Goal: Task Accomplishment & Management: Complete application form

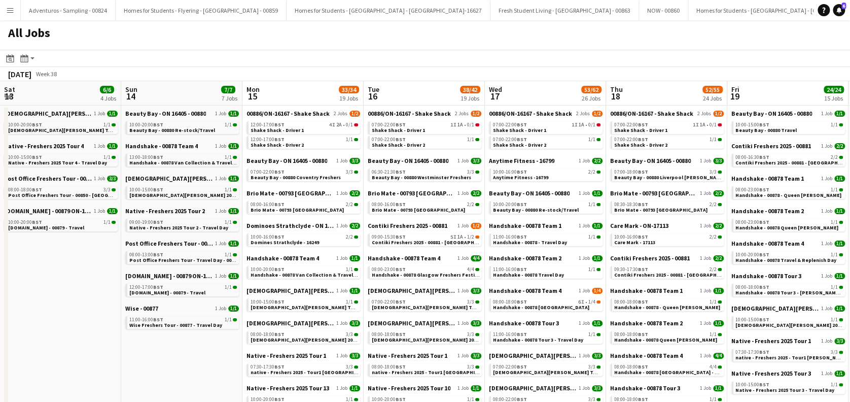
scroll to position [0, 325]
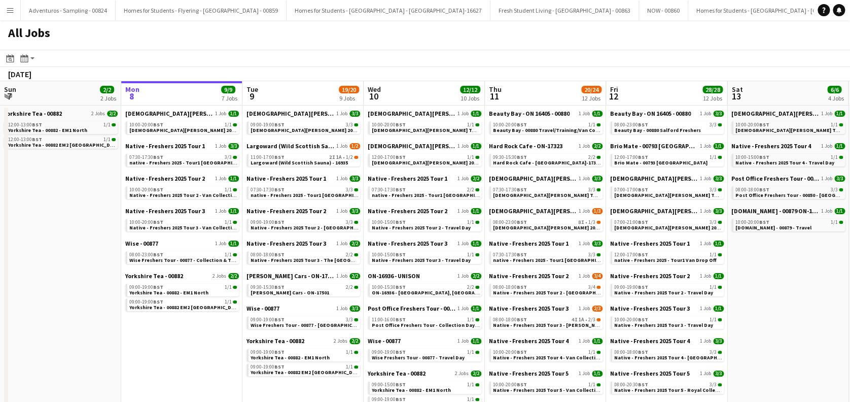
scroll to position [0, 396]
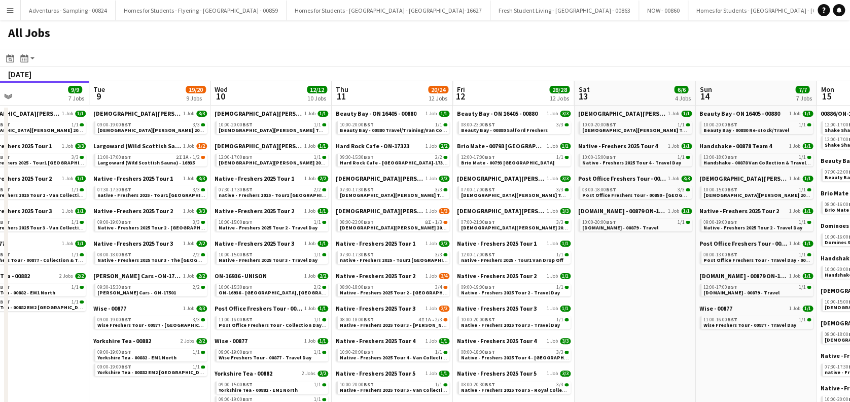
drag, startPoint x: 200, startPoint y: 338, endPoint x: 47, endPoint y: 349, distance: 154.2
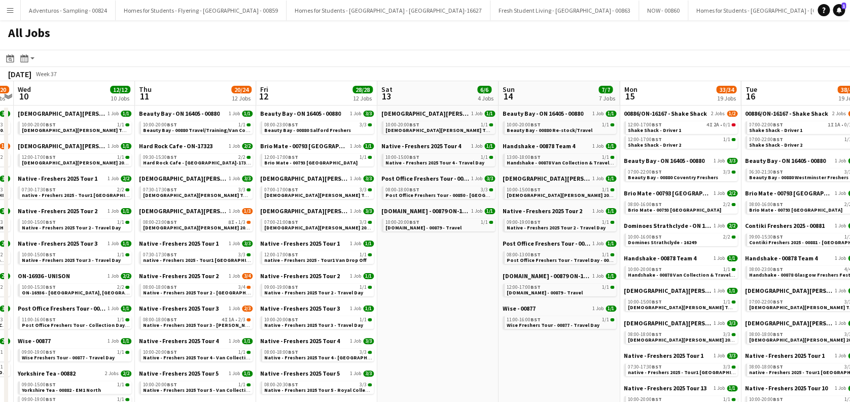
drag, startPoint x: 574, startPoint y: 323, endPoint x: 439, endPoint y: 327, distance: 135.0
click at [203, 292] on span "Native - Freshers 2025 Tour 2 - Edinburgh Napier University" at bounding box center [225, 292] width 165 height 7
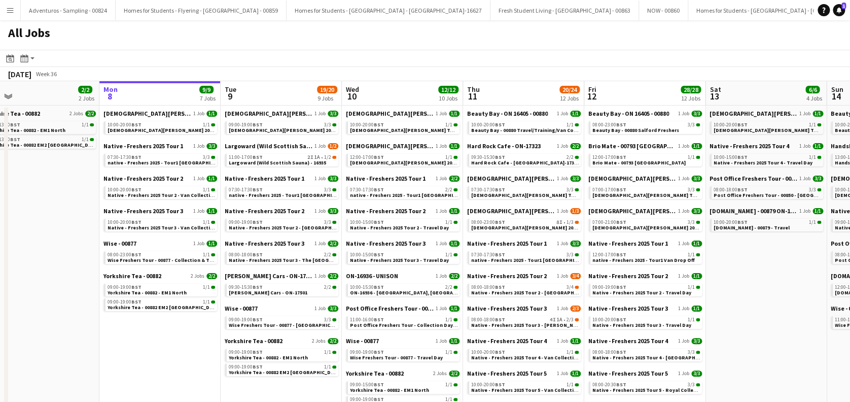
drag, startPoint x: 497, startPoint y: 279, endPoint x: 168, endPoint y: 172, distance: 345.7
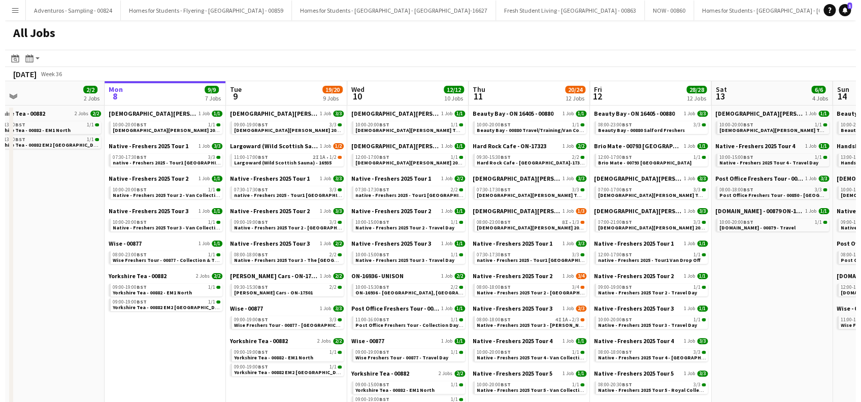
scroll to position [0, 256]
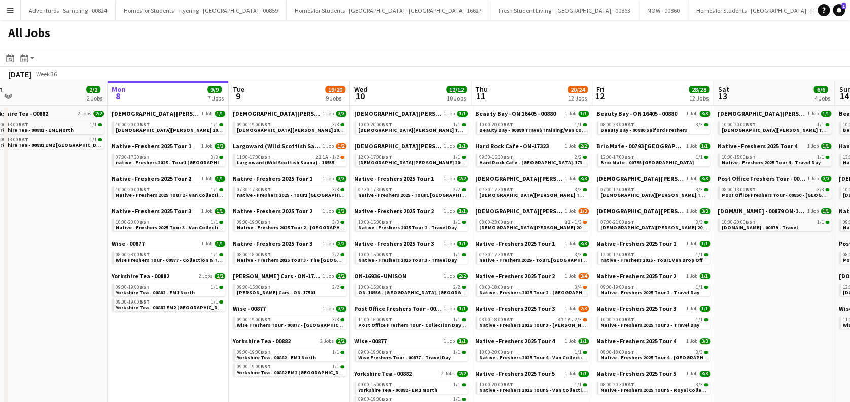
click at [5, 5] on button "Menu" at bounding box center [10, 10] width 20 height 20
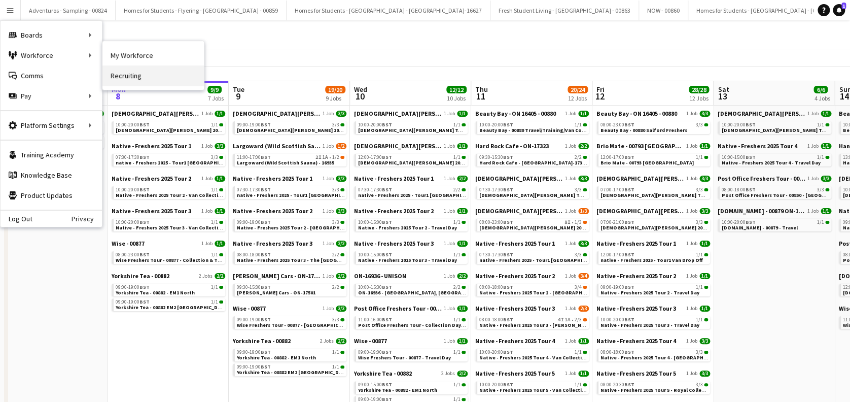
click at [129, 76] on link "Recruiting" at bounding box center [153, 75] width 101 height 20
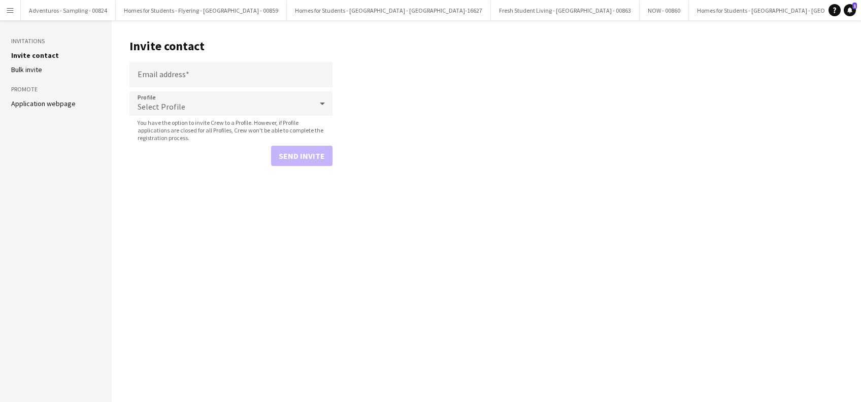
click at [11, 8] on app-icon "Menu" at bounding box center [10, 10] width 8 height 8
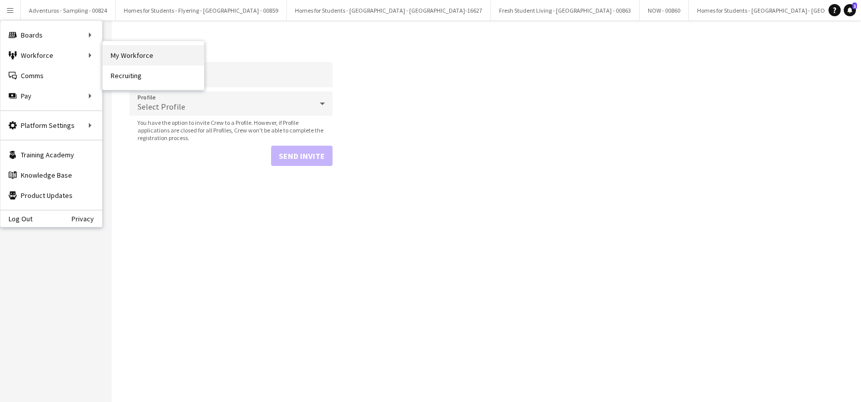
click at [154, 51] on link "My Workforce" at bounding box center [153, 55] width 101 height 20
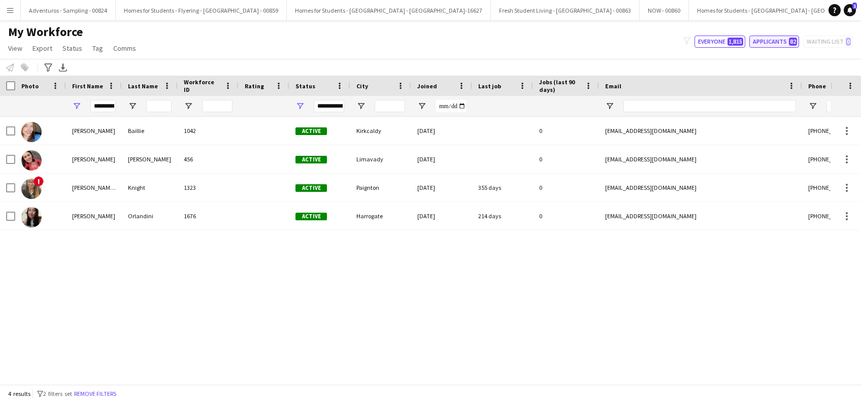
click at [778, 44] on button "Applicants 82" at bounding box center [774, 42] width 50 height 12
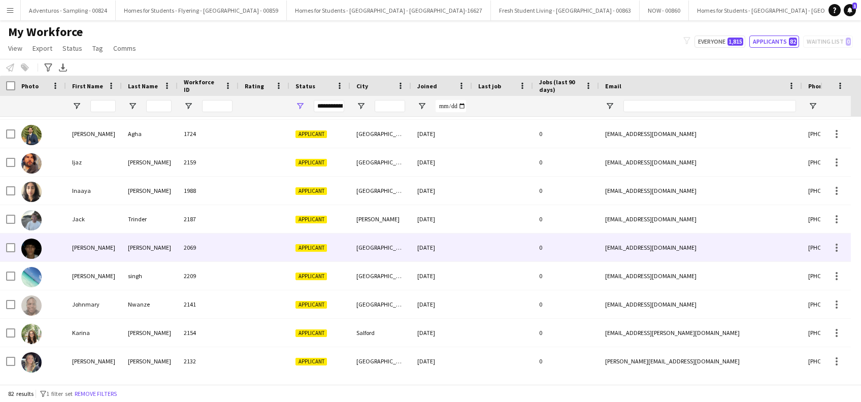
scroll to position [744, 0]
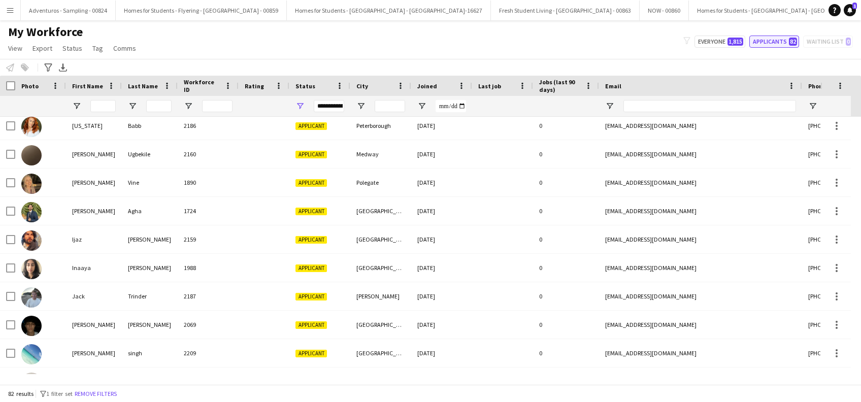
click at [769, 42] on button "Applicants 82" at bounding box center [774, 42] width 50 height 12
click at [703, 37] on button "Everyone 1,815" at bounding box center [719, 42] width 51 height 12
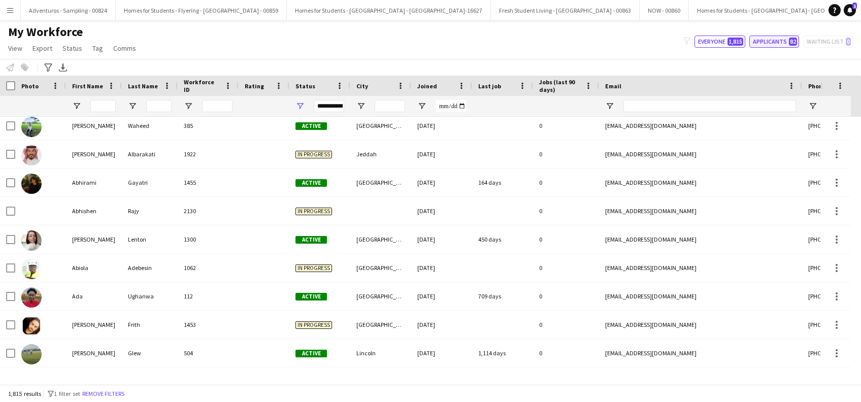
click at [775, 42] on button "Applicants 82" at bounding box center [774, 42] width 50 height 12
type input "**********"
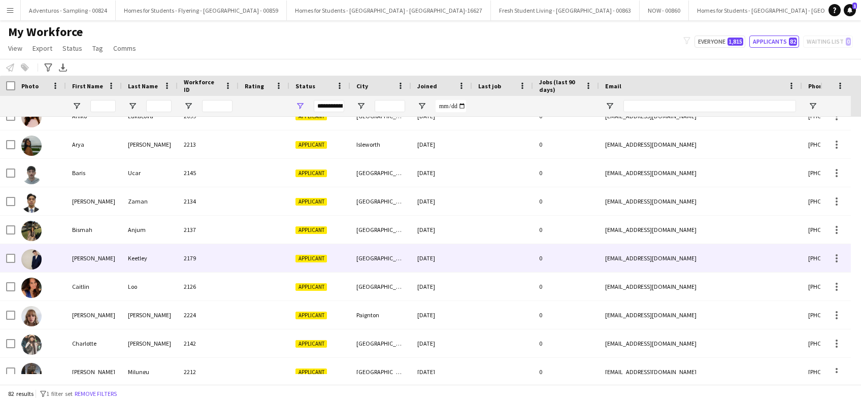
scroll to position [0, 0]
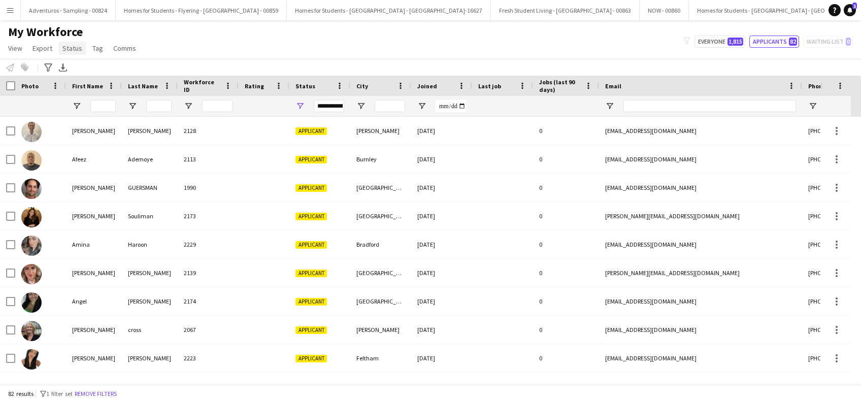
click at [70, 48] on span "Status" at bounding box center [72, 48] width 20 height 9
click at [47, 69] on icon at bounding box center [48, 67] width 8 height 8
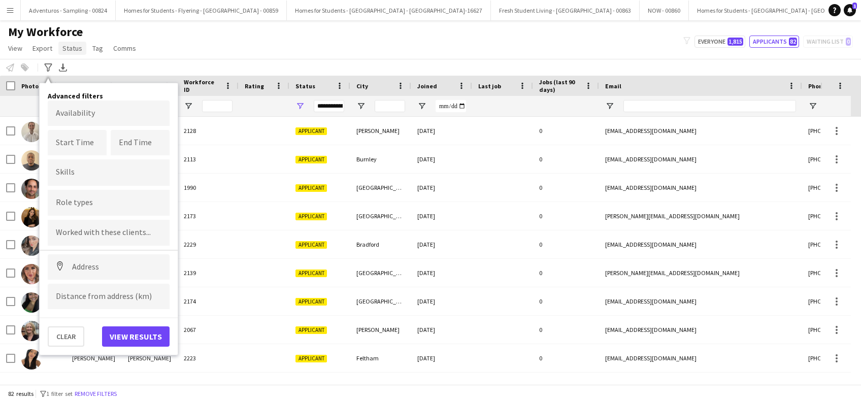
click at [78, 47] on span "Status" at bounding box center [72, 48] width 20 height 9
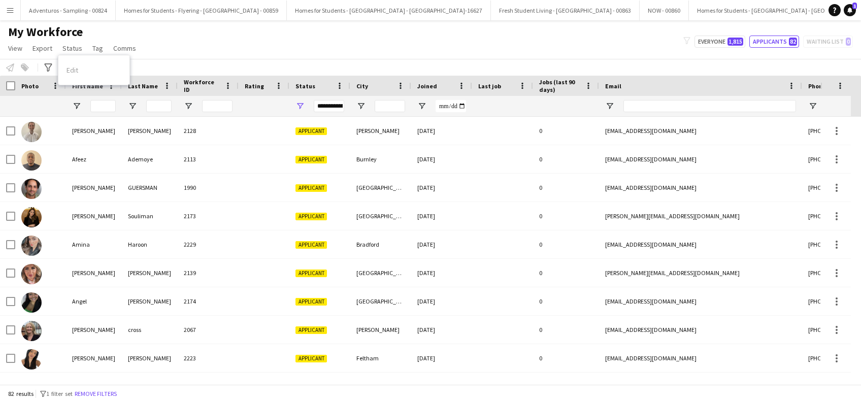
click at [72, 72] on div "Edit" at bounding box center [93, 69] width 71 height 21
click at [73, 69] on div "Edit" at bounding box center [93, 69] width 71 height 21
click at [72, 48] on span "Status" at bounding box center [72, 48] width 20 height 9
click at [69, 49] on span "Status" at bounding box center [72, 48] width 20 height 9
click at [192, 48] on div "My Workforce View Views Default view New view Update view Delete view Edit name…" at bounding box center [430, 41] width 861 height 35
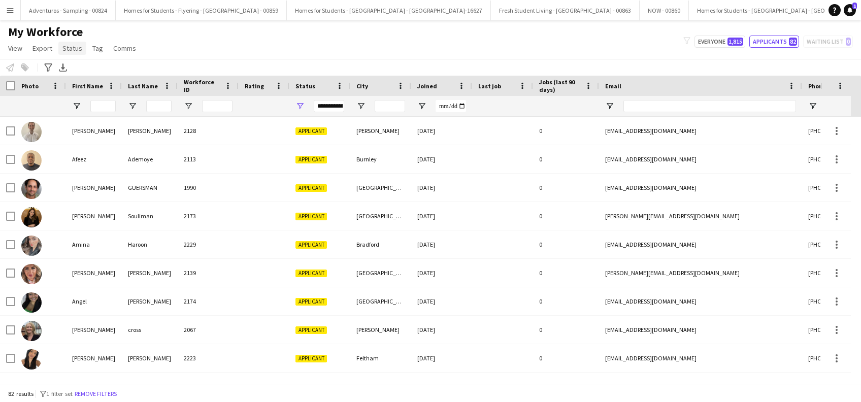
click at [73, 50] on span "Status" at bounding box center [72, 48] width 20 height 9
click at [69, 66] on div "Edit" at bounding box center [93, 69] width 71 height 21
click at [69, 73] on div "Edit" at bounding box center [93, 69] width 71 height 21
click at [67, 69] on div "Edit" at bounding box center [93, 69] width 71 height 21
click at [68, 47] on span "Status" at bounding box center [72, 48] width 20 height 9
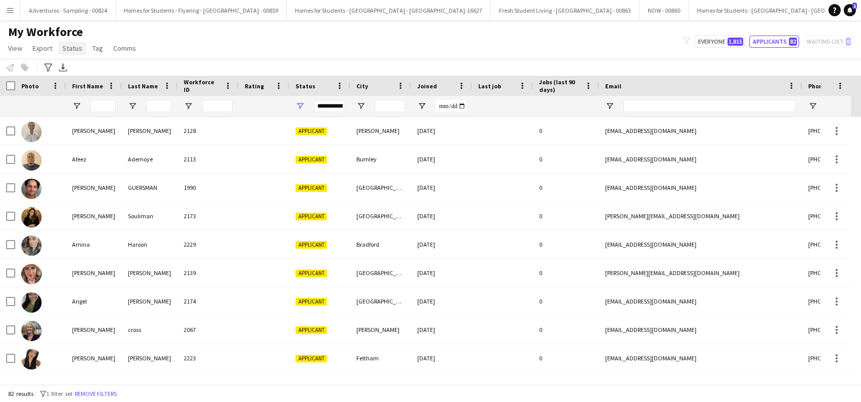
click at [73, 46] on span "Status" at bounding box center [72, 48] width 20 height 9
click at [71, 68] on div "Edit" at bounding box center [93, 69] width 71 height 21
click at [48, 63] on icon "Advanced filters" at bounding box center [48, 67] width 8 height 8
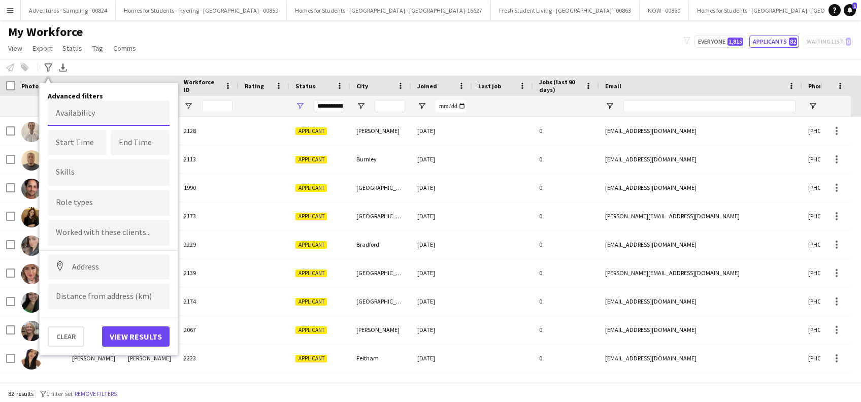
click at [112, 119] on body "Menu Boards Boards Boards All jobs Status Workforce Workforce My Workforce Recr…" at bounding box center [430, 201] width 861 height 402
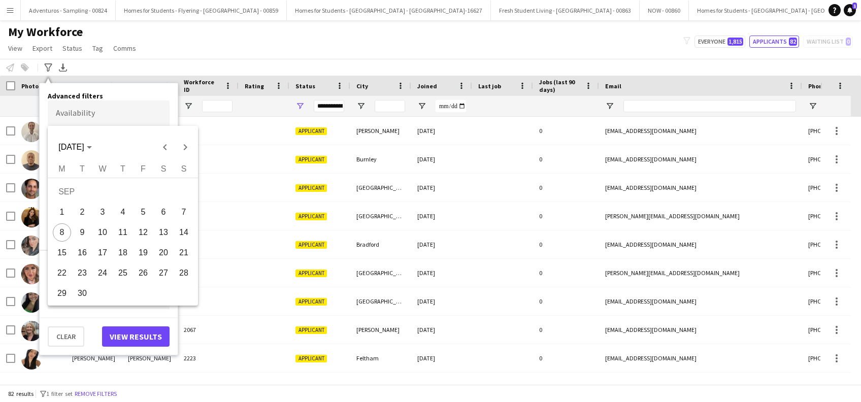
click at [109, 107] on div at bounding box center [430, 201] width 861 height 402
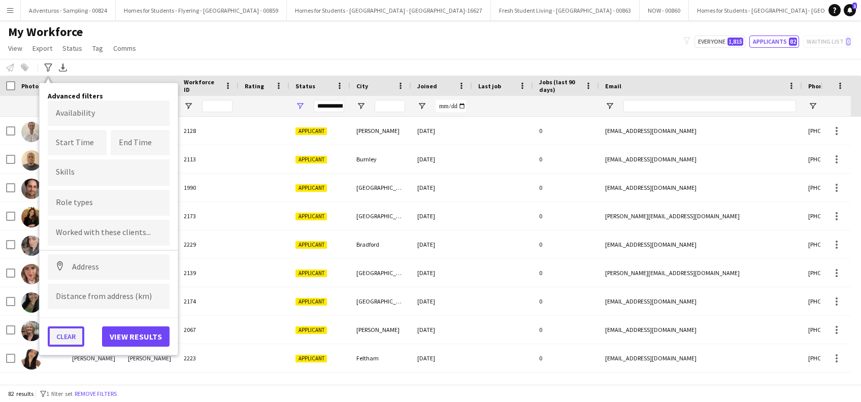
click at [74, 333] on button "Clear" at bounding box center [66, 336] width 37 height 20
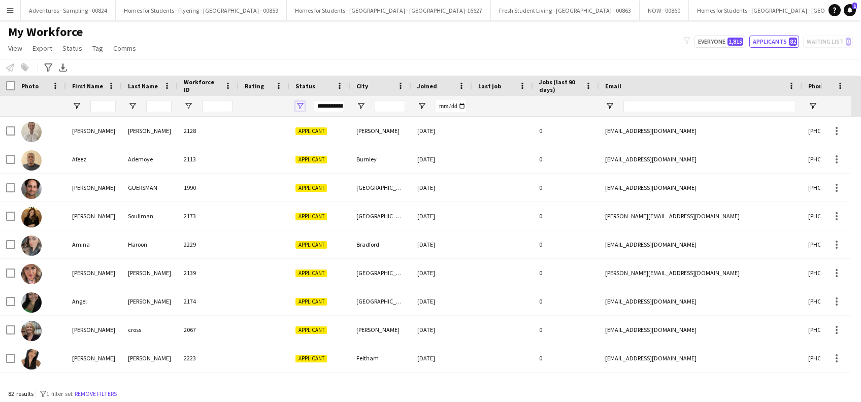
click at [299, 104] on span "Open Filter Menu" at bounding box center [299, 105] width 9 height 9
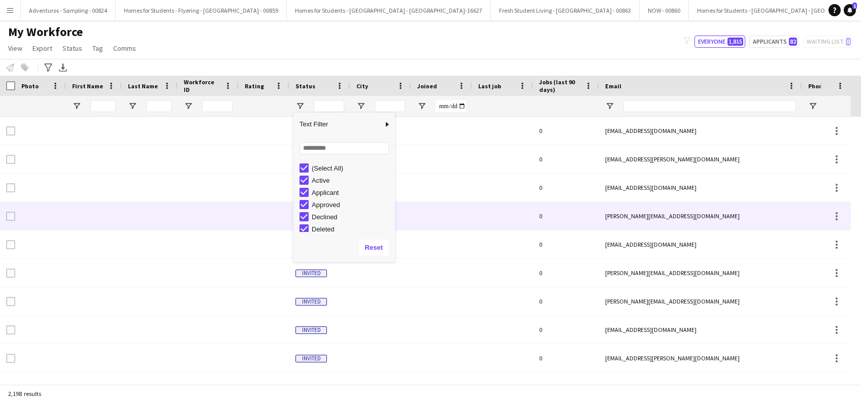
click at [438, 221] on div at bounding box center [441, 216] width 61 height 28
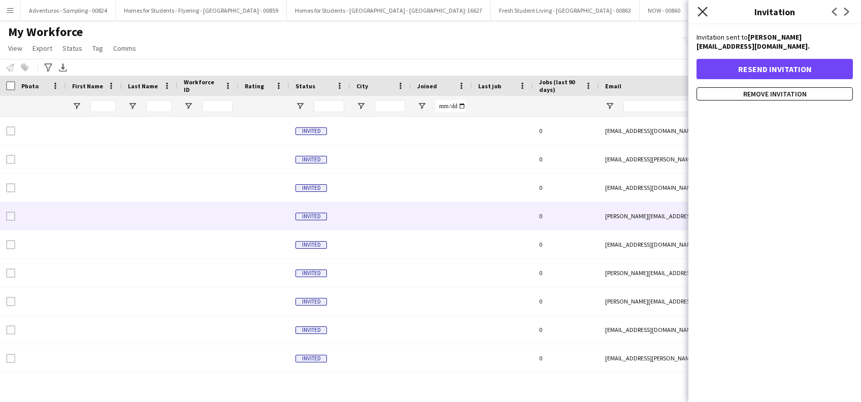
click at [703, 11] on icon at bounding box center [702, 12] width 10 height 10
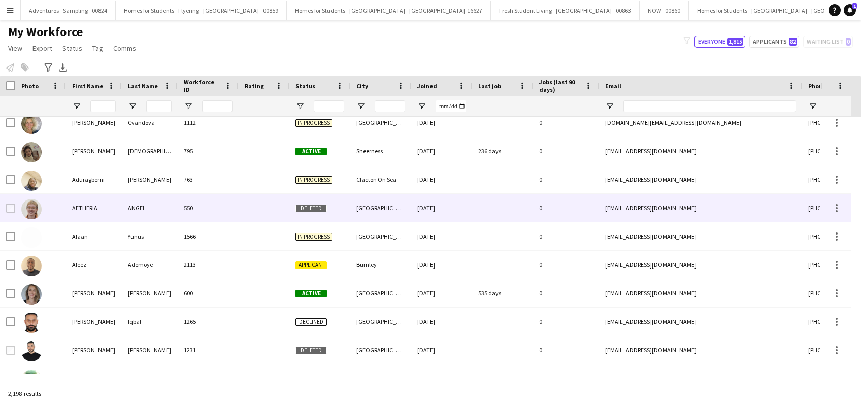
scroll to position [1929, 0]
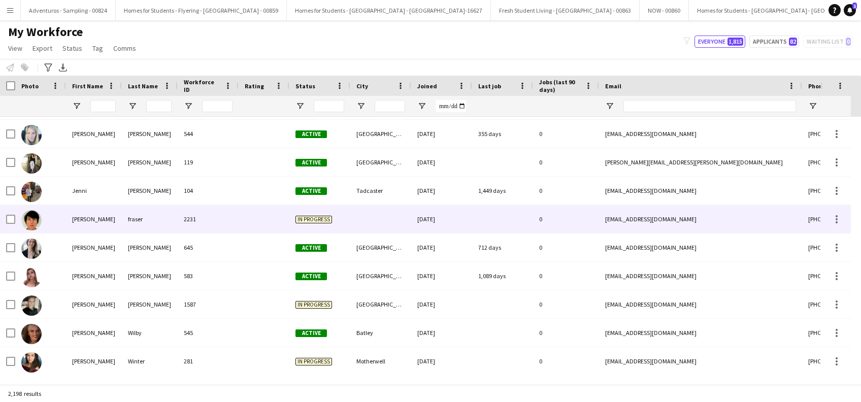
click at [82, 219] on div "jennie" at bounding box center [94, 219] width 56 height 28
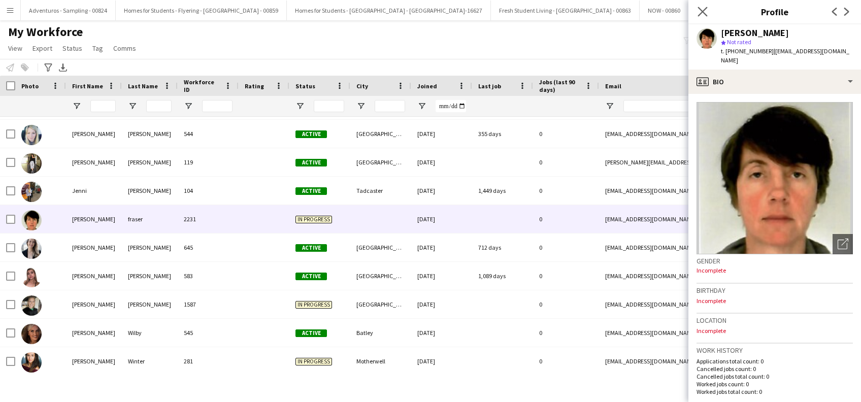
click at [696, 6] on app-icon "Close pop-in" at bounding box center [702, 12] width 15 height 15
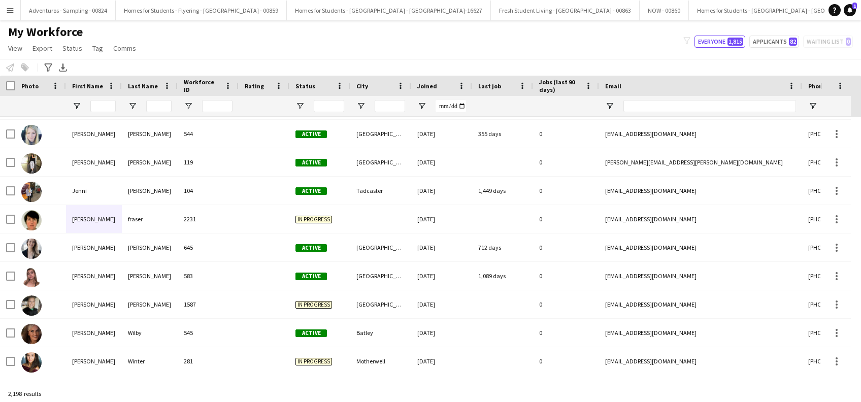
click at [12, 14] on button "Menu" at bounding box center [10, 10] width 20 height 20
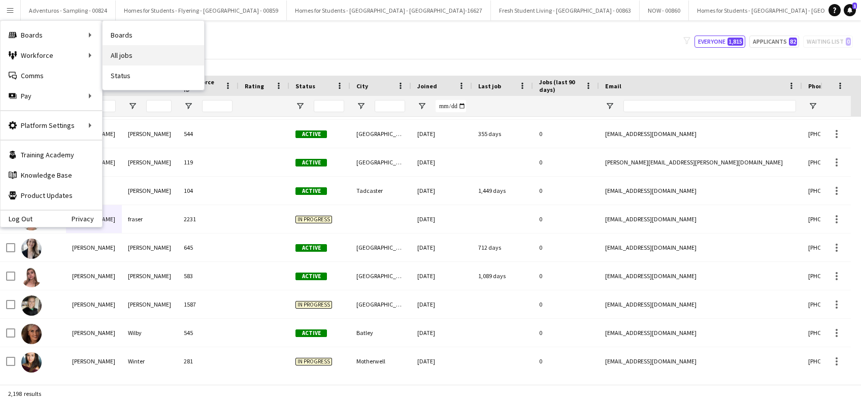
click at [142, 52] on link "All jobs" at bounding box center [153, 55] width 101 height 20
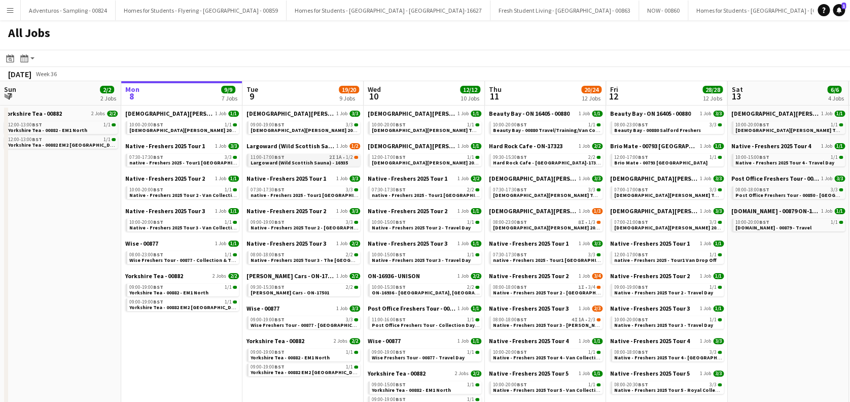
click at [299, 162] on span "Largoward (Wild Scottish Sauna) - 16935" at bounding box center [299, 162] width 97 height 7
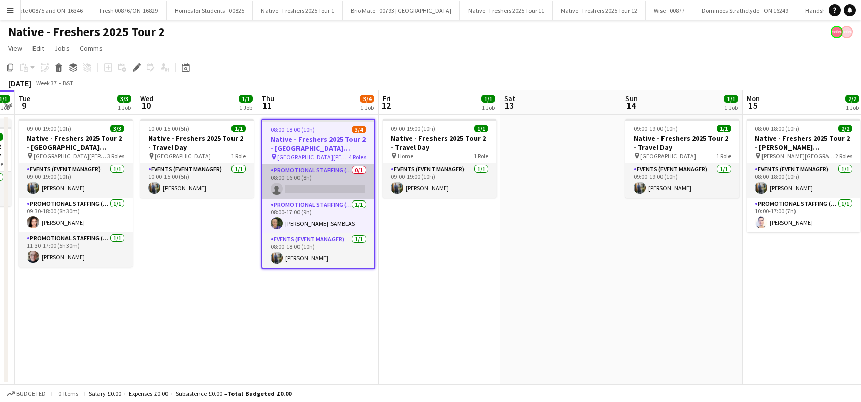
click at [326, 190] on app-card-role "Promotional Staffing (Brand Ambassadors) 0/1 08:00-16:00 (8h) single-neutral-ac…" at bounding box center [318, 181] width 112 height 35
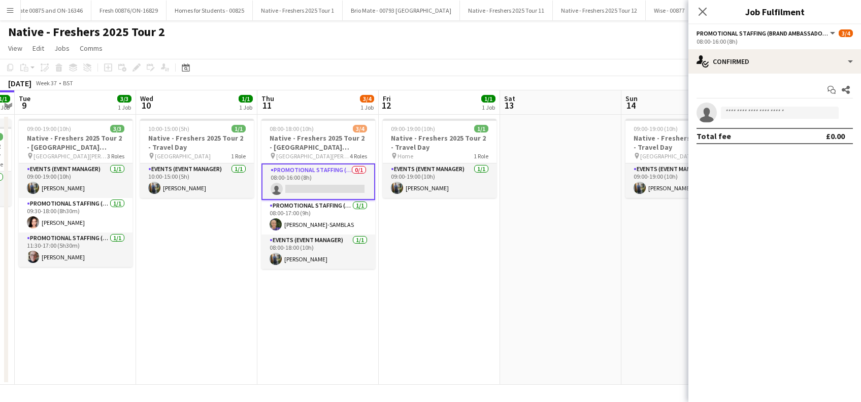
scroll to position [0, 349]
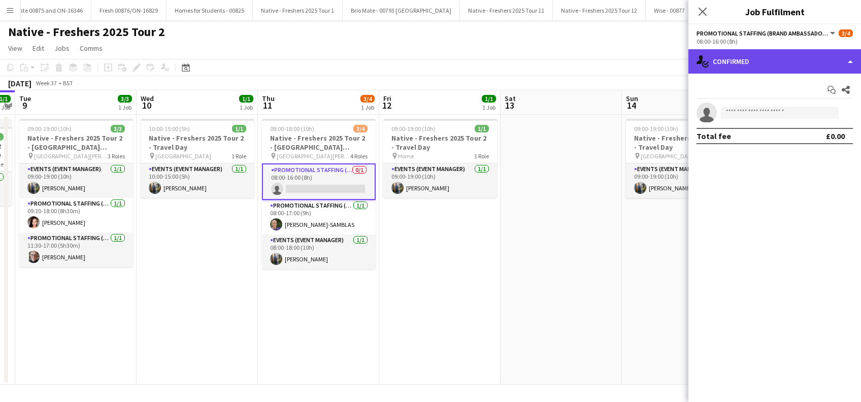
click at [797, 66] on div "single-neutral-actions-check-2 Confirmed" at bounding box center [774, 61] width 173 height 24
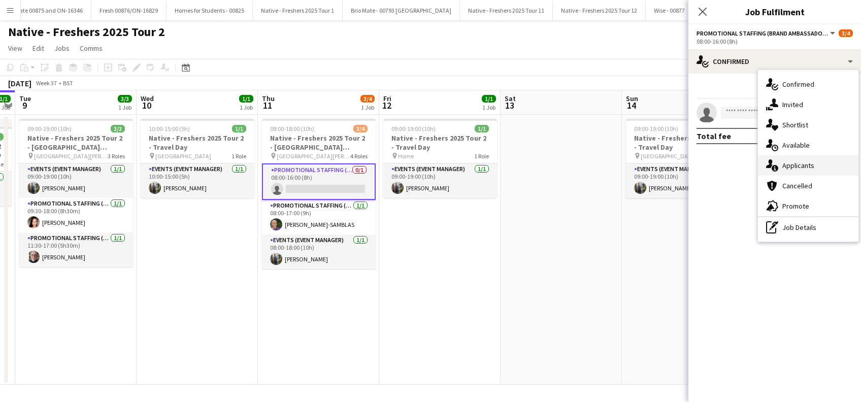
click at [797, 162] on span "Applicants" at bounding box center [798, 165] width 32 height 9
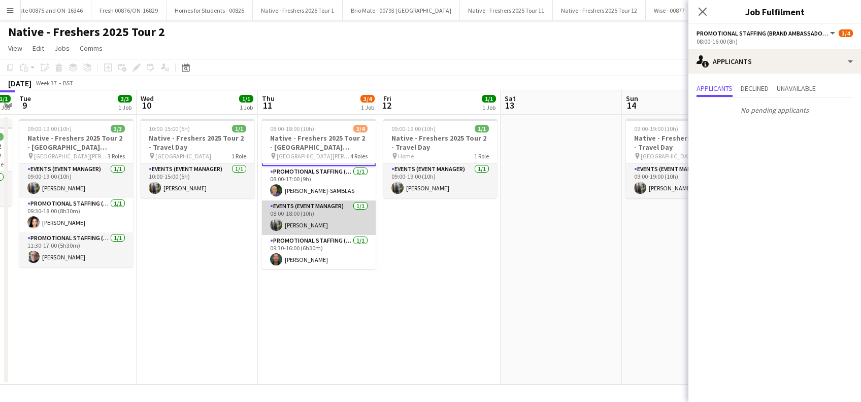
scroll to position [0, 0]
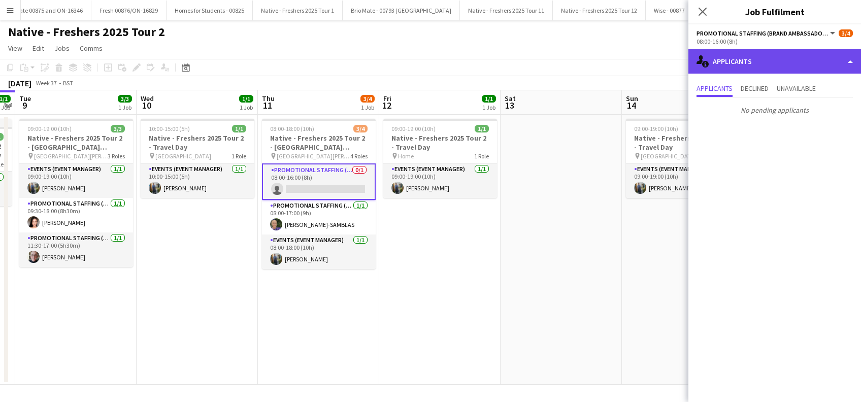
click at [739, 50] on div "single-neutral-actions-information Applicants" at bounding box center [774, 61] width 173 height 24
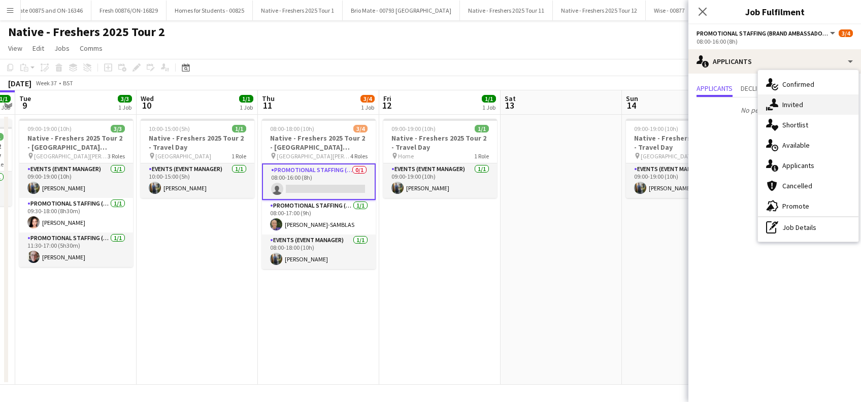
click at [799, 104] on span "Invited" at bounding box center [792, 104] width 21 height 9
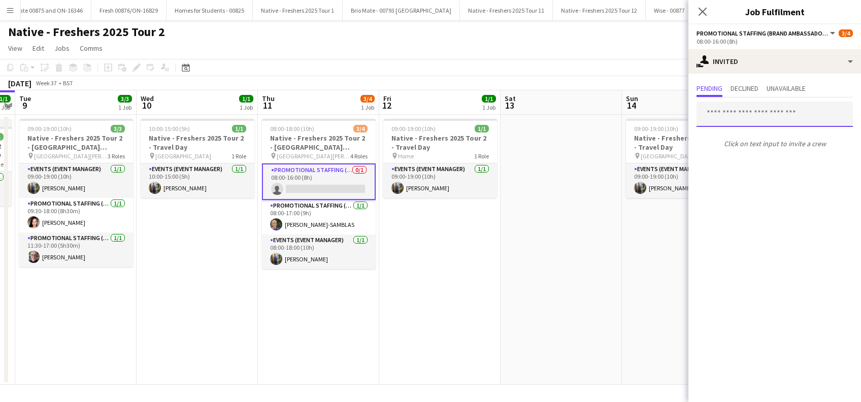
drag, startPoint x: 721, startPoint y: 126, endPoint x: 727, endPoint y: 114, distance: 14.3
click at [727, 114] on input "text" at bounding box center [774, 113] width 156 height 25
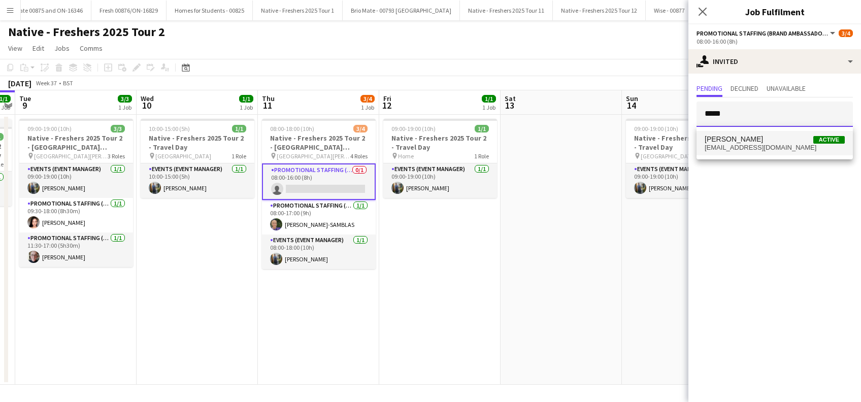
type input "*****"
click at [729, 144] on span "anwenmarian@yahoo.co.uk" at bounding box center [774, 148] width 140 height 8
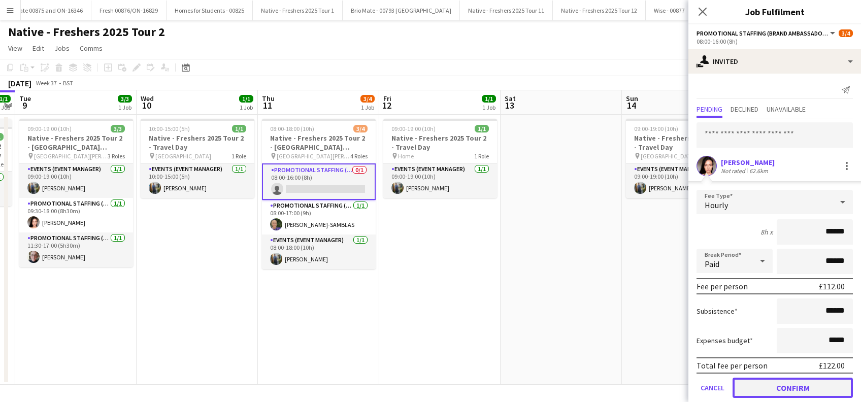
click at [804, 384] on button "Confirm" at bounding box center [792, 388] width 120 height 20
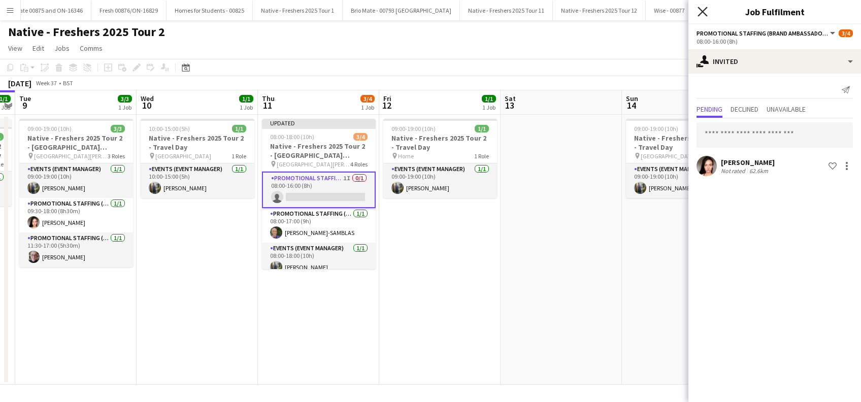
click at [703, 9] on icon "Close pop-in" at bounding box center [702, 12] width 10 height 10
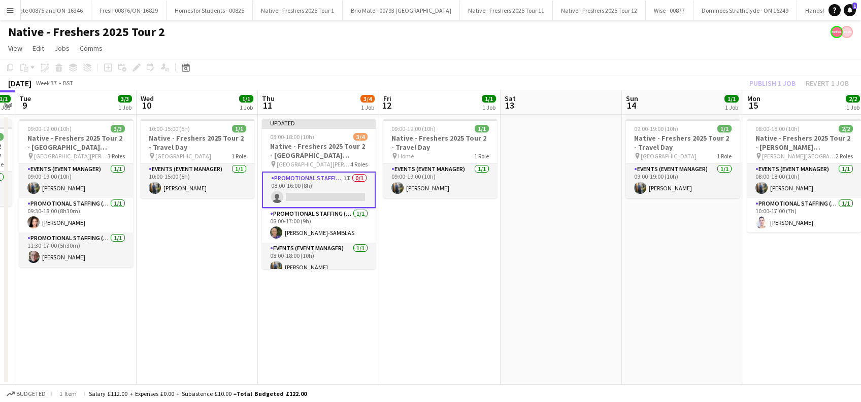
drag, startPoint x: 680, startPoint y: 303, endPoint x: 705, endPoint y: 205, distance: 101.5
click at [685, 294] on app-calendar-viewport "Sat 6 Sun 7 Mon 8 1/1 1 Job Tue 9 3/3 1 Job Wed 10 1/1 1 Job Thu 11 3/4 1 Job F…" at bounding box center [430, 237] width 861 height 294
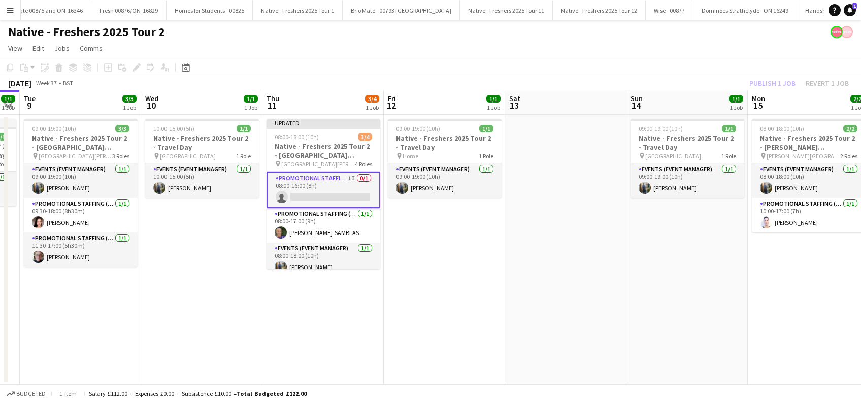
click at [765, 85] on div "Publish 1 job Revert 1 job" at bounding box center [799, 83] width 124 height 13
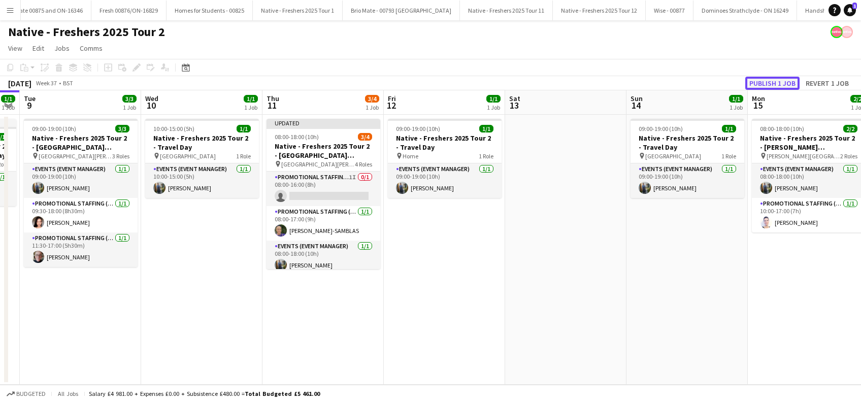
click at [766, 86] on button "Publish 1 job" at bounding box center [772, 83] width 54 height 13
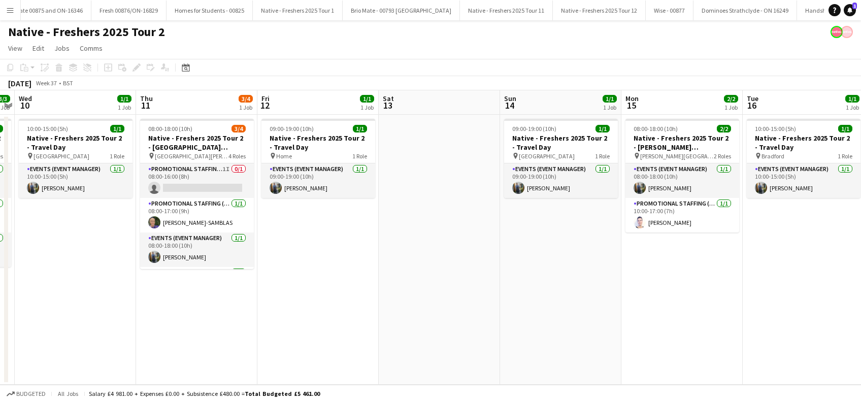
scroll to position [0, 471]
drag, startPoint x: 135, startPoint y: 347, endPoint x: 37, endPoint y: 316, distance: 103.2
click at [0, 336] on html "Menu Boards Boards Boards All jobs Status Workforce Workforce My Workforce Recr…" at bounding box center [430, 201] width 861 height 402
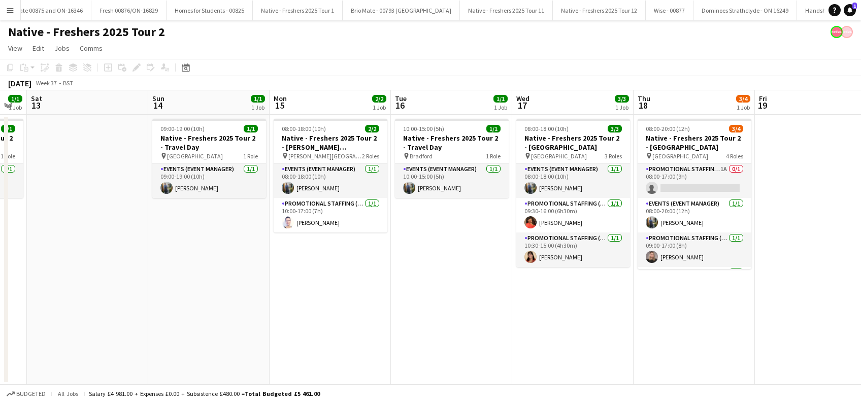
scroll to position [0, 411]
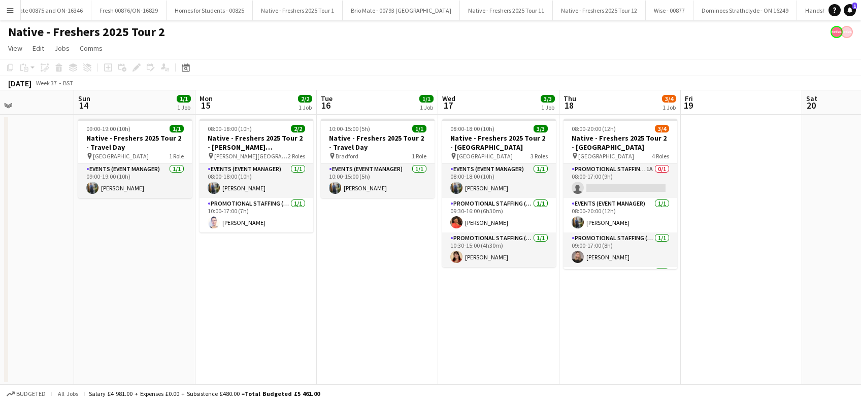
drag, startPoint x: 382, startPoint y: 357, endPoint x: 117, endPoint y: 358, distance: 264.9
click at [117, 358] on app-calendar-viewport "Wed 10 1/1 1 Job Thu 11 3/4 1 Job Fri 12 1/1 1 Job Sat 13 Sun 14 1/1 1 Job Mon …" at bounding box center [430, 237] width 861 height 294
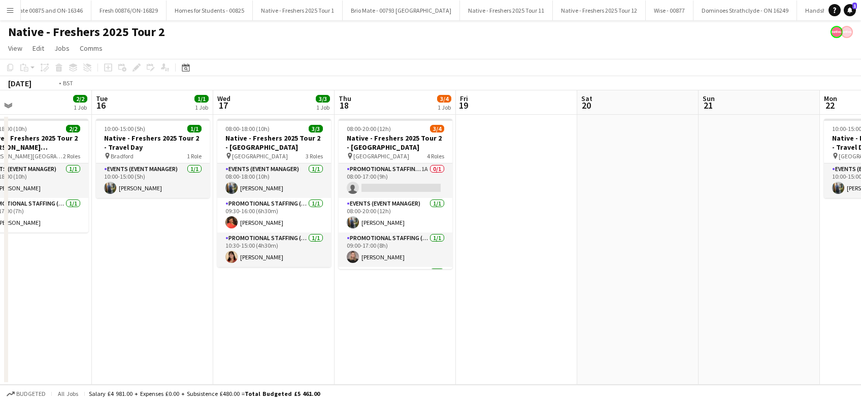
scroll to position [0, 424]
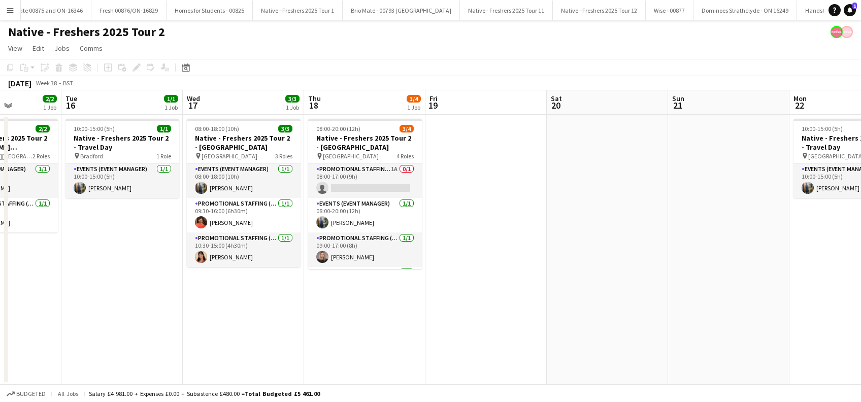
drag, startPoint x: 543, startPoint y: 340, endPoint x: 288, endPoint y: 365, distance: 256.5
click at [288, 365] on app-calendar-viewport "Fri 12 1/1 1 Job Sat 13 Sun 14 1/1 1 Job Mon 15 2/2 1 Job Tue 16 1/1 1 Job Wed …" at bounding box center [430, 237] width 861 height 294
click at [237, 304] on app-date-cell "08:00-18:00 (10h) 3/3 Native - Freshers 2025 Tour 2 - University of Bradford pi…" at bounding box center [243, 250] width 121 height 270
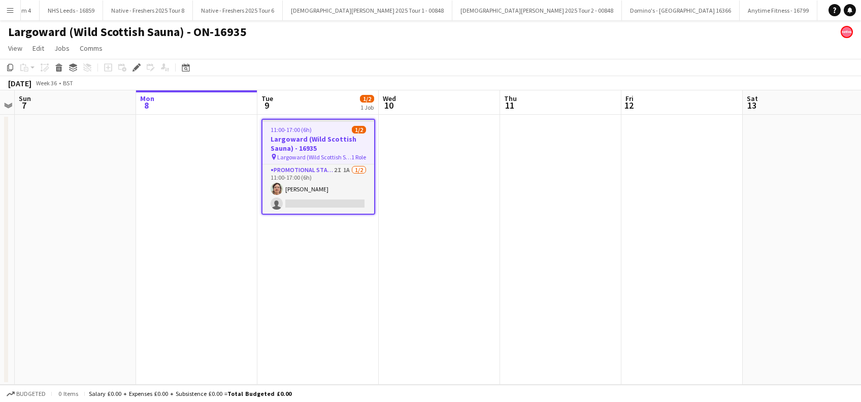
scroll to position [0, 3525]
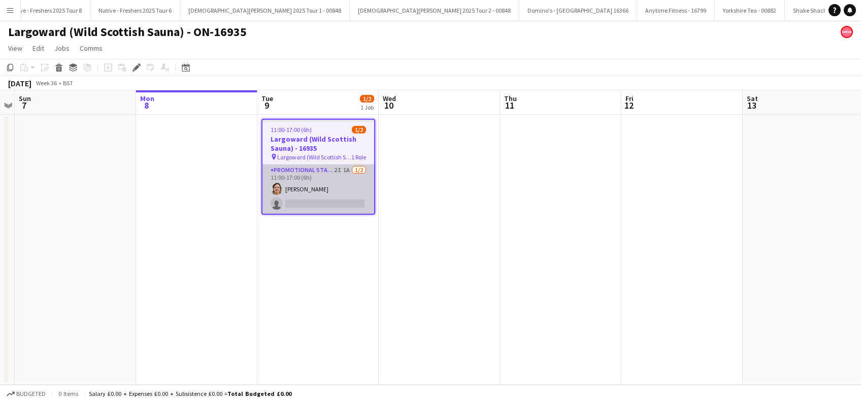
click at [319, 204] on app-card-role "Promotional Staffing (Brand Ambassadors) 2I 1A 1/2 11:00-17:00 (6h) Alicia Hend…" at bounding box center [318, 188] width 112 height 49
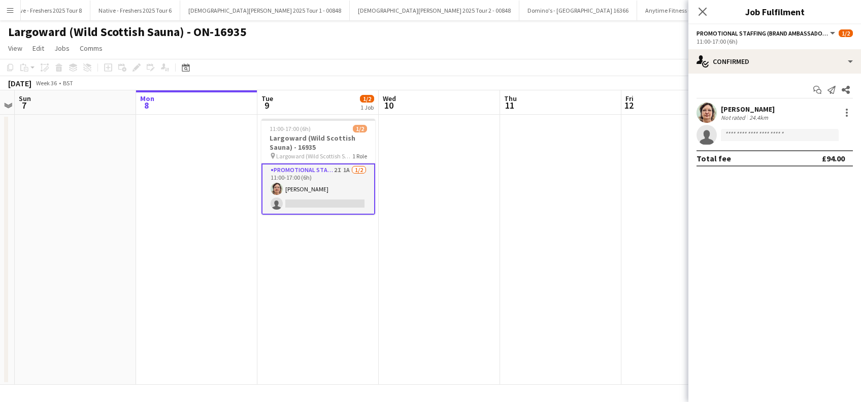
scroll to position [0, 0]
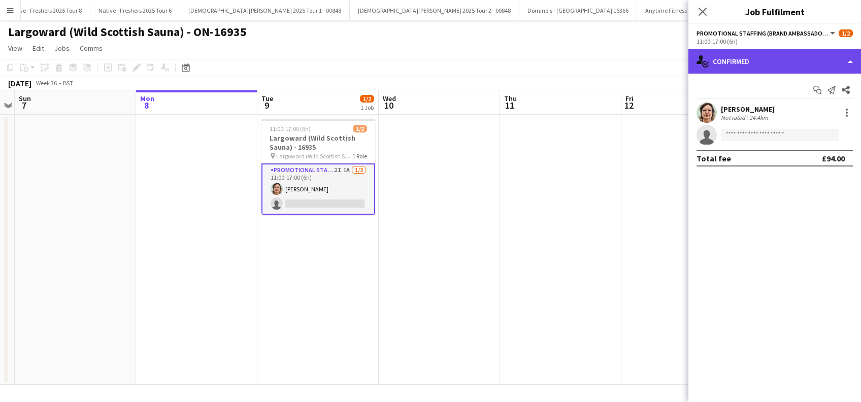
click at [759, 54] on div "single-neutral-actions-check-2 Confirmed" at bounding box center [774, 61] width 173 height 24
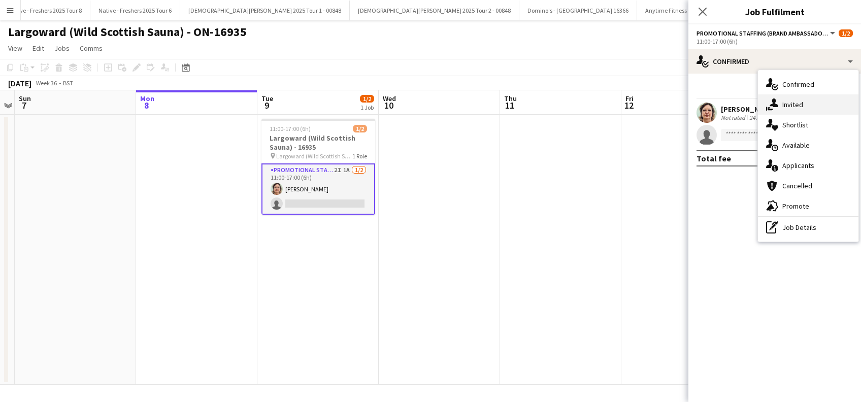
click at [793, 101] on span "Invited" at bounding box center [792, 104] width 21 height 9
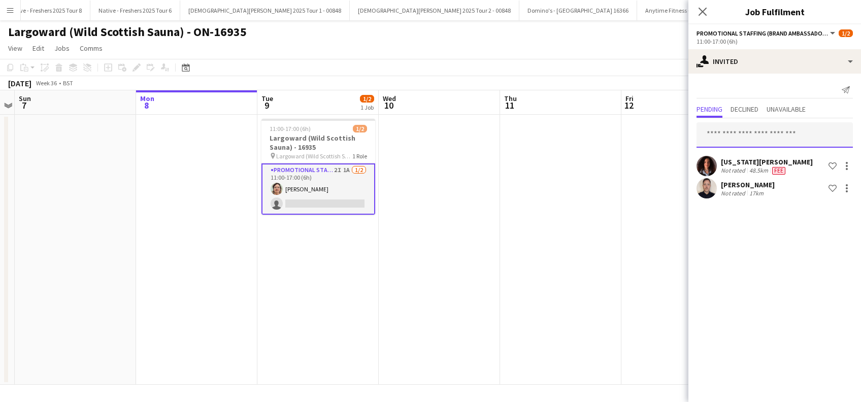
click at [733, 139] on input "text" at bounding box center [774, 134] width 156 height 25
type input "**********"
click at [698, 7] on icon "Close pop-in" at bounding box center [702, 12] width 10 height 10
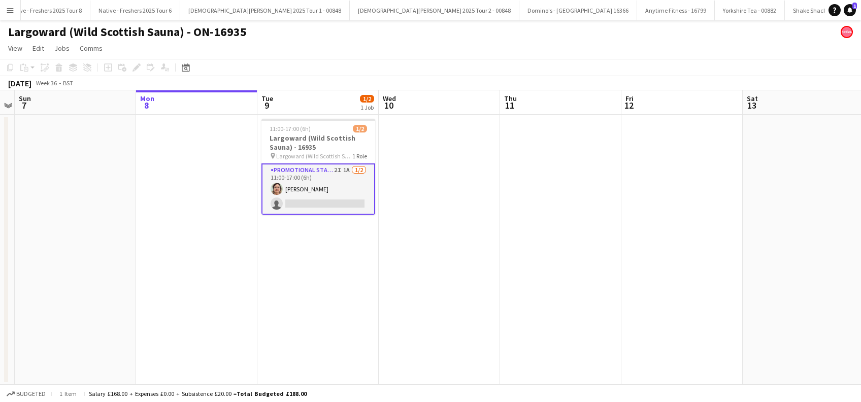
click at [494, 250] on app-date-cell at bounding box center [439, 250] width 121 height 270
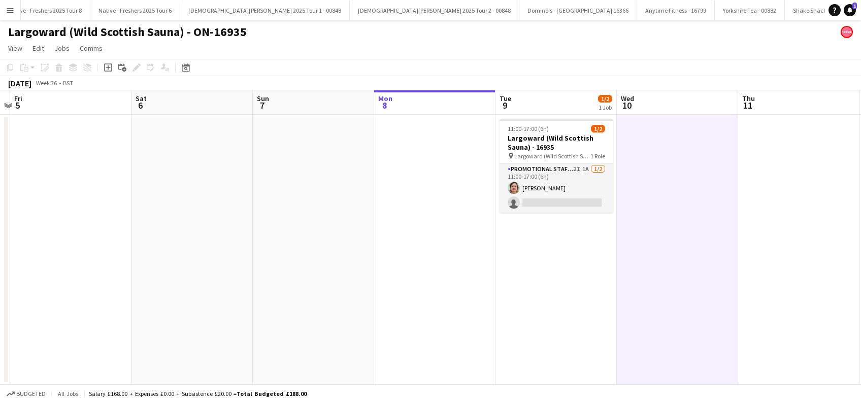
scroll to position [0, 309]
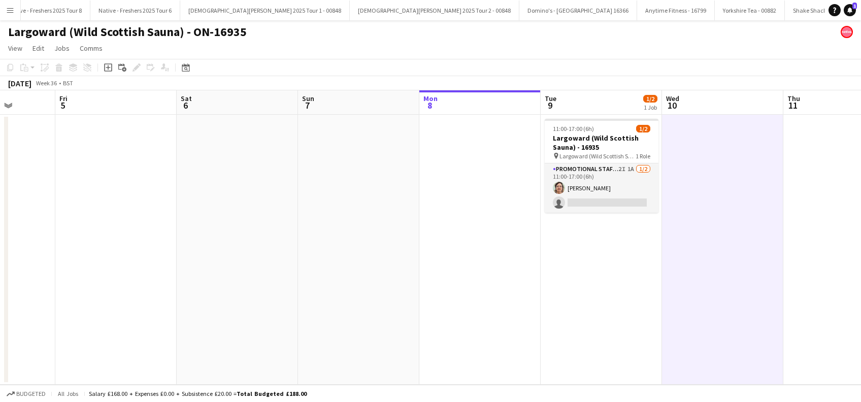
drag, startPoint x: 428, startPoint y: 308, endPoint x: 616, endPoint y: 308, distance: 187.8
click at [616, 308] on app-calendar-viewport "Tue 2 Wed 3 Thu 4 Fri 5 Sat 6 Sun 7 Mon 8 Tue 9 1/2 1 Job Wed 10 Thu 11 Fri 12 …" at bounding box center [430, 237] width 861 height 294
click at [850, 12] on icon "Notifications" at bounding box center [849, 10] width 6 height 6
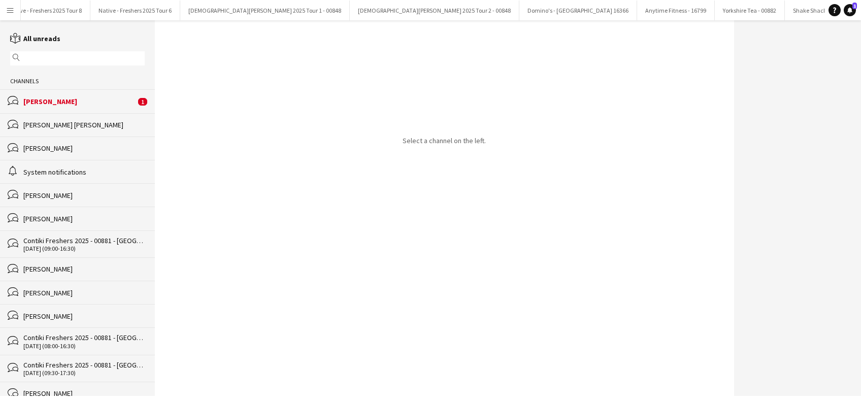
click at [71, 101] on div "Anwen Green" at bounding box center [79, 101] width 112 height 9
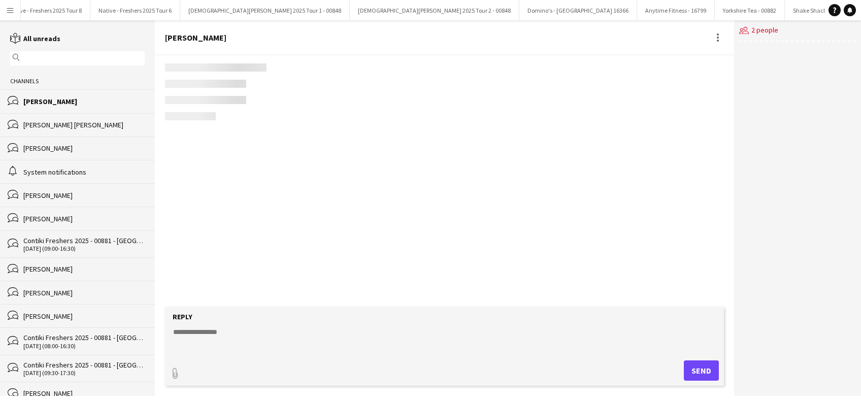
scroll to position [293, 0]
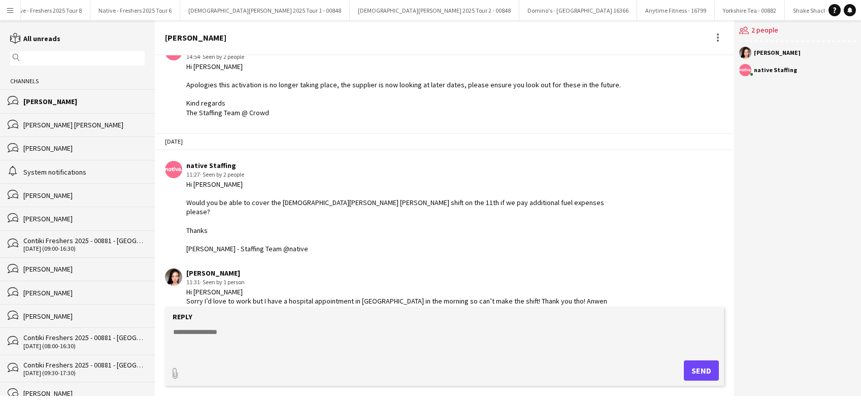
click at [236, 338] on textarea at bounding box center [446, 340] width 548 height 26
drag, startPoint x: 203, startPoint y: 329, endPoint x: 215, endPoint y: 313, distance: 19.9
click at [203, 329] on textarea "**********" at bounding box center [446, 340] width 548 height 26
click at [325, 331] on textarea "**********" at bounding box center [446, 340] width 548 height 26
type textarea "**********"
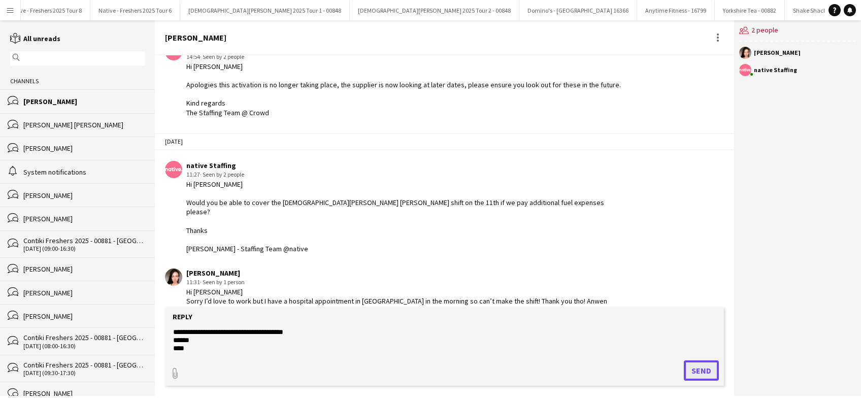
click at [709, 370] on button "Send" at bounding box center [701, 370] width 35 height 20
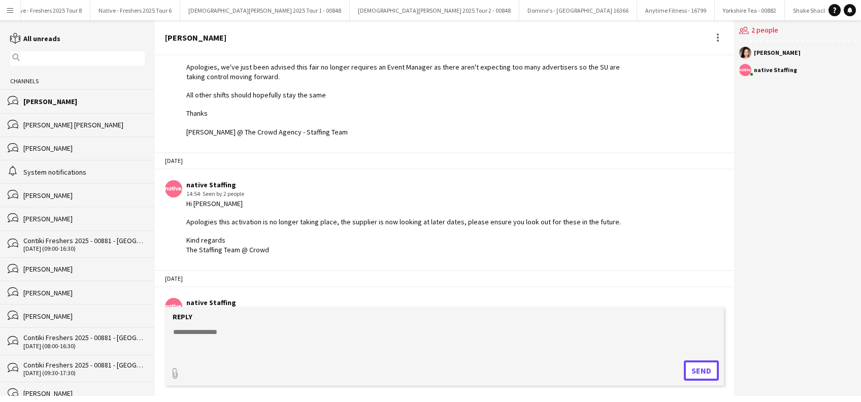
scroll to position [84, 0]
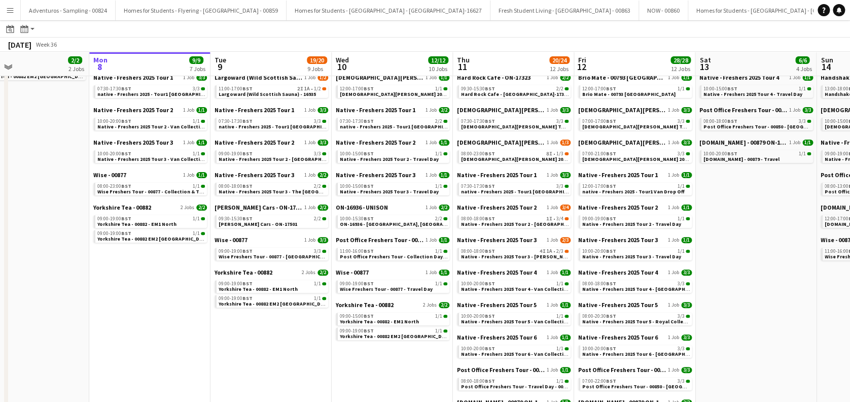
scroll to position [0, 276]
drag, startPoint x: 303, startPoint y: 345, endPoint x: 270, endPoint y: 353, distance: 34.0
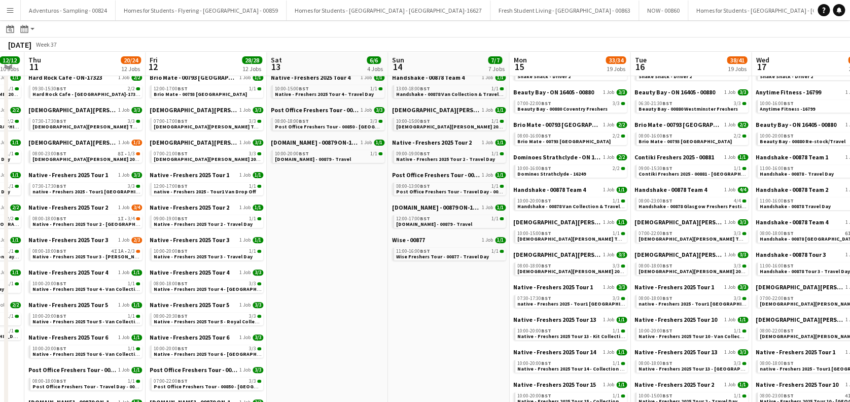
drag, startPoint x: 304, startPoint y: 236, endPoint x: 96, endPoint y: 243, distance: 208.2
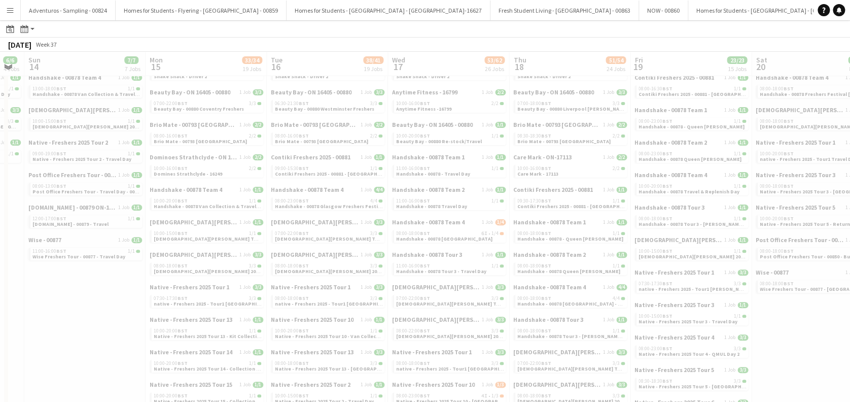
scroll to position [0, 328]
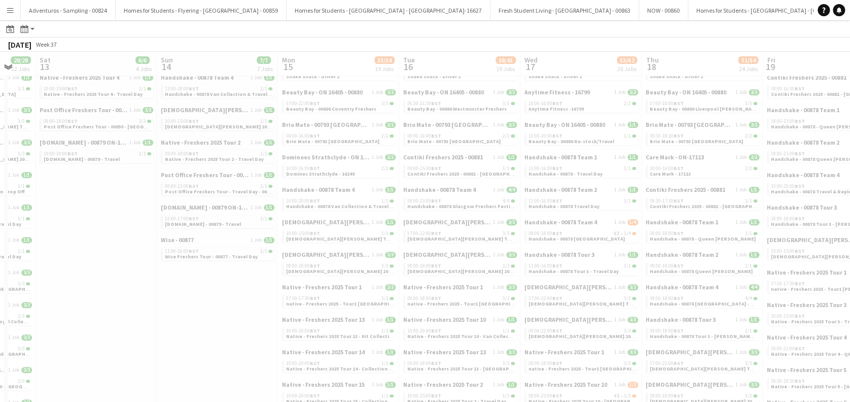
drag, startPoint x: 339, startPoint y: 296, endPoint x: 167, endPoint y: 304, distance: 172.2
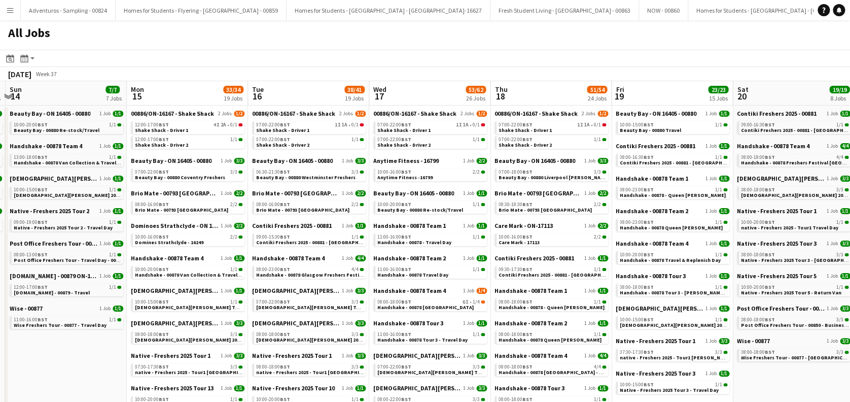
scroll to position [0, 501]
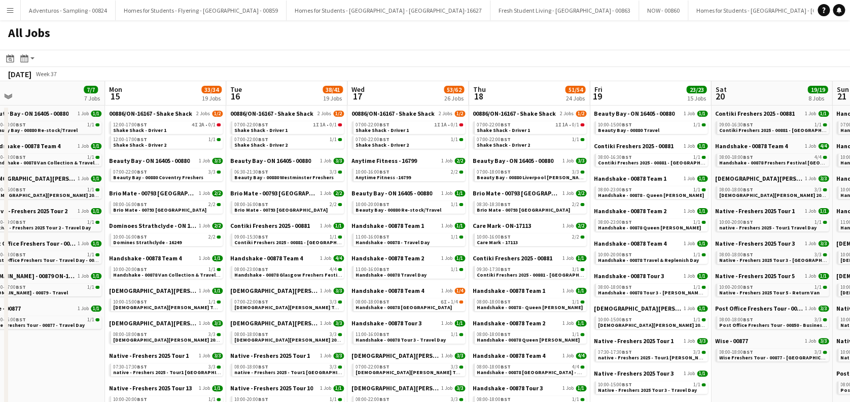
drag, startPoint x: 540, startPoint y: 250, endPoint x: 367, endPoint y: 279, distance: 175.4
click at [410, 128] on link "07:00-22:00 BST 1I 1A • 0/1 Shake Shack - Driver 1" at bounding box center [410, 127] width 108 height 12
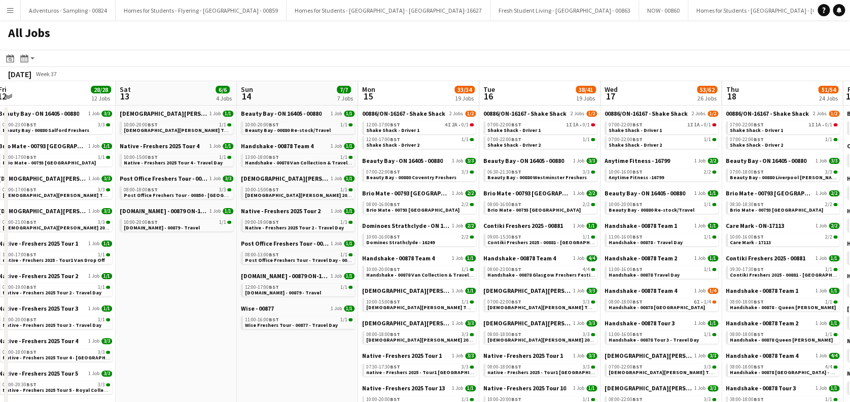
drag, startPoint x: 46, startPoint y: 356, endPoint x: 299, endPoint y: 346, distance: 253.4
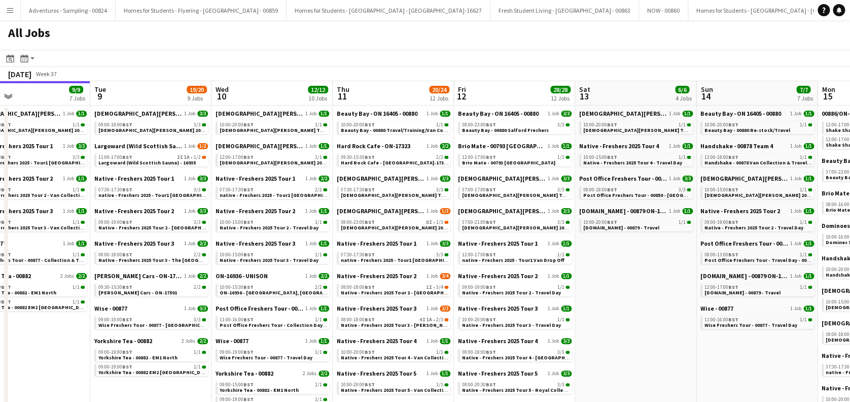
scroll to position [0, 270]
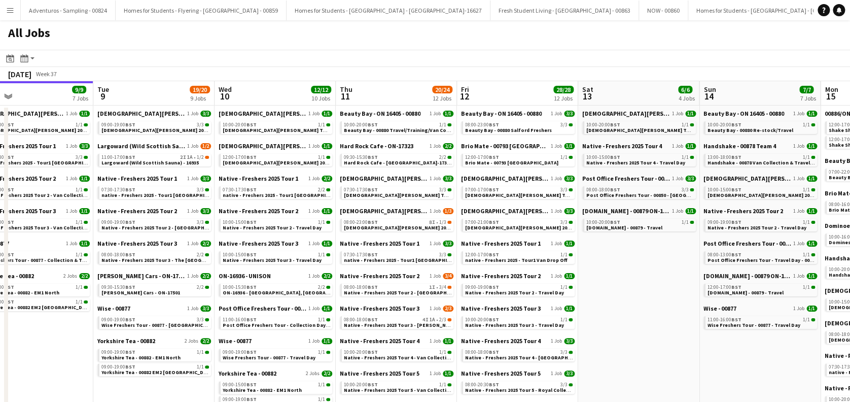
drag, startPoint x: 183, startPoint y: 325, endPoint x: 645, endPoint y: 335, distance: 462.9
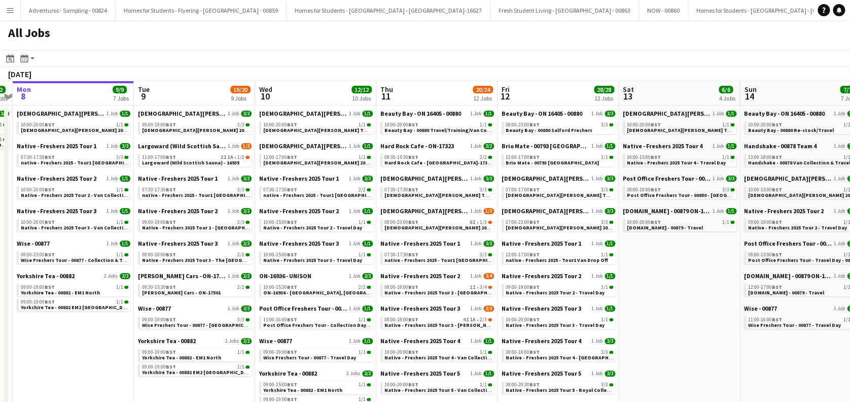
scroll to position [0, 258]
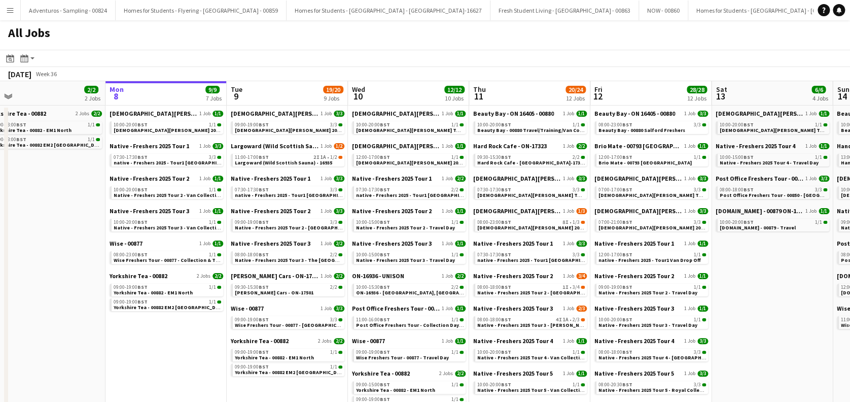
drag, startPoint x: 61, startPoint y: 353, endPoint x: 194, endPoint y: 353, distance: 133.5
click at [538, 228] on span "Lady Garden 2025 Tour 2 - 00848 - Robert Gordon University" at bounding box center [596, 227] width 236 height 7
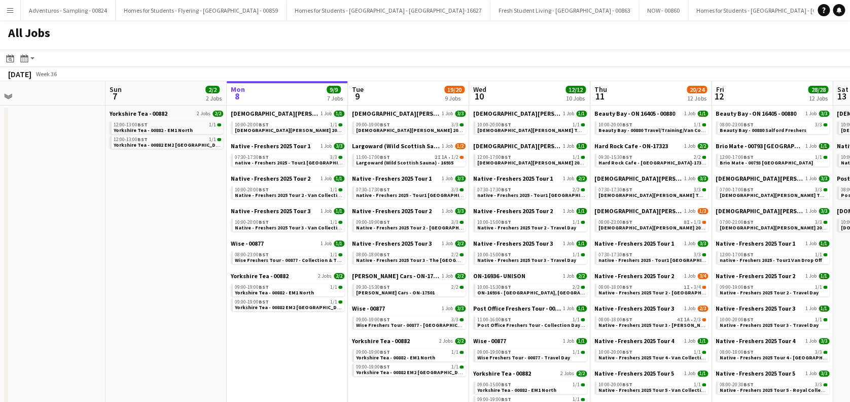
scroll to position [0, 333]
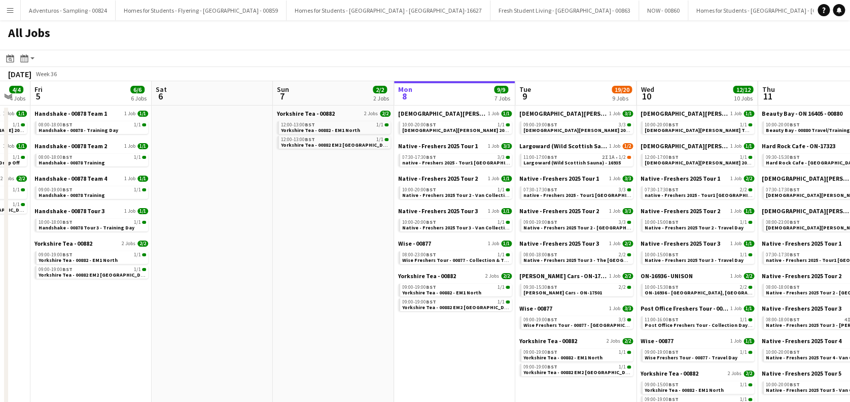
drag, startPoint x: 146, startPoint y: 347, endPoint x: 435, endPoint y: 355, distance: 288.8
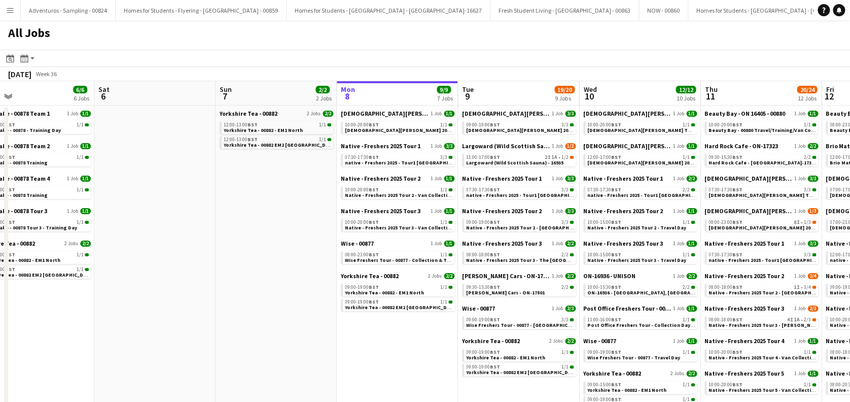
scroll to position [0, 393]
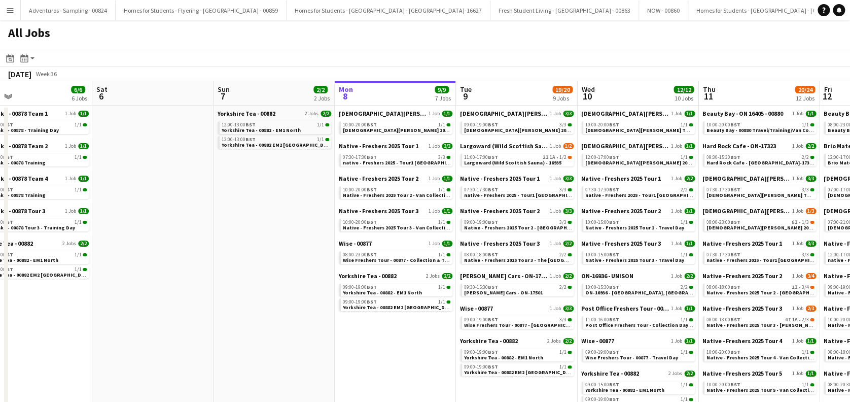
drag, startPoint x: 463, startPoint y: 352, endPoint x: 404, endPoint y: 365, distance: 60.3
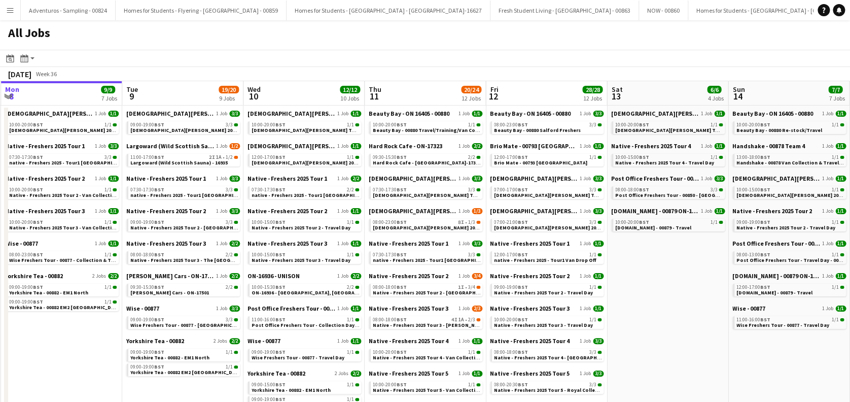
scroll to position [0, 330]
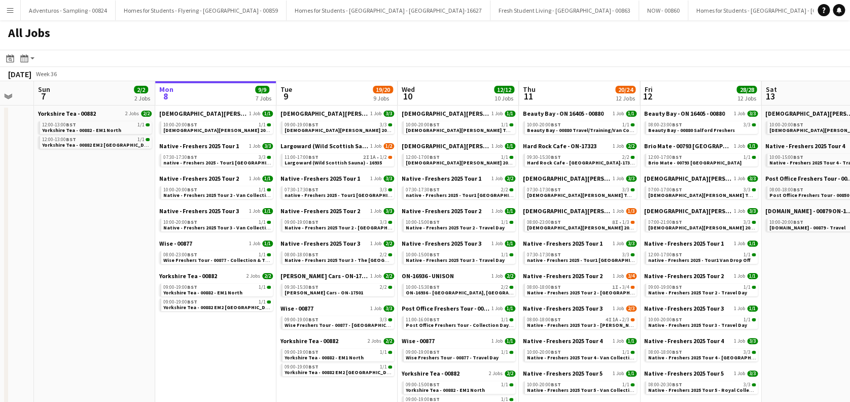
drag, startPoint x: 407, startPoint y: 354, endPoint x: 227, endPoint y: 357, distance: 180.2
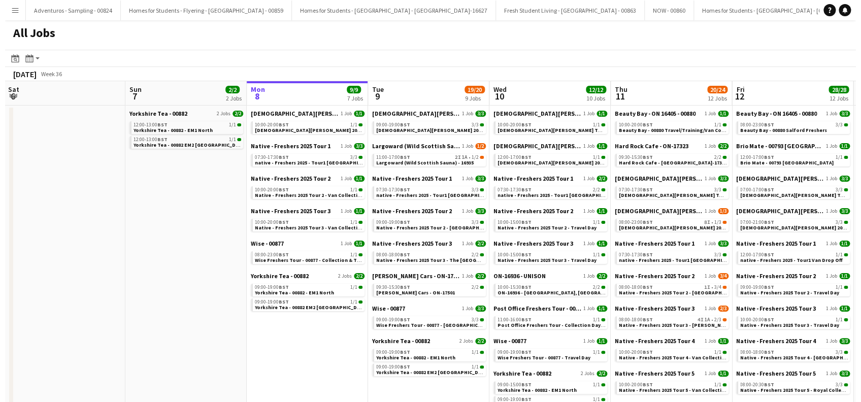
scroll to position [0, 269]
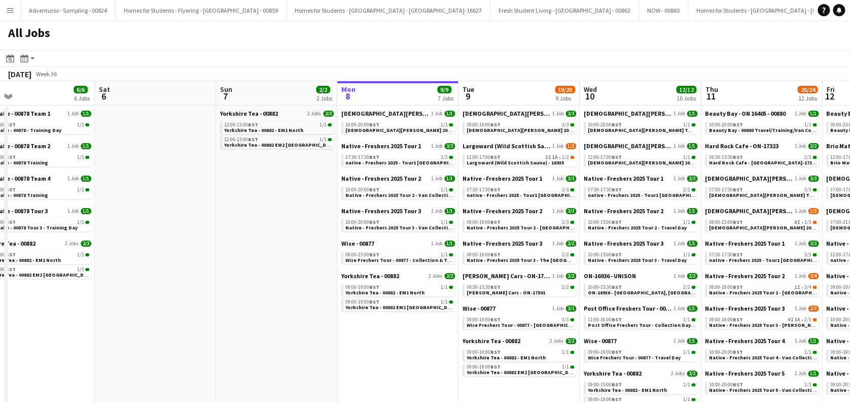
drag, startPoint x: 210, startPoint y: 352, endPoint x: 392, endPoint y: 372, distance: 182.9
click at [509, 193] on span "native - Freshers 2025 - Tour1 [GEOGRAPHIC_DATA]" at bounding box center [528, 195] width 123 height 7
click at [491, 13] on button "Fresh Student Living - Nottingham - 00863 Close" at bounding box center [565, 11] width 149 height 20
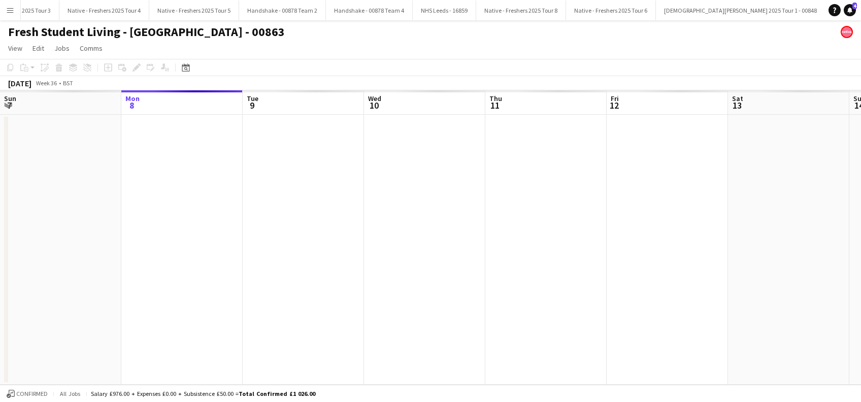
scroll to position [0, 3052]
click at [10, 9] on app-icon "Menu" at bounding box center [10, 10] width 8 height 8
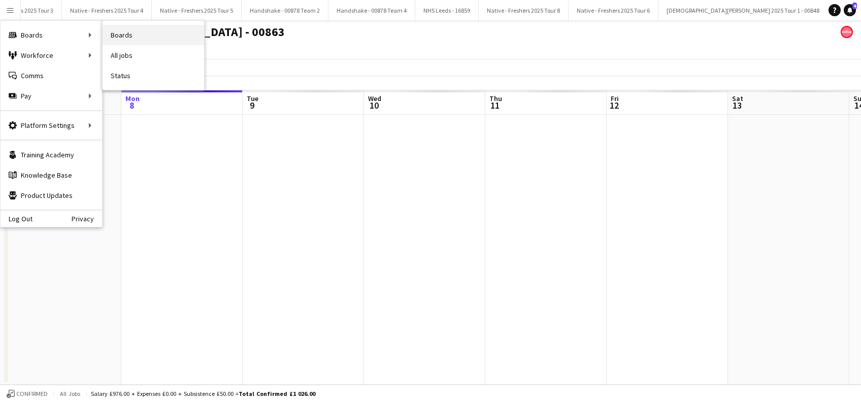
click at [133, 31] on link "Boards" at bounding box center [153, 35] width 101 height 20
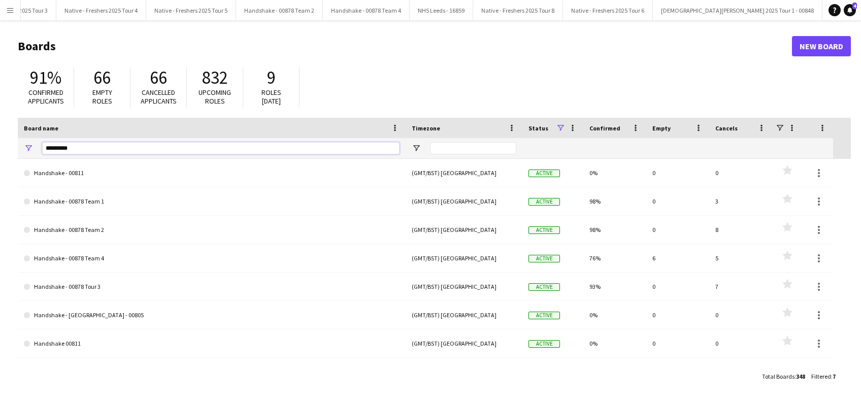
click at [97, 147] on input "*********" at bounding box center [220, 148] width 357 height 12
type input "*"
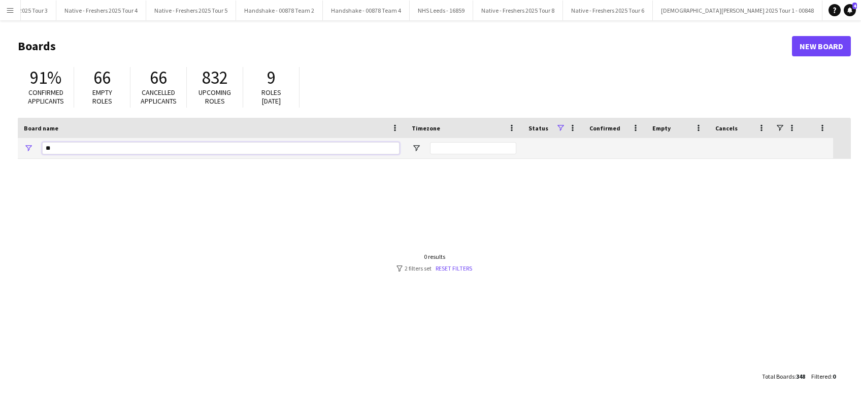
type input "*"
type input "*******"
click at [832, 45] on link "New Board" at bounding box center [821, 46] width 59 height 20
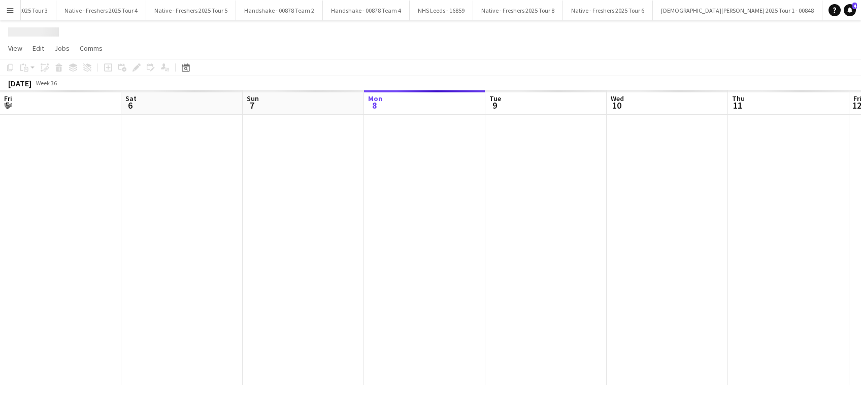
scroll to position [0, 243]
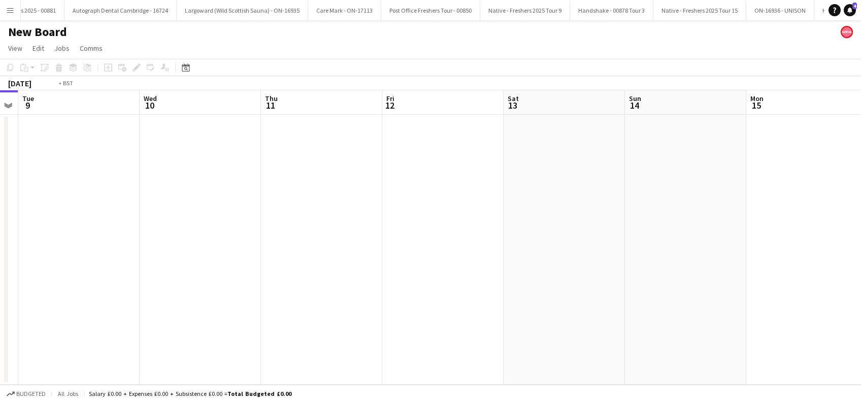
drag, startPoint x: 582, startPoint y: 226, endPoint x: 285, endPoint y: 283, distance: 302.3
click at [129, 283] on app-calendar-viewport "Fri 5 Sat 6 Sun 7 Mon 8 Tue 9 Wed 10 Thu 11 Fri 12 Sat 13 Sun 14 Mon 15 Tue 16 …" at bounding box center [430, 237] width 861 height 294
drag, startPoint x: 526, startPoint y: 306, endPoint x: 258, endPoint y: 318, distance: 268.7
click at [258, 317] on app-calendar-viewport "Mon 8 Tue 9 Wed 10 Thu 11 Fri 12 Sat 13 Sun 14 Mon 15 Tue 16 Wed 17 Thu 18 Fri …" at bounding box center [430, 237] width 861 height 294
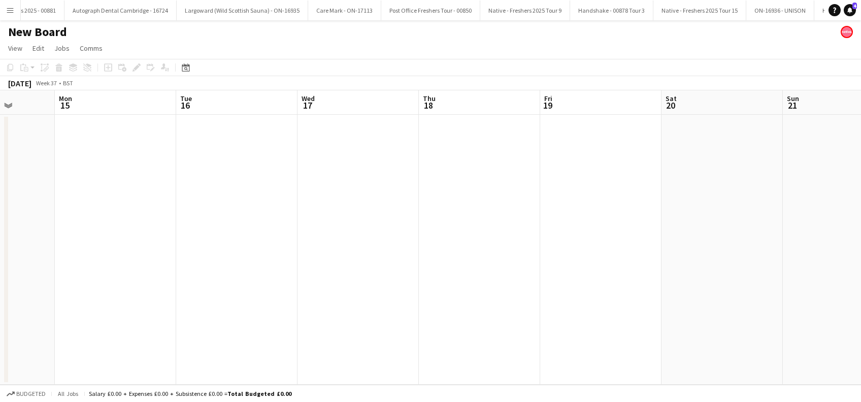
drag, startPoint x: 353, startPoint y: 396, endPoint x: 209, endPoint y: 392, distance: 144.7
click at [179, 397] on app-board "New Board View Day view expanded Day view collapsed Month view Date picker Jump…" at bounding box center [430, 211] width 861 height 382
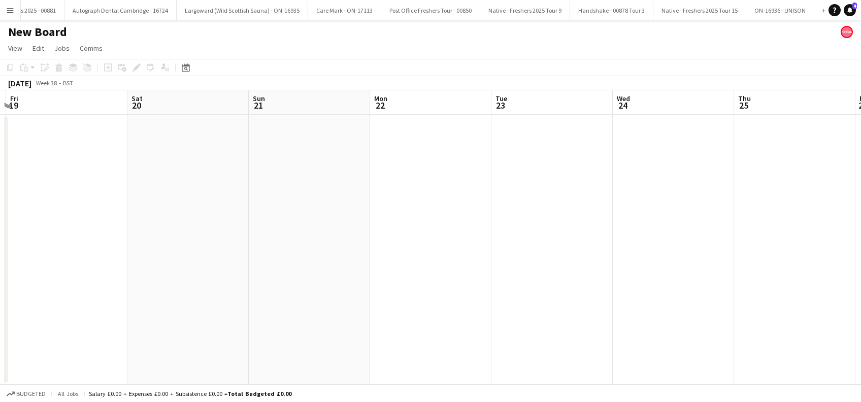
drag, startPoint x: 531, startPoint y: 290, endPoint x: 176, endPoint y: 311, distance: 355.8
click at [176, 311] on app-calendar-viewport "Mon 15 Tue 16 Wed 17 Thu 18 Fri 19 Sat 20 Sun 21 Mon 22 Tue 23 Wed 24 Thu 25 Fr…" at bounding box center [430, 237] width 861 height 294
click at [469, 195] on app-date-cell at bounding box center [430, 250] width 121 height 270
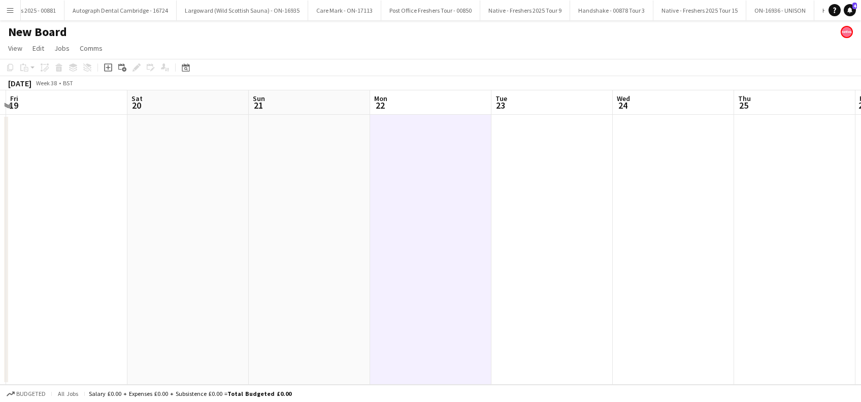
click at [61, 32] on h1 "New Board" at bounding box center [37, 31] width 59 height 15
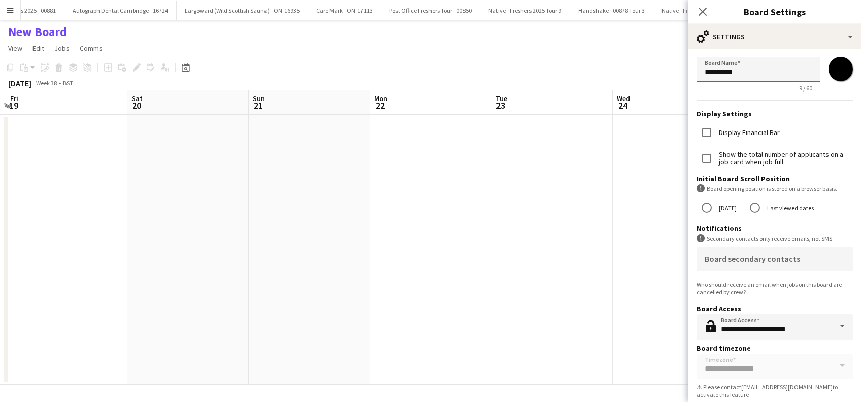
click at [748, 73] on input "*********" at bounding box center [758, 69] width 124 height 25
type input "*"
type input "**********"
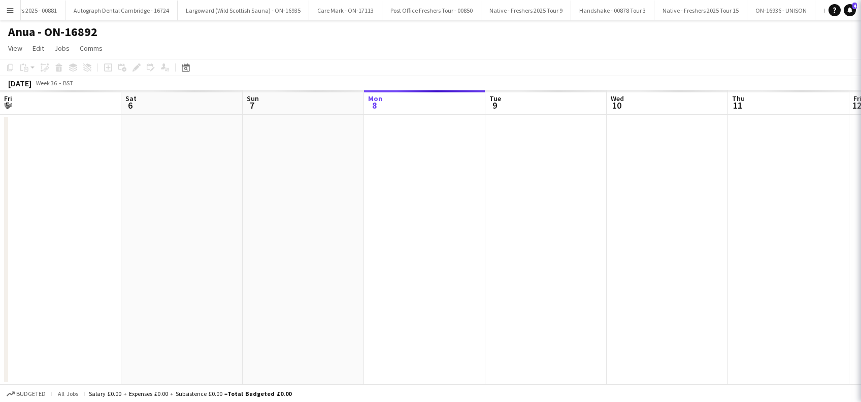
scroll to position [0, 243]
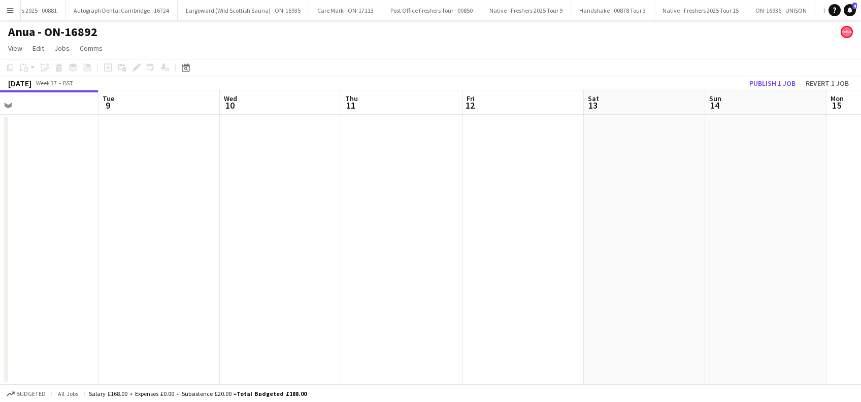
drag, startPoint x: 578, startPoint y: 234, endPoint x: 276, endPoint y: 287, distance: 307.1
click at [230, 294] on app-calendar-viewport "Fri 5 Sat 6 Sun 7 Mon 8 Tue 9 Wed 10 Thu 11 Fri 12 Sat 13 Sun 14 Mon 15 Tue 16 …" at bounding box center [430, 237] width 861 height 294
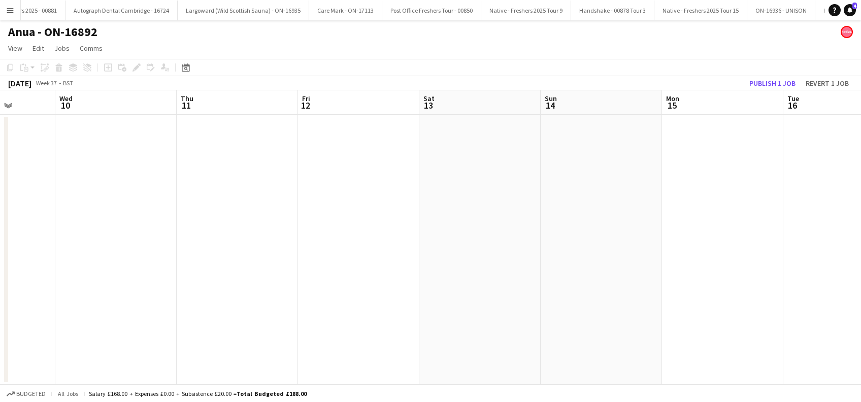
drag, startPoint x: 585, startPoint y: 278, endPoint x: 310, endPoint y: 297, distance: 275.7
click at [235, 317] on app-calendar-viewport "Sun 7 Mon 8 Tue 9 Wed 10 Thu 11 Fri 12 Sat 13 Sun 14 Mon 15 Tue 16 Wed 17 Thu 1…" at bounding box center [430, 237] width 861 height 294
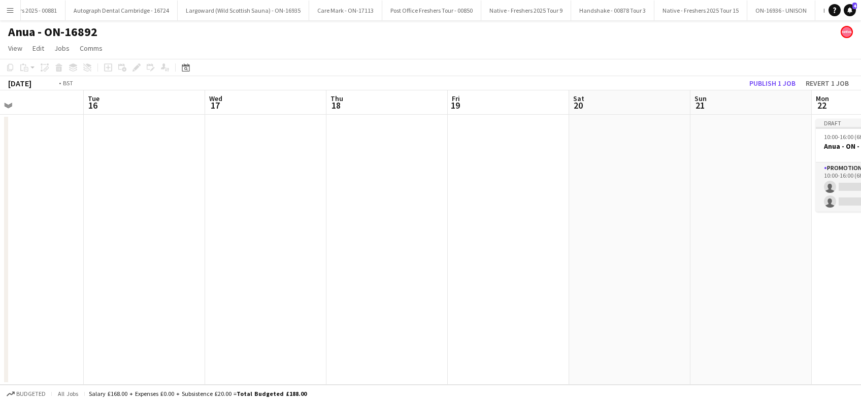
drag, startPoint x: 585, startPoint y: 296, endPoint x: 423, endPoint y: 293, distance: 161.9
click at [317, 346] on app-calendar-viewport "Thu 11 Fri 12 Sat 13 Sun 14 Mon 15 Tue 16 Wed 17 Thu 18 Fri 19 Sat 20 Sun 21 Mo…" at bounding box center [430, 237] width 861 height 294
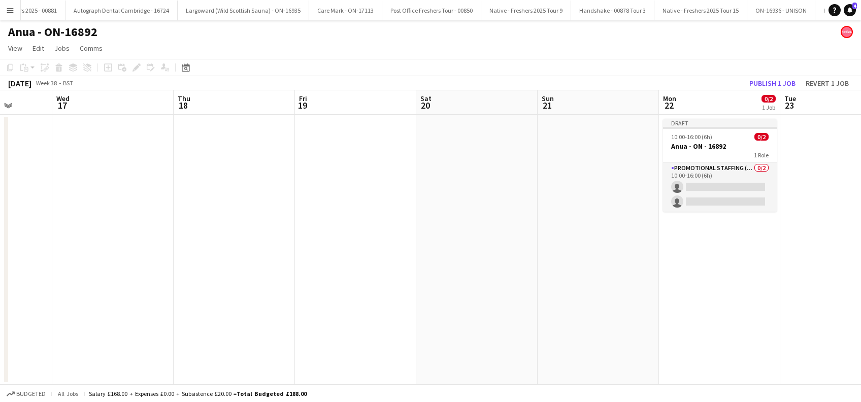
drag, startPoint x: 659, startPoint y: 291, endPoint x: 379, endPoint y: 344, distance: 284.4
click at [379, 344] on app-calendar-viewport "Sat 13 Sun 14 Mon 15 Tue 16 Wed 17 Thu 18 Fri 19 Sat 20 Sun 21 Mon 22 0/2 1 Job…" at bounding box center [430, 237] width 861 height 294
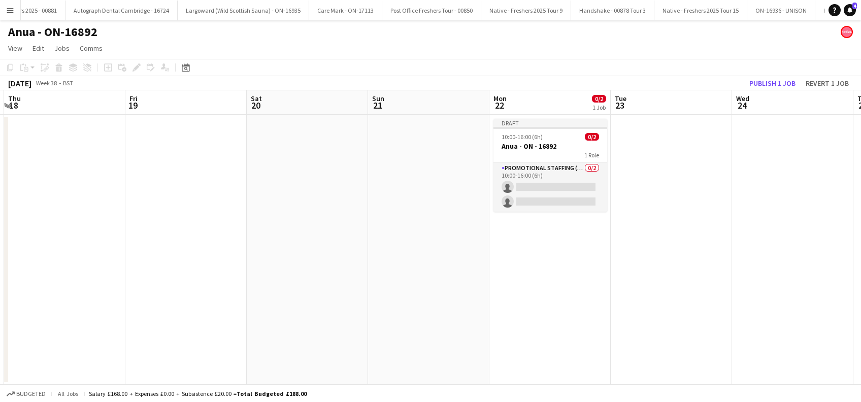
scroll to position [0, 390]
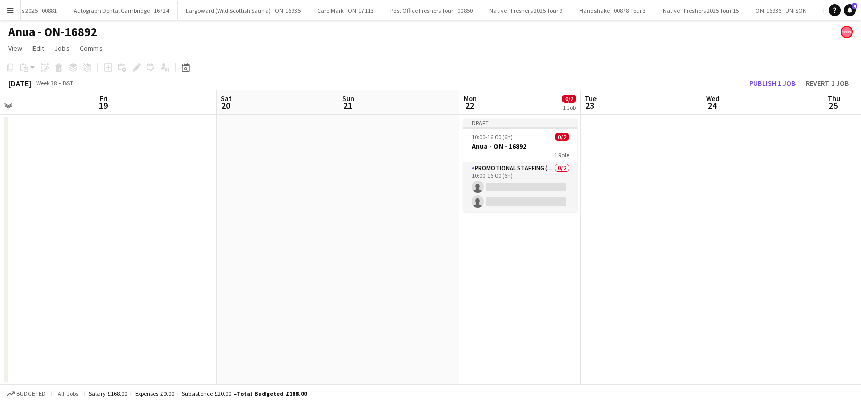
drag, startPoint x: 650, startPoint y: 257, endPoint x: 451, endPoint y: 309, distance: 205.9
click at [451, 309] on app-calendar-viewport "Mon 15 Tue 16 Wed 17 Thu 18 Fri 19 Sat 20 Sun 21 Mon 22 0/2 1 Job Tue 23 Wed 24…" at bounding box center [430, 237] width 861 height 294
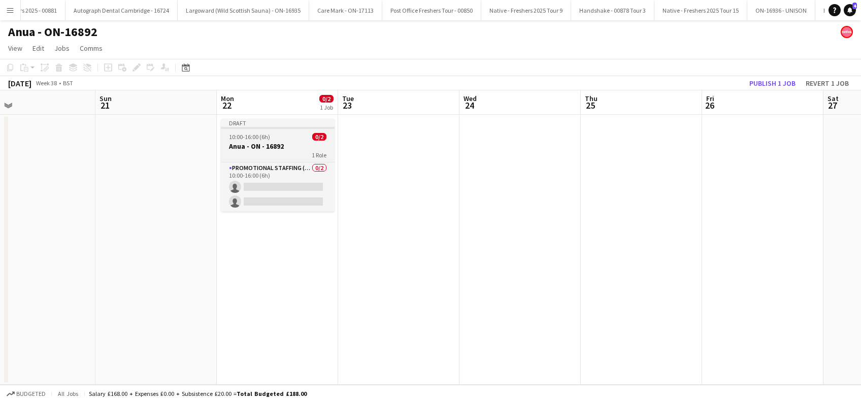
click at [274, 149] on h3 "Anua - ON - 16892" at bounding box center [278, 146] width 114 height 9
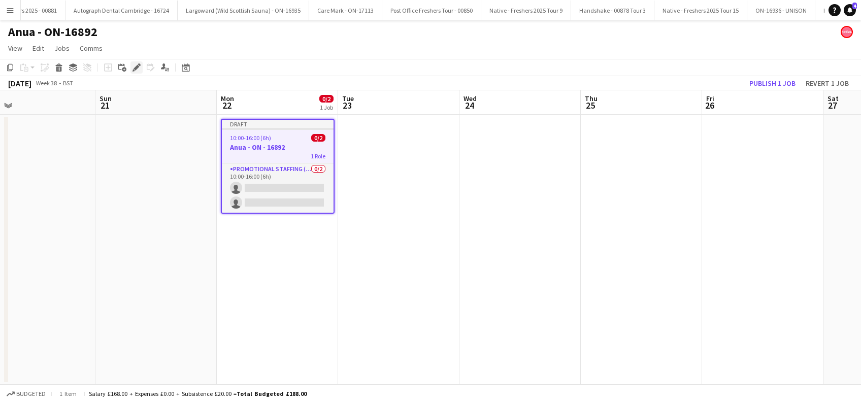
click at [138, 64] on icon at bounding box center [139, 64] width 3 height 3
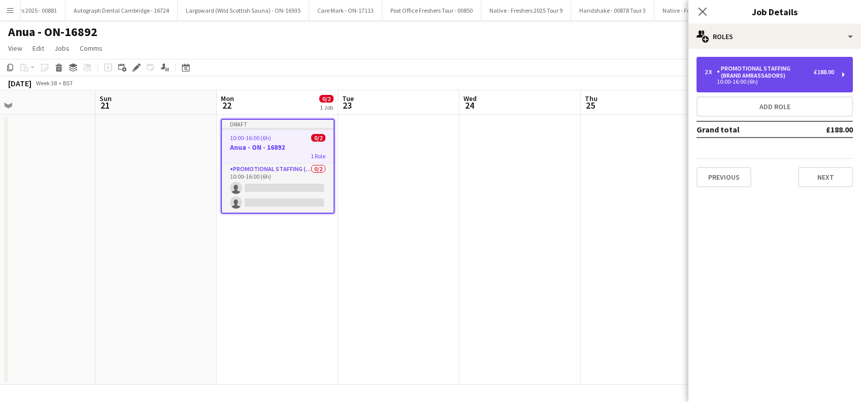
click at [801, 64] on div "2 x Promotional Staffing (Brand Ambassadors) £188.00 10:00-16:00 (6h)" at bounding box center [774, 75] width 156 height 36
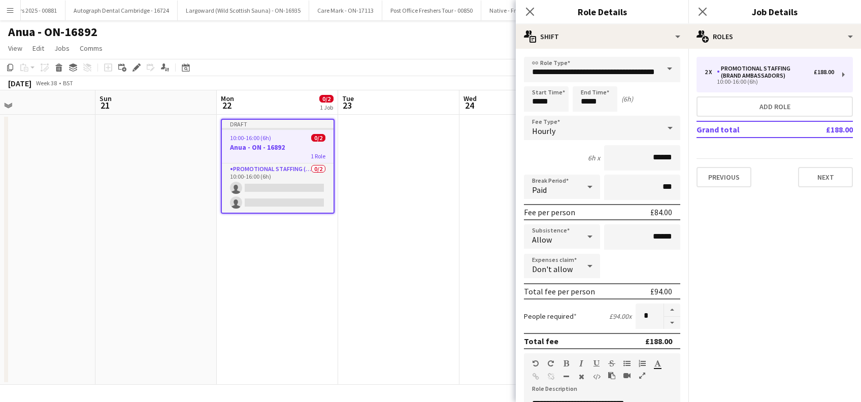
click at [387, 253] on app-date-cell at bounding box center [398, 250] width 121 height 270
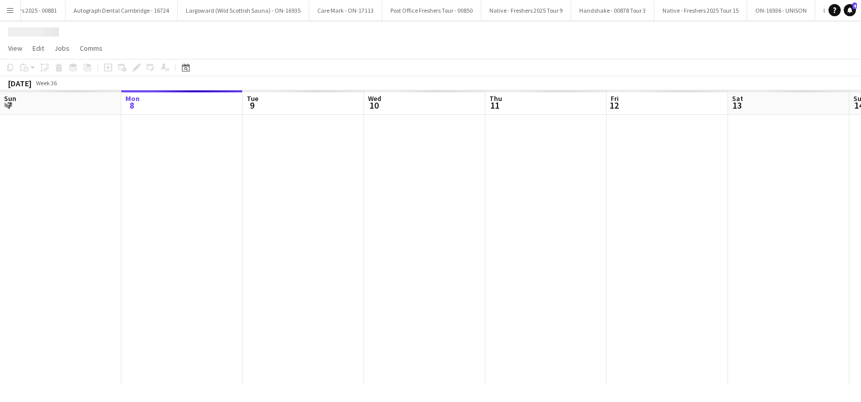
scroll to position [0, 4612]
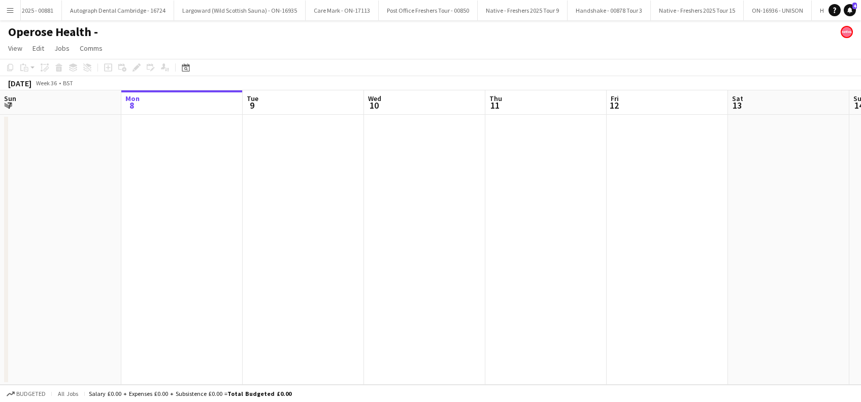
click at [128, 29] on div "Operose Health -" at bounding box center [430, 29] width 861 height 19
click at [97, 30] on h1 "Operose Health -" at bounding box center [53, 31] width 90 height 15
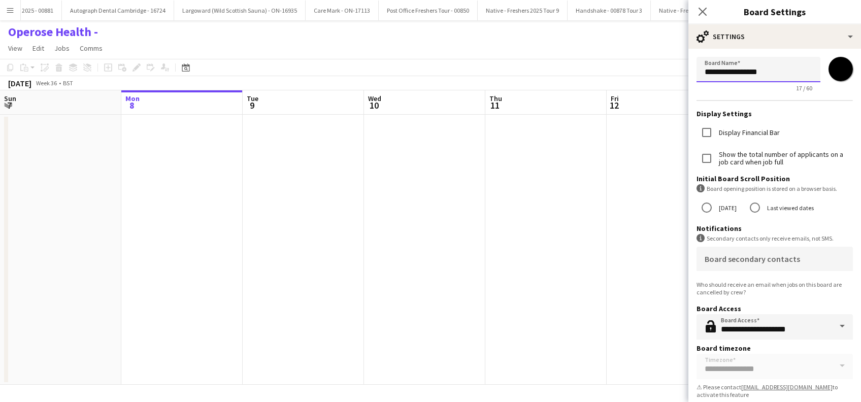
click at [771, 73] on input "**********" at bounding box center [758, 69] width 124 height 25
type input "**********"
click at [357, 254] on app-date-cell at bounding box center [303, 250] width 121 height 270
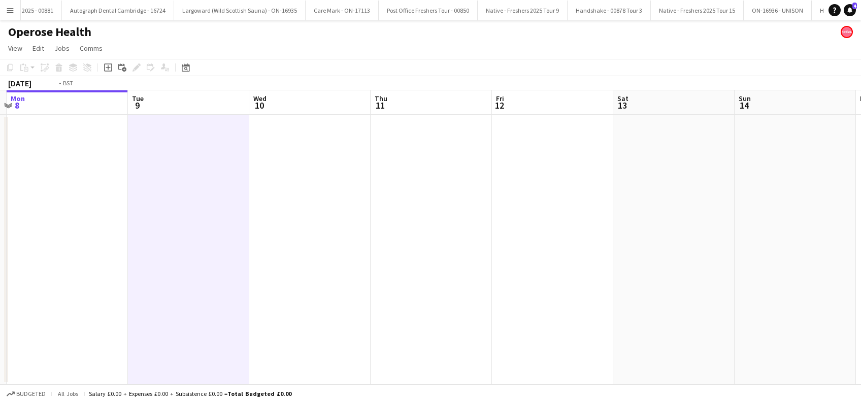
drag, startPoint x: 582, startPoint y: 257, endPoint x: 271, endPoint y: 250, distance: 310.1
click at [224, 257] on app-calendar-viewport "Fri 5 Sat 6 Sun 7 Mon 8 Tue 9 Wed 10 Thu 11 Fri 12 Sat 13 Sun 14 Mon 15 Tue 16 …" at bounding box center [430, 237] width 861 height 294
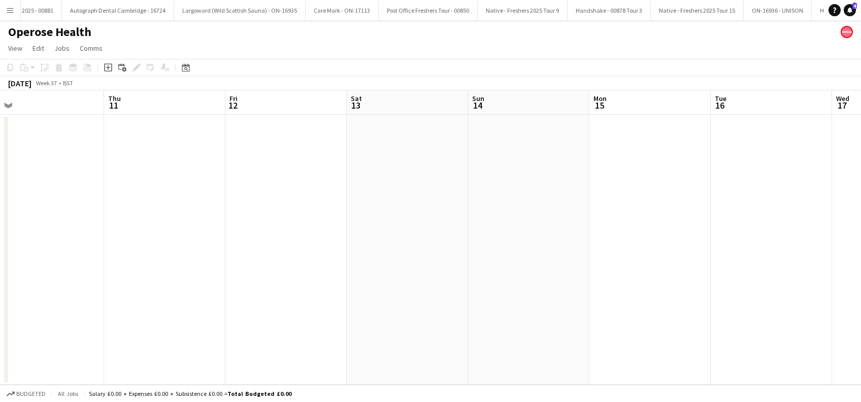
drag, startPoint x: 563, startPoint y: 257, endPoint x: 473, endPoint y: 268, distance: 90.5
click at [302, 269] on app-calendar-viewport "Sun 7 Mon 8 Tue 9 Wed 10 Thu 11 Fri 12 Sat 13 Sun 14 Mon 15 Tue 16 Wed 17 Thu 1…" at bounding box center [430, 237] width 861 height 294
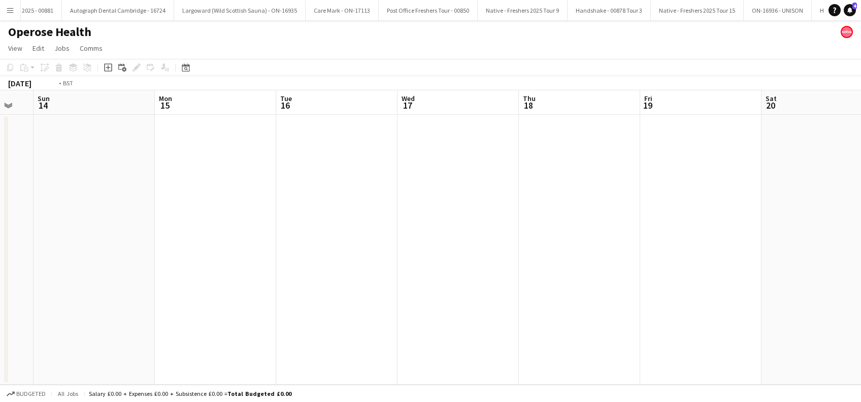
drag, startPoint x: 655, startPoint y: 272, endPoint x: 614, endPoint y: 292, distance: 45.8
click at [324, 292] on app-calendar-viewport "Thu 11 Fri 12 Sat 13 Sun 14 Mon 15 Tue 16 Wed 17 Thu 18 Fri 19 Sat 20 Sun 21 Mo…" at bounding box center [430, 237] width 861 height 294
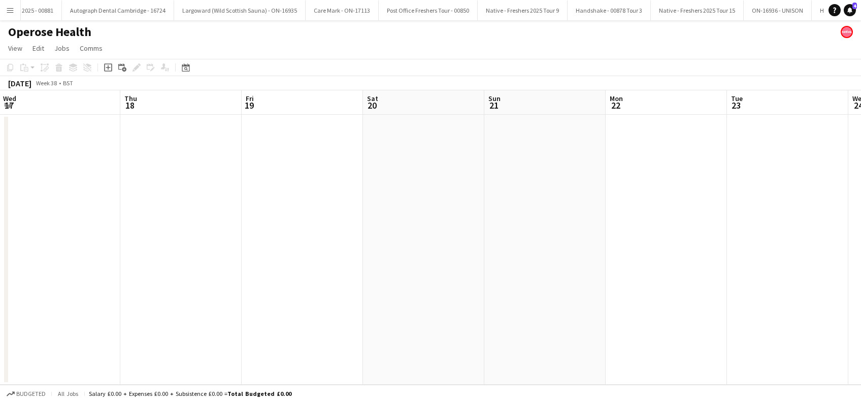
drag, startPoint x: 607, startPoint y: 295, endPoint x: 524, endPoint y: 297, distance: 83.3
click at [525, 298] on app-calendar-viewport "Sat 13 Sun 14 Mon 15 Tue 16 Wed 17 Thu 18 Fri 19 Sat 20 Sun 21 Mon 22 Tue 23 We…" at bounding box center [430, 237] width 861 height 294
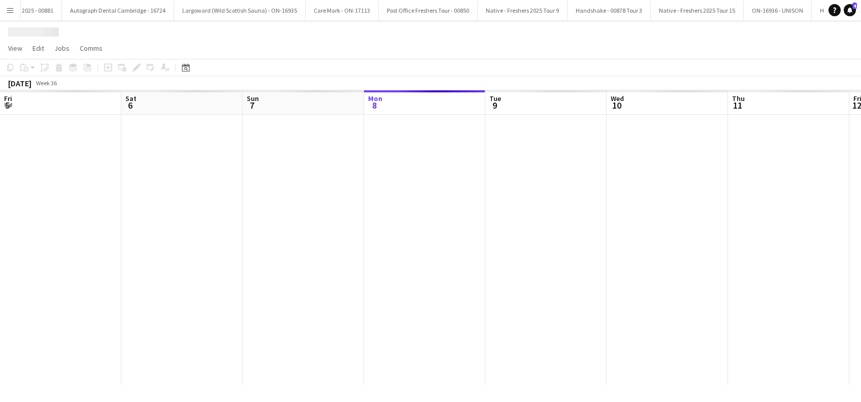
scroll to position [0, 243]
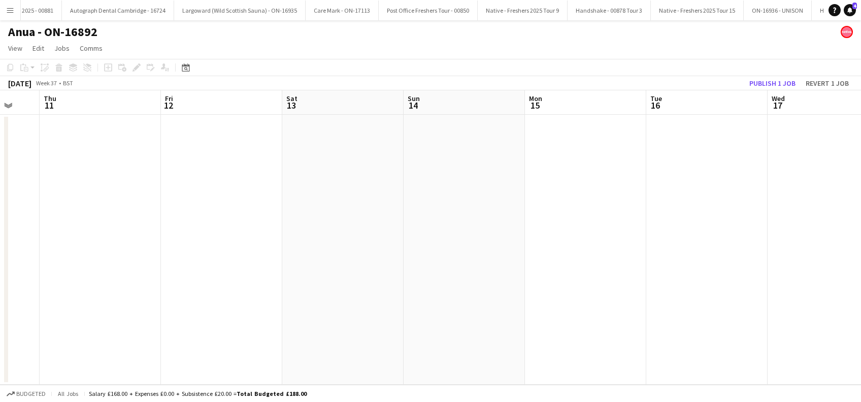
drag, startPoint x: 645, startPoint y: 245, endPoint x: 461, endPoint y: 250, distance: 184.3
click at [200, 275] on app-calendar-viewport "Sun 7 Mon 8 Tue 9 Wed 10 Thu 11 Fri 12 Sat 13 Sun 14 Mon 15 Tue 16 Wed 17 Thu 1…" at bounding box center [430, 237] width 861 height 294
drag, startPoint x: 567, startPoint y: 240, endPoint x: 688, endPoint y: 259, distance: 121.8
click at [252, 259] on app-calendar-viewport "Wed 10 Thu 11 Fri 12 Sat 13 Sun 14 Mon 15 Tue 16 Wed 17 Thu 18 Fri 19 Sat 20 Su…" at bounding box center [430, 237] width 861 height 294
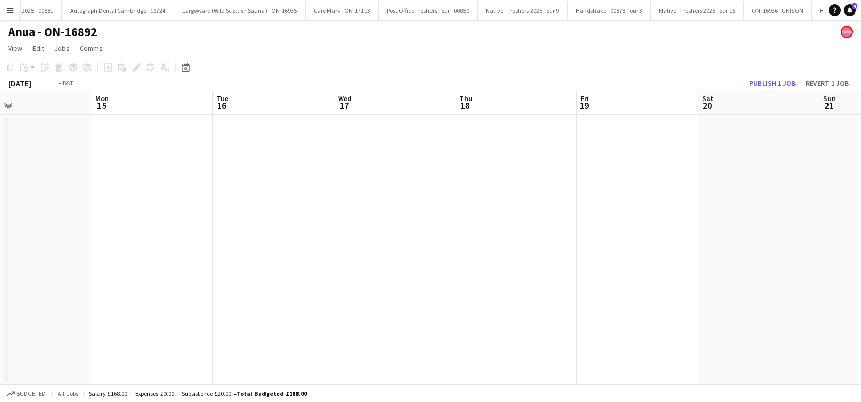
drag, startPoint x: 541, startPoint y: 262, endPoint x: 304, endPoint y: 263, distance: 236.5
click at [304, 263] on app-calendar-viewport "Wed 10 Thu 11 Fri 12 Sat 13 Sun 14 Mon 15 Tue 16 Wed 17 Thu 18 Fri 19 Sat 20 Su…" at bounding box center [430, 237] width 861 height 294
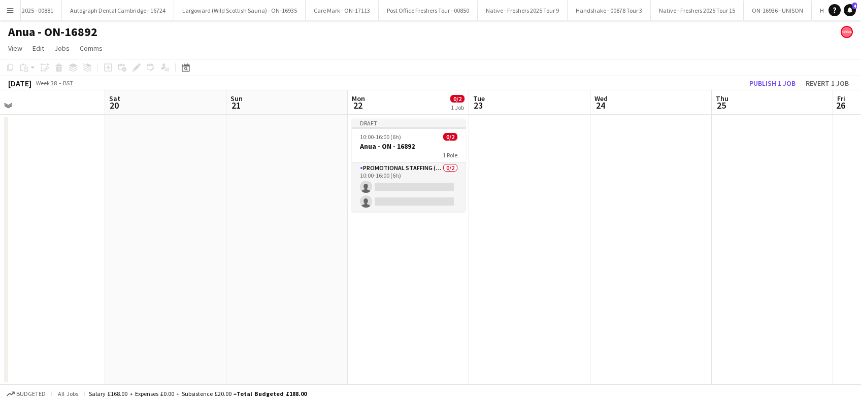
drag, startPoint x: 244, startPoint y: 286, endPoint x: 337, endPoint y: 277, distance: 93.8
click at [269, 287] on app-calendar-viewport "Wed 17 Thu 18 Fri 19 Sat 20 Sun 21 Mon 22 0/2 1 Job Tue 23 Wed 24 Thu 25 Fri 26…" at bounding box center [430, 237] width 861 height 294
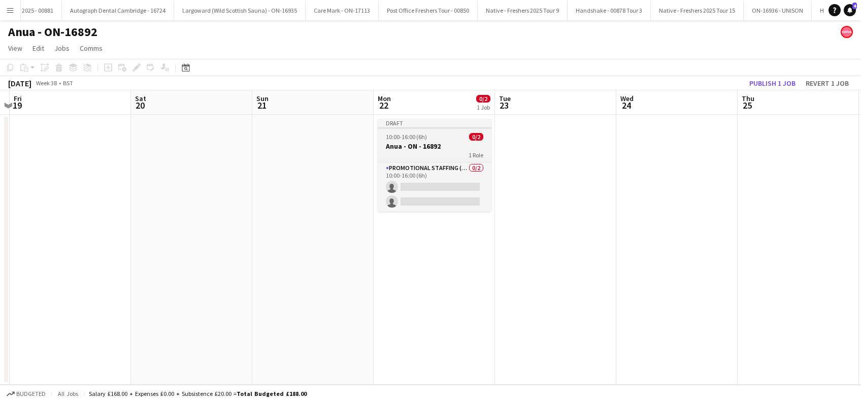
click at [409, 131] on app-job-card "Draft 10:00-16:00 (6h) 0/2 Anua - ON - 16892 1 Role Promotional Staffing (Brand…" at bounding box center [435, 165] width 114 height 93
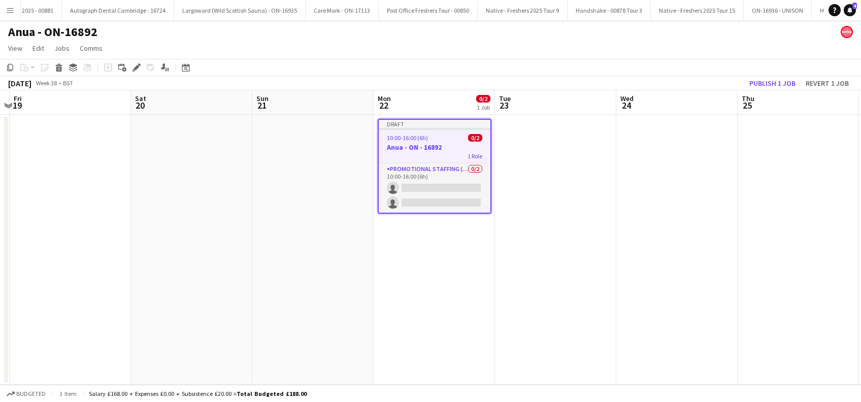
click at [412, 150] on h3 "Anua - ON - 16892" at bounding box center [435, 147] width 112 height 9
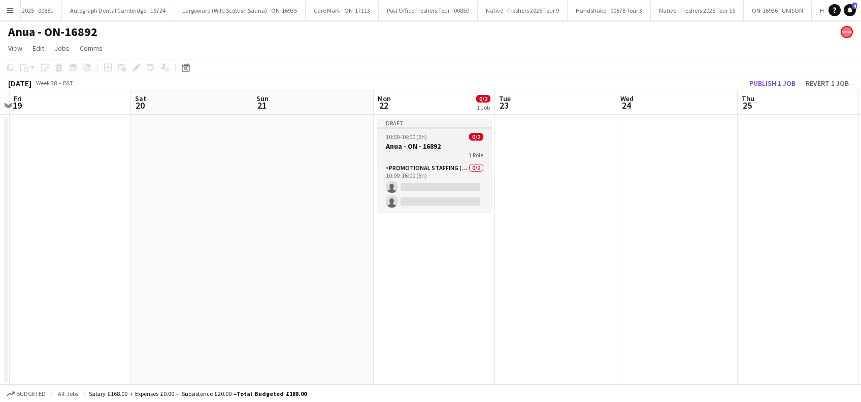
click at [399, 143] on h3 "Anua - ON - 16892" at bounding box center [435, 146] width 114 height 9
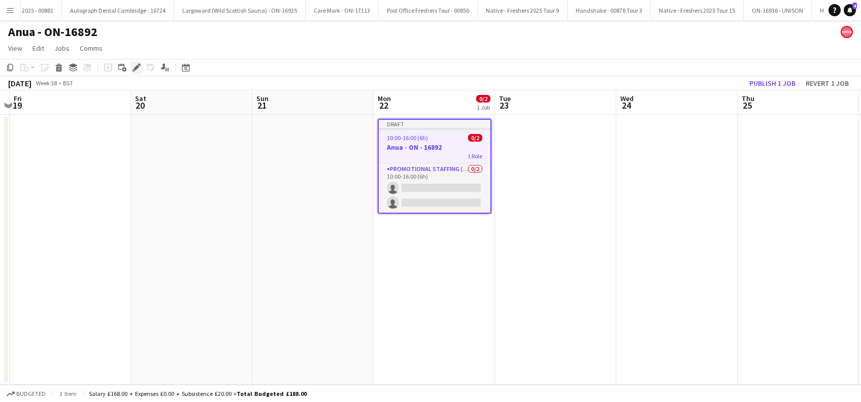
click at [136, 69] on icon at bounding box center [136, 68] width 6 height 6
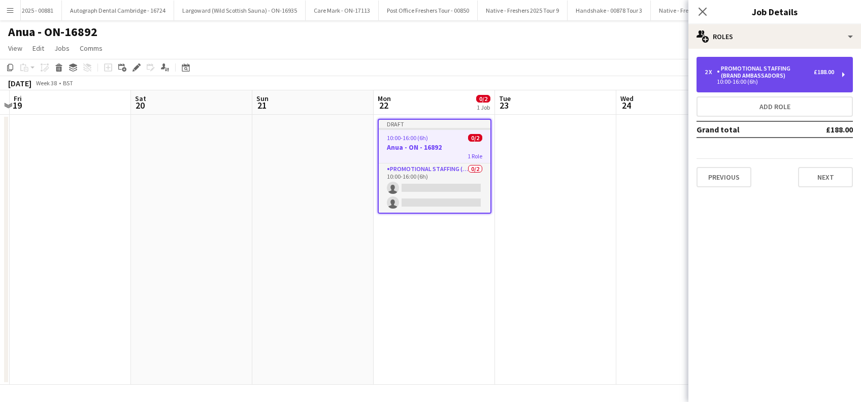
click at [789, 81] on div "10:00-16:00 (6h)" at bounding box center [768, 81] width 129 height 5
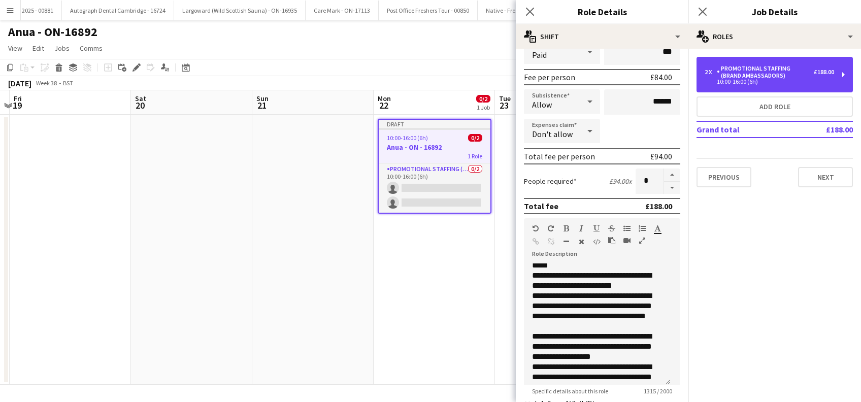
scroll to position [363, 0]
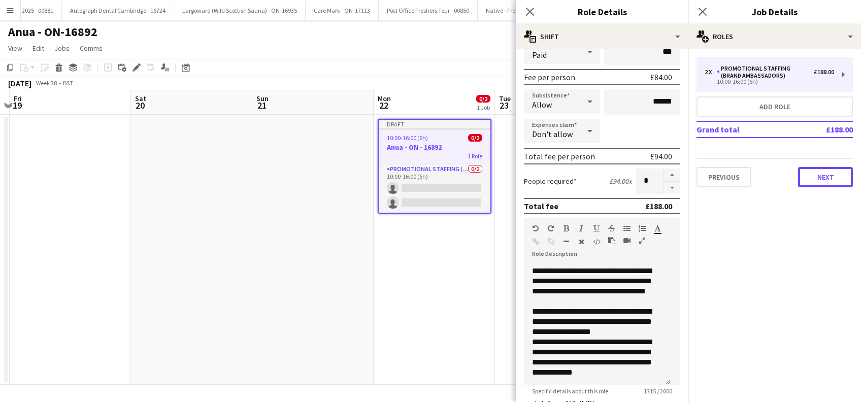
click at [817, 183] on button "Next" at bounding box center [825, 177] width 55 height 20
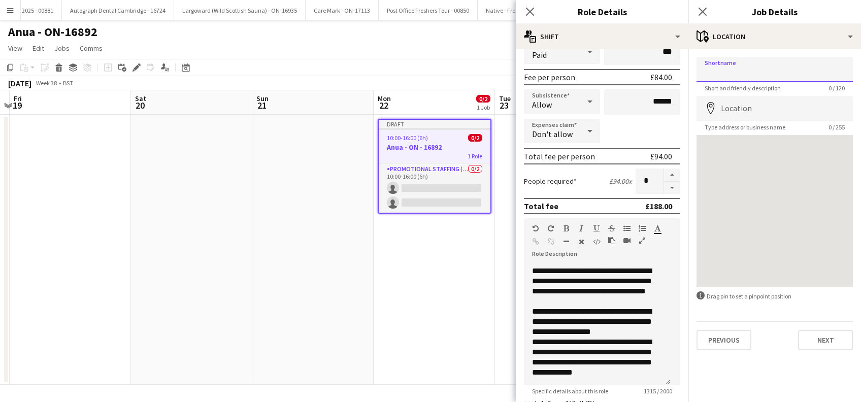
click at [767, 71] on input "Shortname" at bounding box center [774, 69] width 156 height 25
type input "**********"
click at [786, 108] on input "Location" at bounding box center [774, 108] width 156 height 25
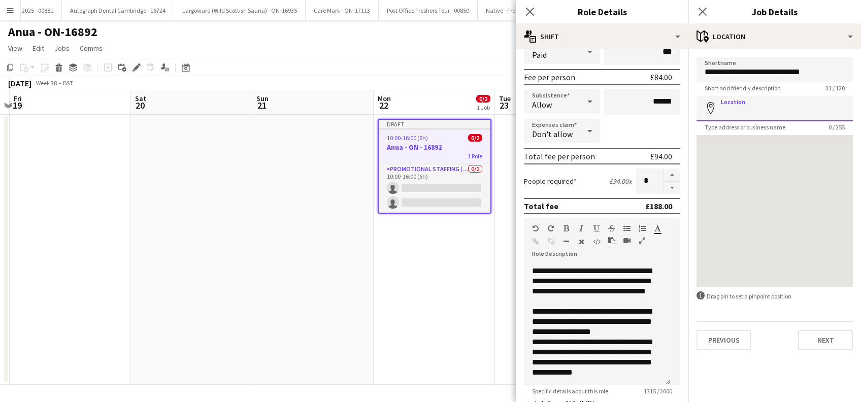
paste input "**********"
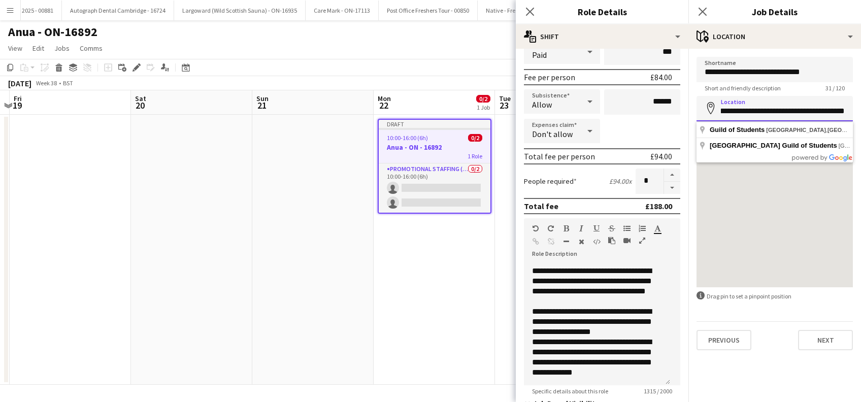
click at [768, 114] on input "**********" at bounding box center [774, 108] width 156 height 25
type input "**********"
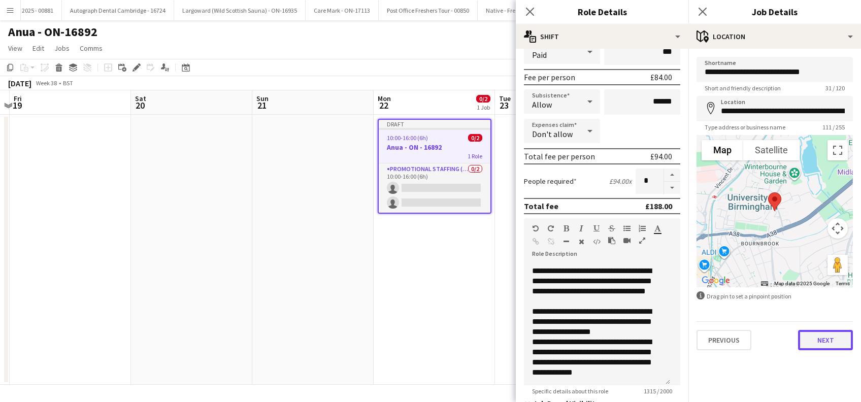
click at [826, 337] on button "Next" at bounding box center [825, 340] width 55 height 20
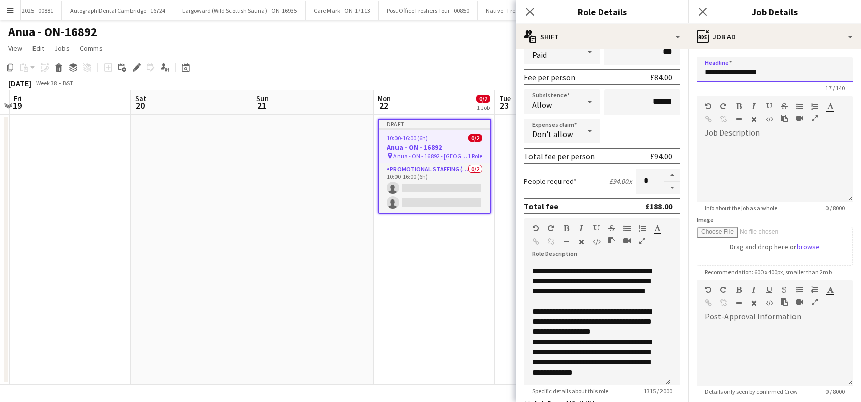
click at [783, 72] on input "**********" at bounding box center [774, 69] width 156 height 25
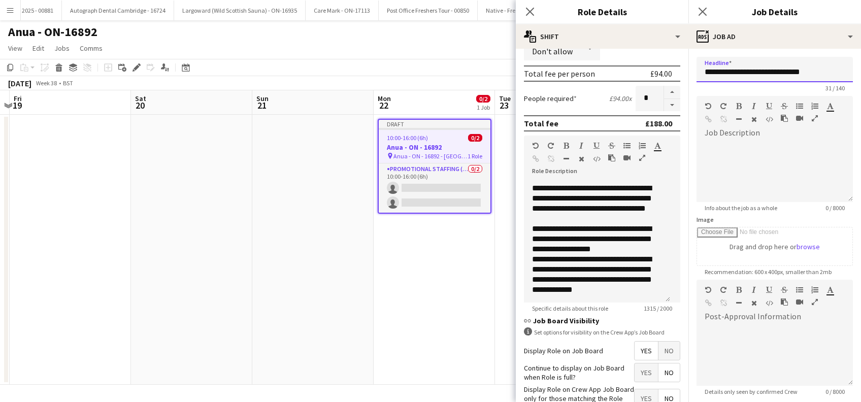
scroll to position [293, 0]
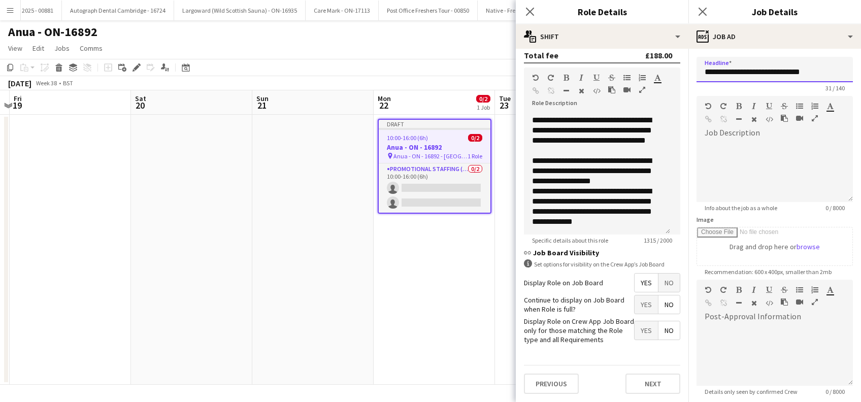
type input "**********"
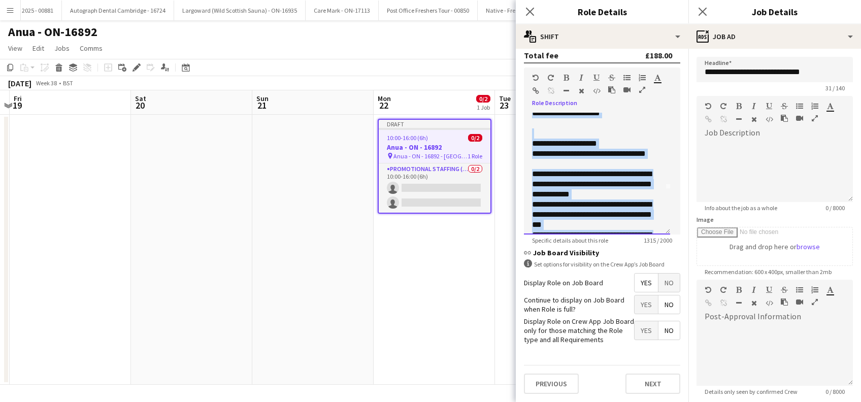
scroll to position [0, 0]
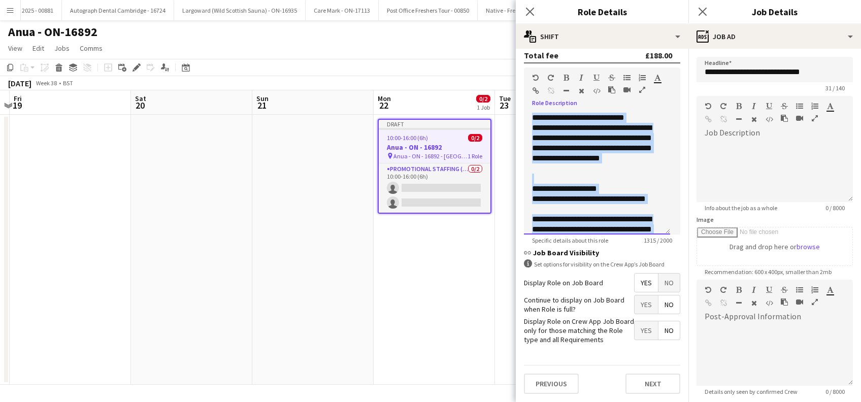
drag, startPoint x: 650, startPoint y: 211, endPoint x: 486, endPoint y: 93, distance: 202.5
click at [485, 92] on body "Menu Boards Boards Boards All jobs Status Workforce Workforce My Workforce Recr…" at bounding box center [430, 201] width 861 height 402
copy div "**********"
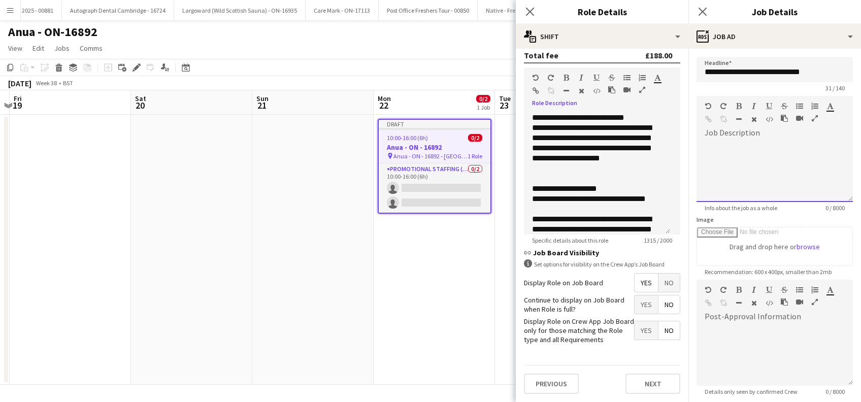
click at [738, 145] on div at bounding box center [774, 171] width 156 height 61
paste div
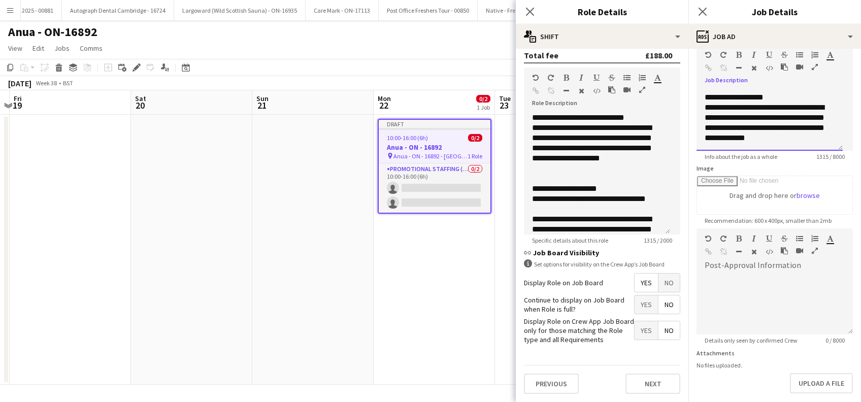
scroll to position [99, 0]
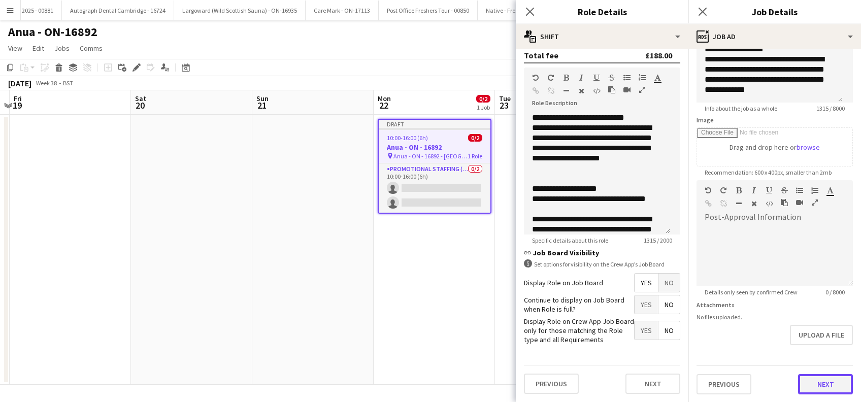
click at [818, 379] on button "Next" at bounding box center [825, 384] width 55 height 20
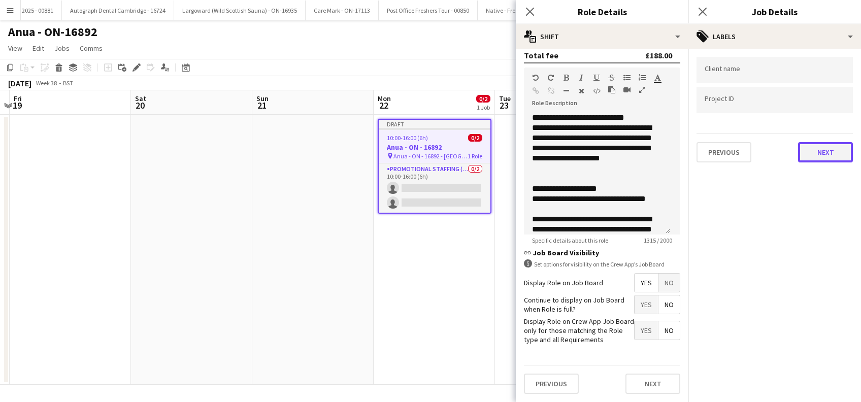
click at [821, 151] on button "Next" at bounding box center [825, 152] width 55 height 20
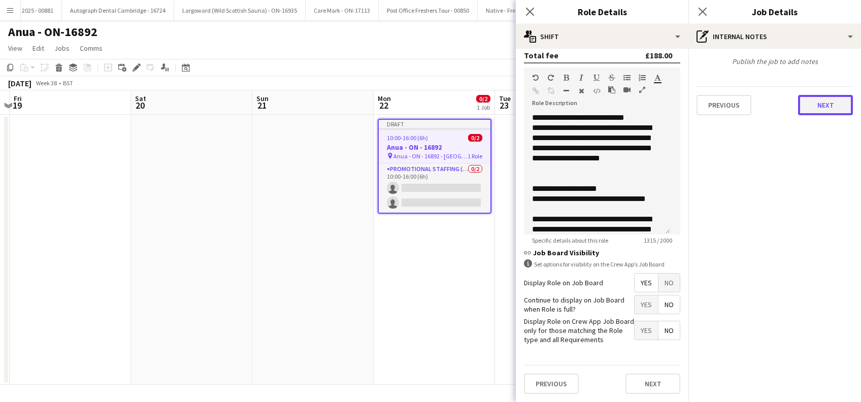
click at [827, 104] on button "Next" at bounding box center [825, 105] width 55 height 20
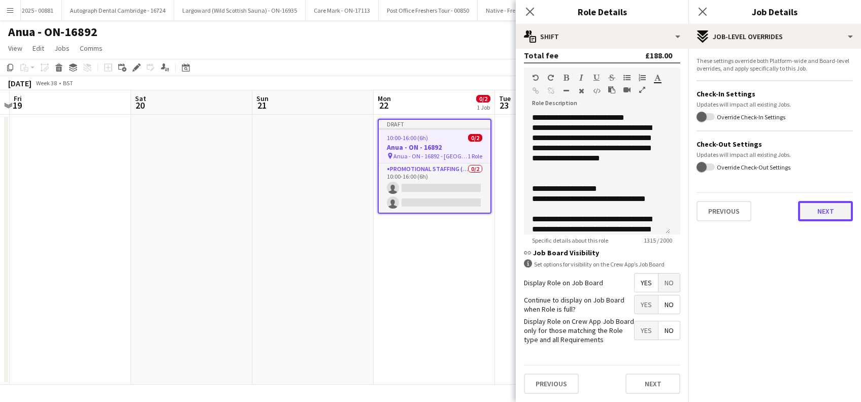
click at [825, 212] on button "Next" at bounding box center [825, 211] width 55 height 20
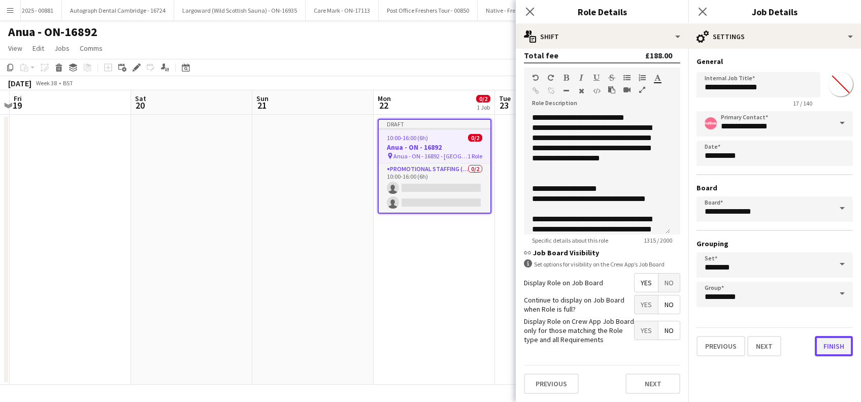
click at [833, 344] on button "Finish" at bounding box center [833, 346] width 38 height 20
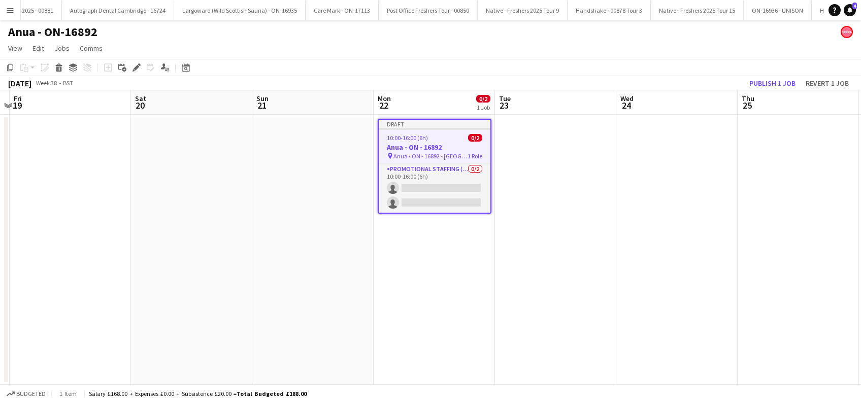
click at [448, 287] on app-date-cell "Draft 10:00-16:00 (6h) 0/2 Anua - ON - 16892 pin Anua - ON - 16892 - Birmingham…" at bounding box center [433, 250] width 121 height 270
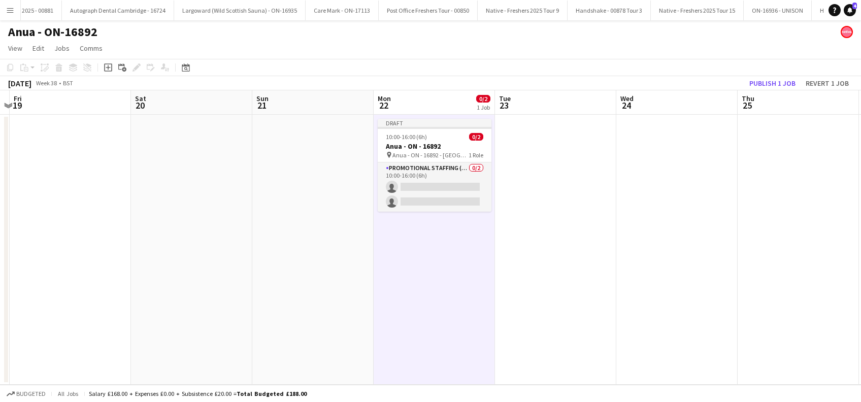
click at [552, 188] on app-date-cell at bounding box center [555, 250] width 121 height 270
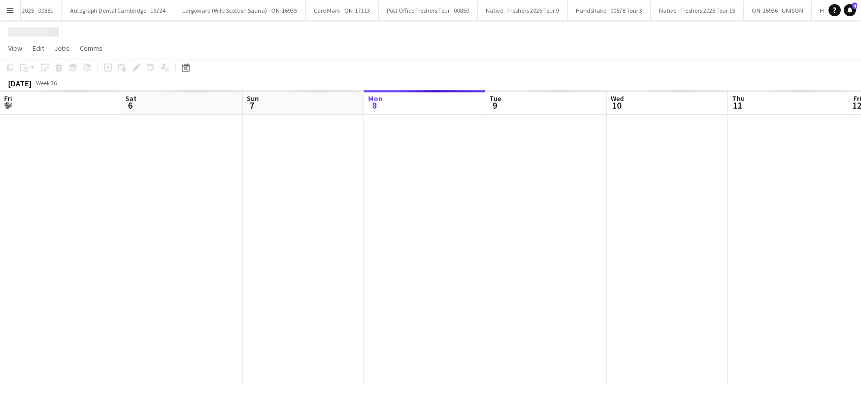
scroll to position [0, 243]
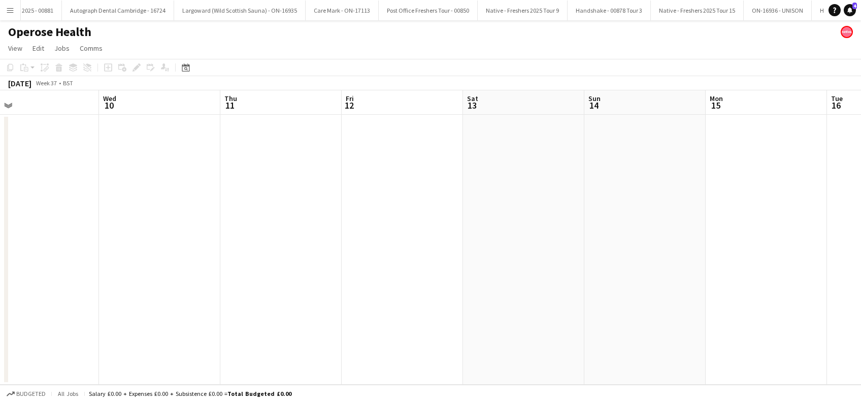
drag, startPoint x: 500, startPoint y: 360, endPoint x: 344, endPoint y: 370, distance: 156.6
click at [345, 369] on app-calendar-viewport "Fri 5 Sat 6 Sun 7 Mon 8 Tue 9 Wed 10 Thu 11 Fri 12 Sat 13 Sun 14 Mon 15 Tue 16 …" at bounding box center [430, 237] width 861 height 294
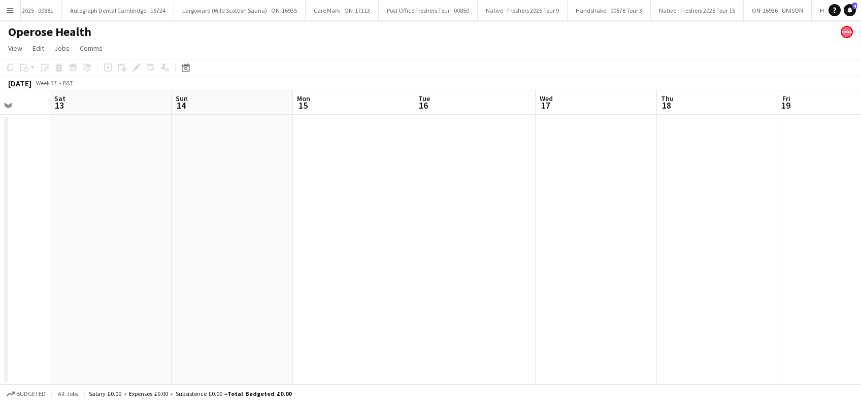
drag, startPoint x: 655, startPoint y: 283, endPoint x: 369, endPoint y: 280, distance: 285.2
click at [240, 307] on app-calendar-viewport "Tue 9 Wed 10 Thu 11 Fri 12 Sat 13 Sun 14 Mon 15 Tue 16 Wed 17 Thu 18 Fri 19 Sat…" at bounding box center [430, 237] width 861 height 294
drag, startPoint x: 591, startPoint y: 282, endPoint x: 398, endPoint y: 293, distance: 193.7
click at [398, 292] on app-calendar-viewport "Thu 11 Fri 12 Sat 13 Sun 14 Mon 15 Tue 16 Wed 17 Thu 18 Fri 19 Sat 20 Sun 21 Mo…" at bounding box center [430, 237] width 861 height 294
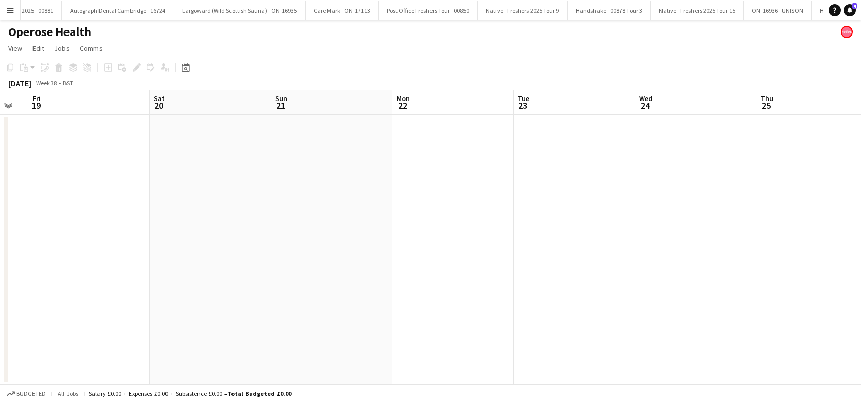
drag, startPoint x: 585, startPoint y: 300, endPoint x: 296, endPoint y: 296, distance: 288.3
click at [296, 296] on app-calendar-viewport "Mon 15 Tue 16 Wed 17 Thu 18 Fri 19 Sat 20 Sun 21 Mon 22 Tue 23 Wed 24 Thu 25 Fr…" at bounding box center [430, 237] width 861 height 294
click at [437, 193] on app-date-cell at bounding box center [452, 250] width 121 height 270
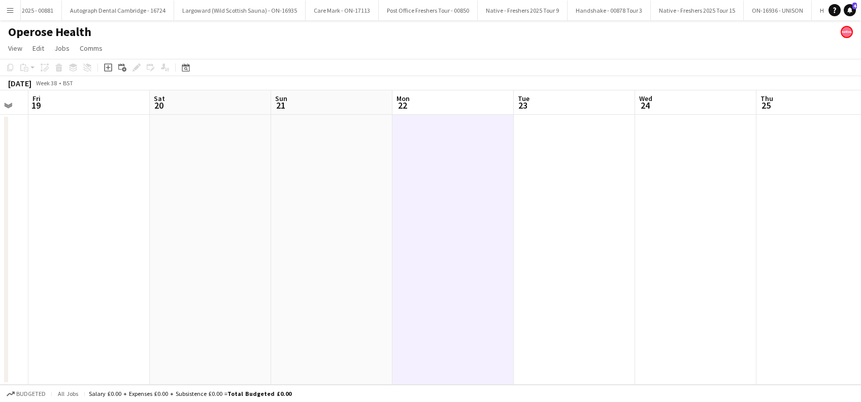
click at [451, 144] on app-date-cell at bounding box center [452, 250] width 121 height 270
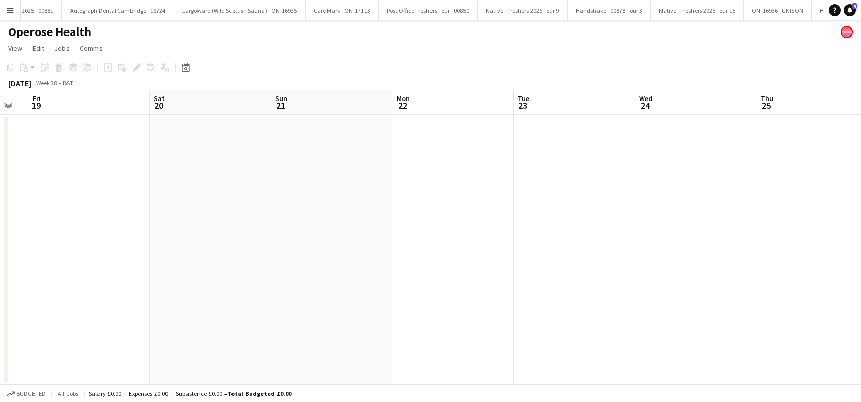
click at [451, 144] on app-date-cell at bounding box center [452, 250] width 121 height 270
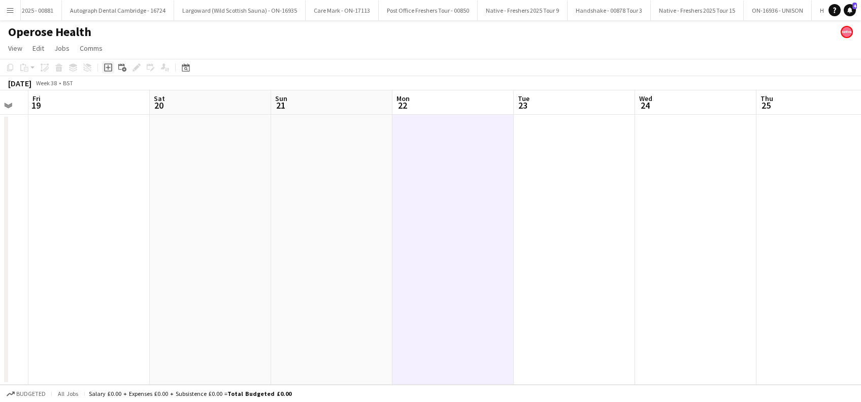
click at [109, 65] on icon "Add job" at bounding box center [108, 67] width 8 height 8
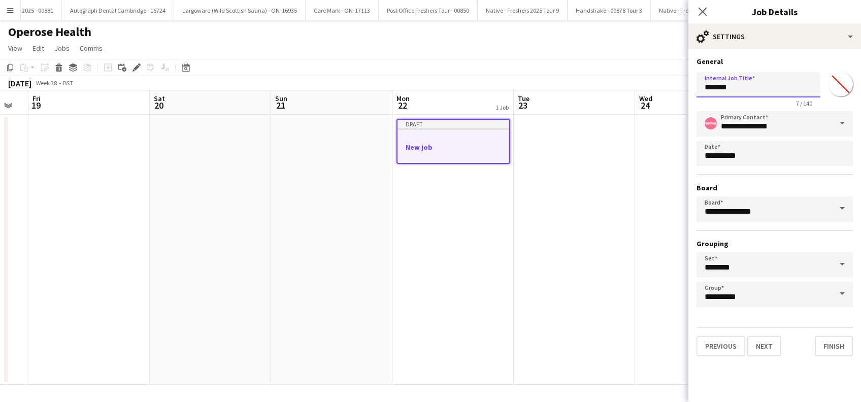
click at [736, 89] on input "*******" at bounding box center [758, 84] width 124 height 25
type input "*"
type input "**********"
click at [764, 347] on button "Next" at bounding box center [764, 346] width 34 height 20
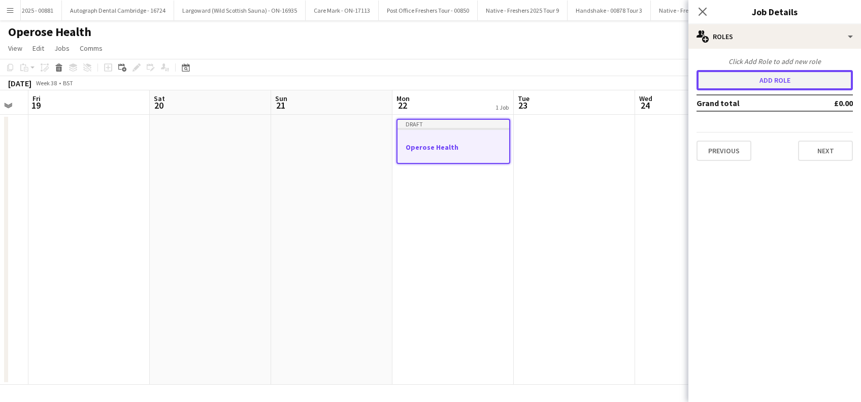
click at [804, 73] on button "Add role" at bounding box center [774, 80] width 156 height 20
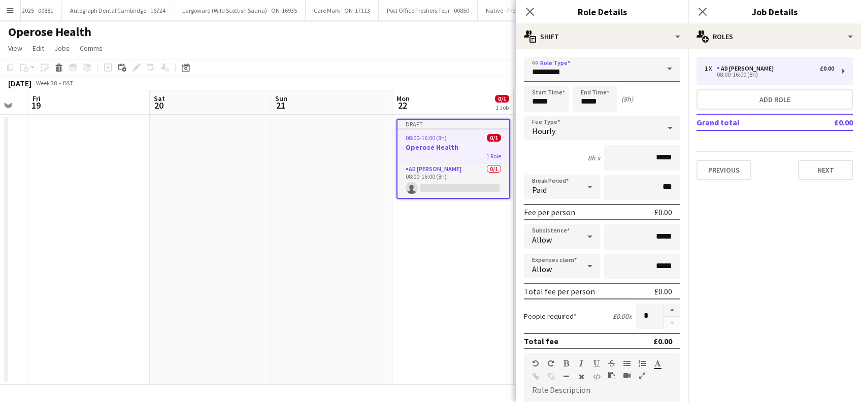
click at [603, 75] on input "*********" at bounding box center [602, 69] width 156 height 25
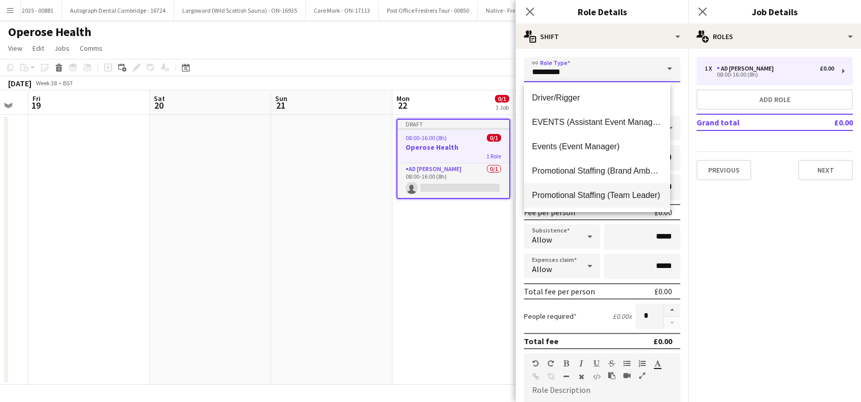
scroll to position [67, 0]
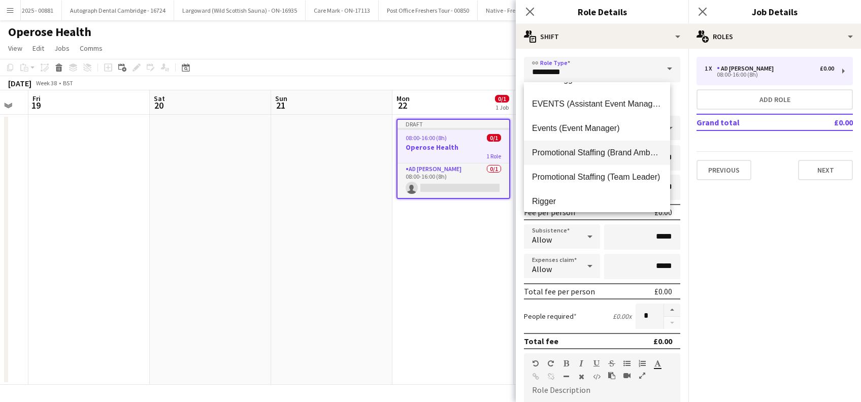
click at [595, 154] on span "Promotional Staffing (Brand Ambassadors)" at bounding box center [597, 153] width 130 height 10
type input "**********"
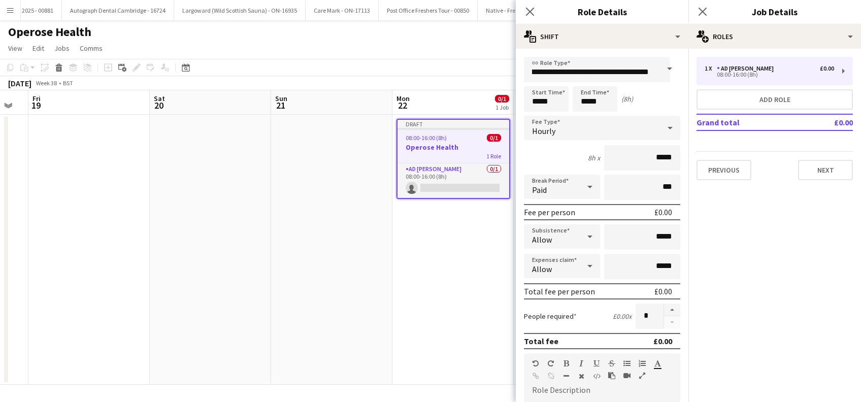
scroll to position [0, 0]
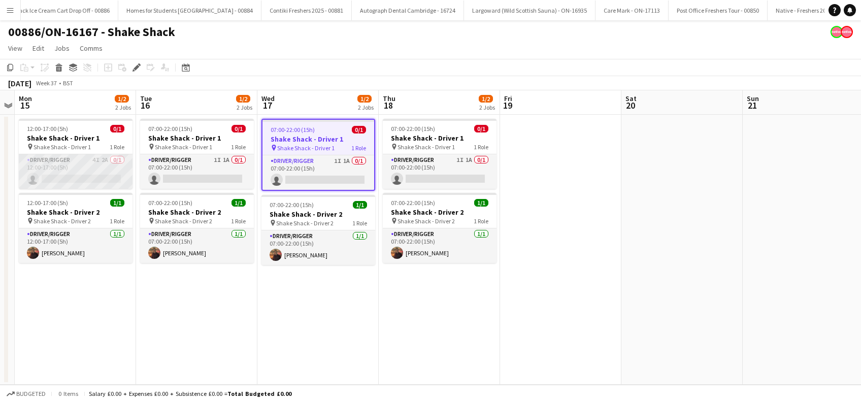
click at [82, 179] on app-card-role "Driver/Rigger 4I 2A 0/1 12:00-17:00 (5h) single-neutral-actions" at bounding box center [76, 171] width 114 height 35
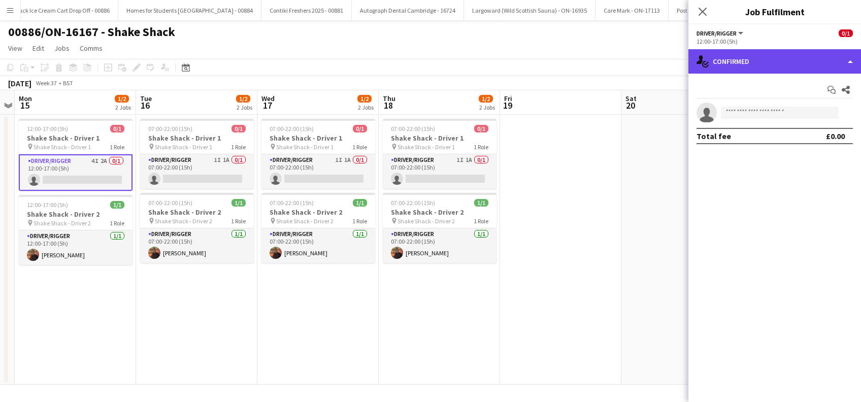
click at [776, 57] on div "single-neutral-actions-check-2 Confirmed" at bounding box center [774, 61] width 173 height 24
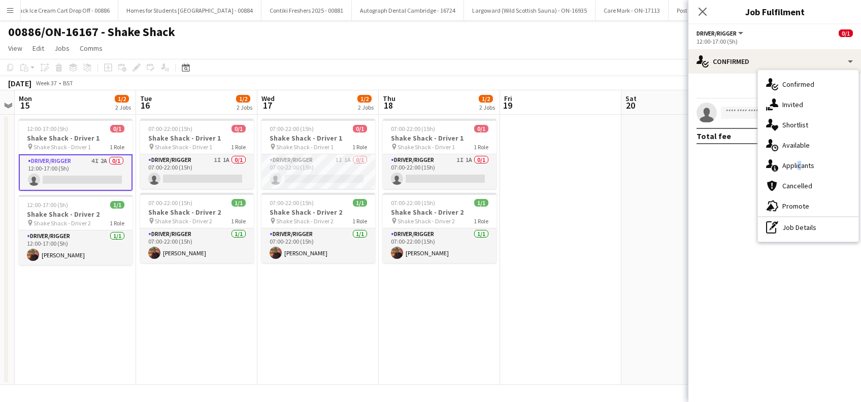
click at [797, 165] on span "Applicants" at bounding box center [798, 165] width 32 height 9
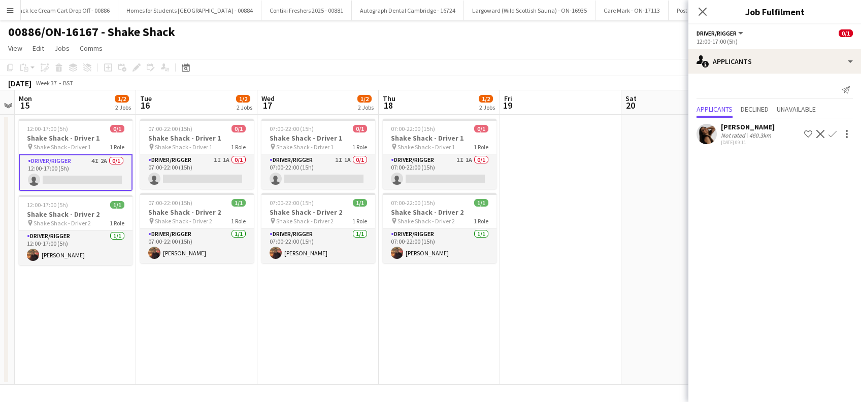
click at [756, 125] on div "[PERSON_NAME]" at bounding box center [748, 126] width 54 height 9
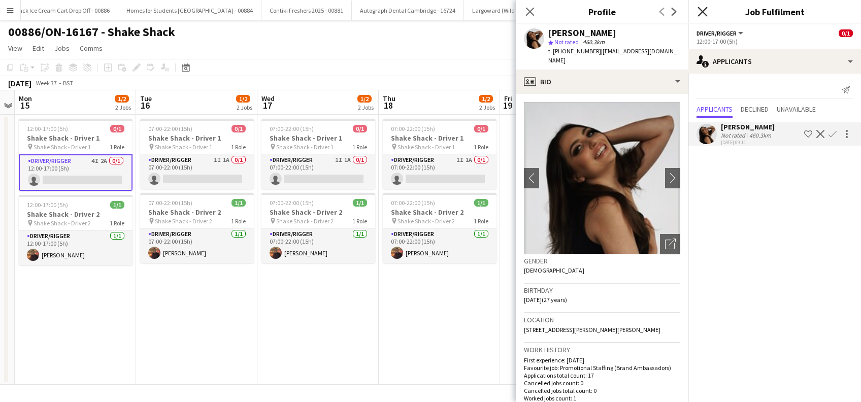
click at [700, 12] on icon "Close pop-in" at bounding box center [702, 12] width 10 height 10
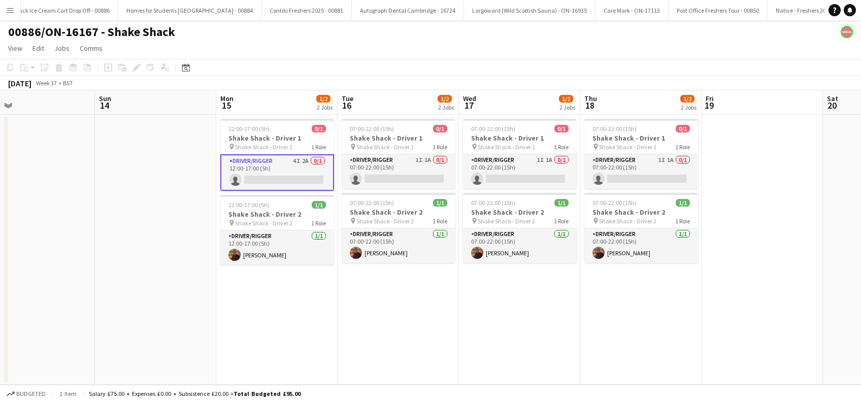
scroll to position [0, 487]
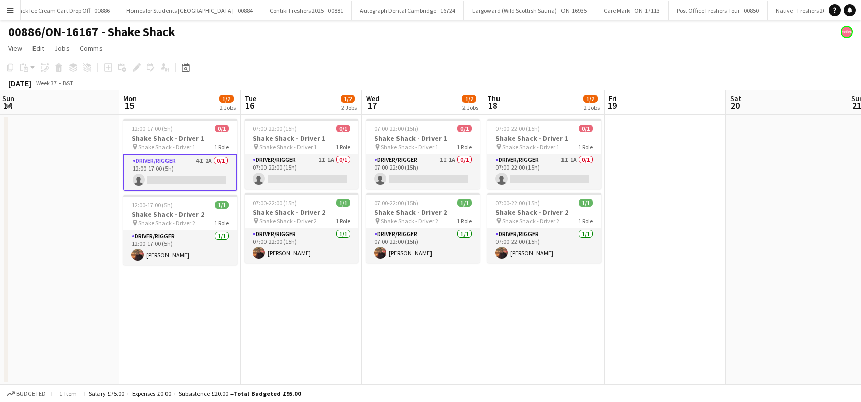
drag, startPoint x: 277, startPoint y: 313, endPoint x: 332, endPoint y: 316, distance: 54.9
click at [332, 316] on app-calendar-viewport "Wed 10 Thu 11 Fri 12 Sat 13 Sun 14 Mon 15 1/2 2 Jobs Tue 16 1/2 2 Jobs Wed 17 1…" at bounding box center [430, 237] width 861 height 294
drag, startPoint x: 215, startPoint y: 324, endPoint x: 232, endPoint y: 308, distance: 24.1
click at [225, 316] on app-calendar-viewport "Wed 10 Thu 11 Fri 12 Sat 13 Sun 14 Mon 15 1/2 2 Jobs Tue 16 1/2 2 Jobs Wed 17 1…" at bounding box center [430, 237] width 861 height 294
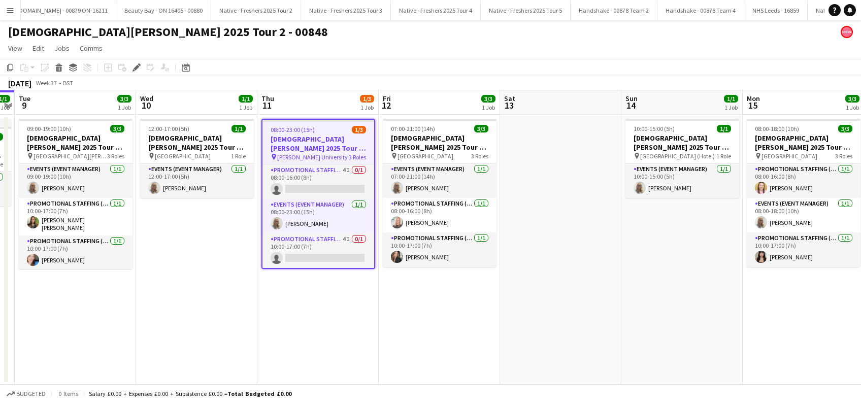
scroll to position [0, 285]
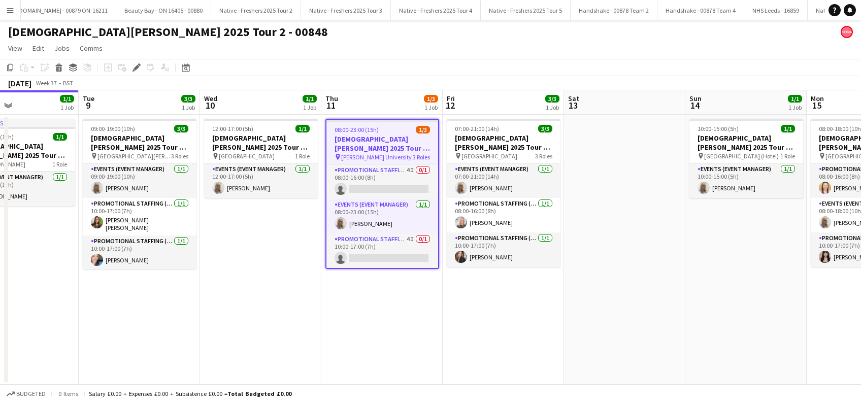
drag, startPoint x: 305, startPoint y: 331, endPoint x: 369, endPoint y: 332, distance: 63.4
click at [369, 332] on app-calendar-viewport "Sat 6 Sun 7 Mon 8 1/1 1 Job Tue 9 3/3 1 Job Wed 10 1/1 1 Job Thu 11 1/3 1 Job F…" at bounding box center [430, 237] width 861 height 294
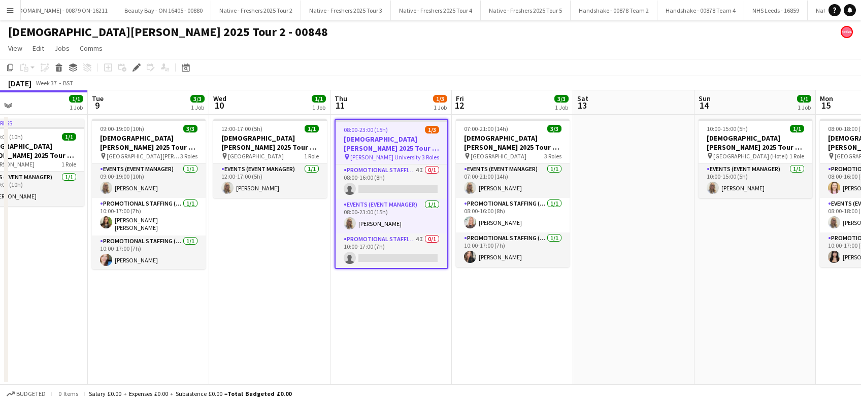
scroll to position [0, 433]
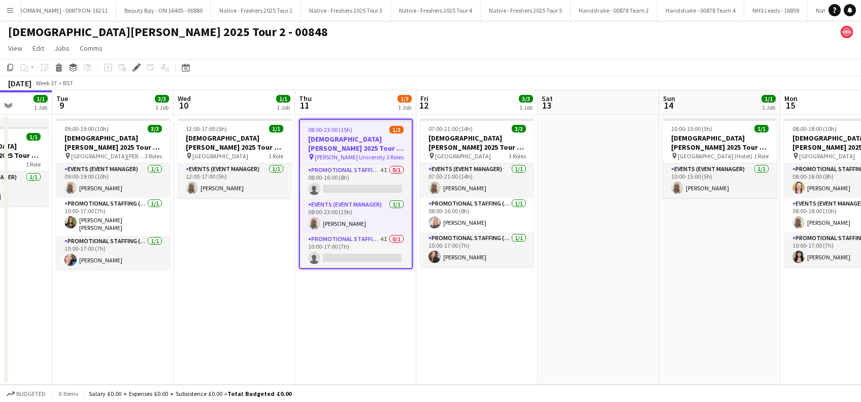
drag, startPoint x: 217, startPoint y: 321, endPoint x: 190, endPoint y: 333, distance: 29.1
click at [190, 333] on app-calendar-viewport "Fri 5 Sat 6 Sun 7 Mon 8 1/1 1 Job Tue 9 3/3 1 Job Wed 10 1/1 1 Job Thu 11 1/3 1…" at bounding box center [430, 237] width 861 height 294
click at [357, 255] on app-card-role "Promotional Staffing (Brand Ambassadors) 4I 0/1 10:00-17:00 (7h) single-neutral…" at bounding box center [356, 250] width 112 height 35
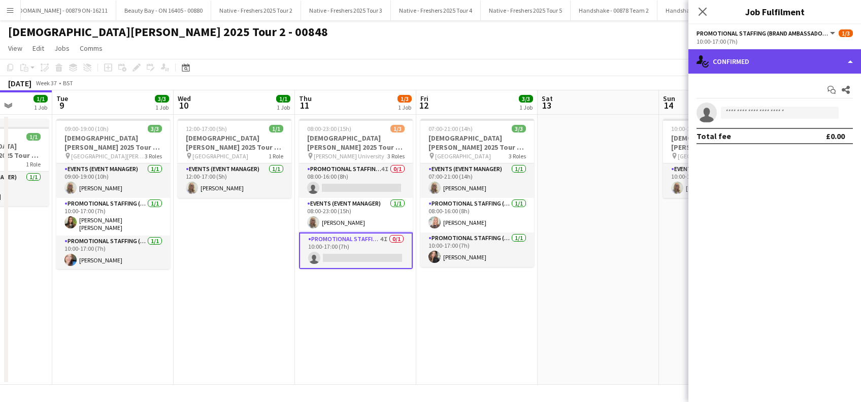
click at [812, 57] on div "single-neutral-actions-check-2 Confirmed" at bounding box center [774, 61] width 173 height 24
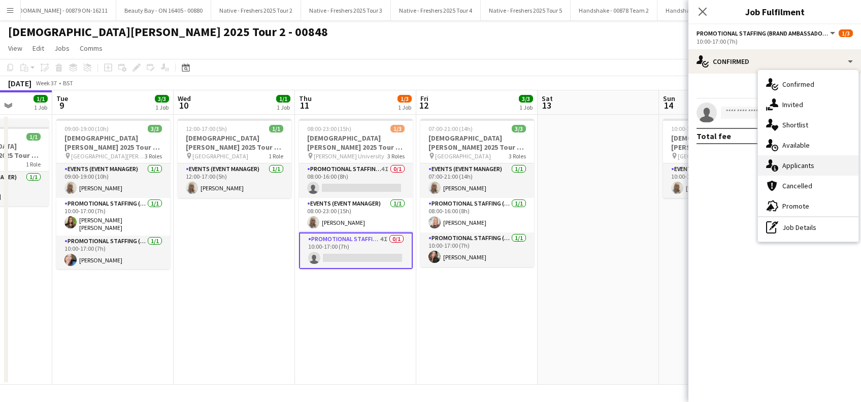
click at [801, 161] on span "Applicants" at bounding box center [798, 165] width 32 height 9
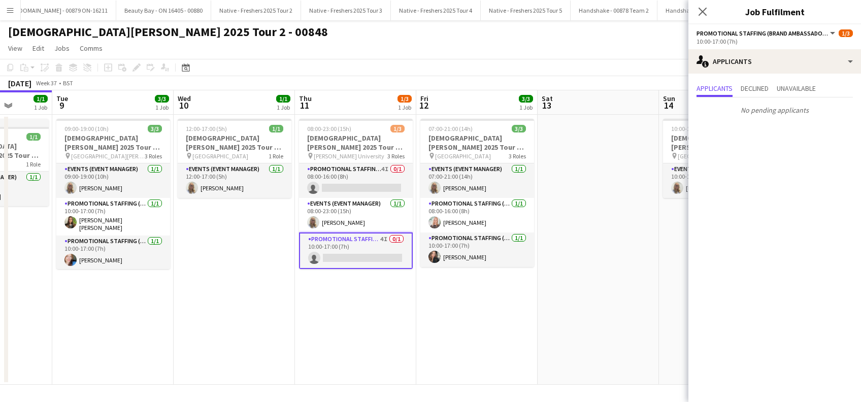
click at [772, 48] on app-options-switcher "Promotional Staffing (Brand Ambassadors) All roles Promotional Staffing (Brand …" at bounding box center [774, 36] width 173 height 25
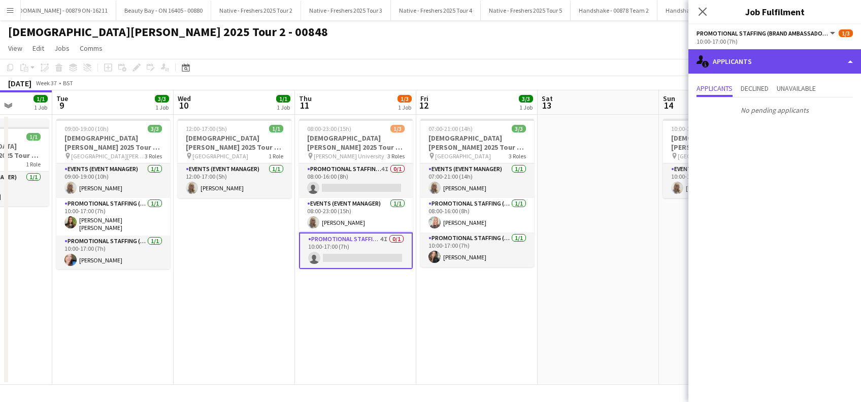
click at [775, 55] on div "single-neutral-actions-information Applicants" at bounding box center [774, 61] width 173 height 24
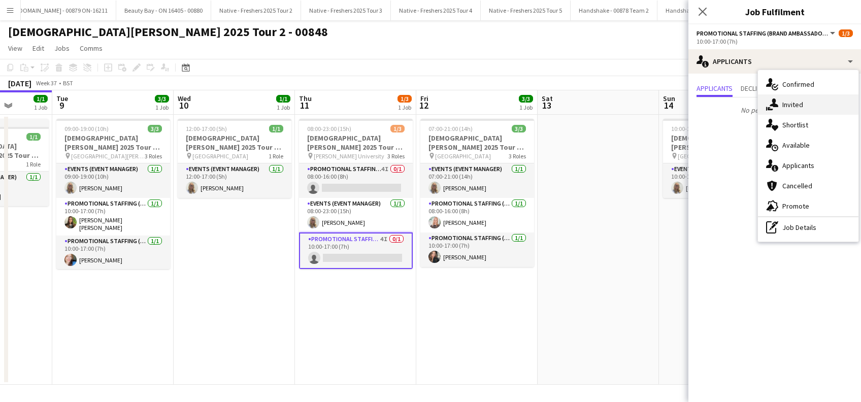
click at [792, 107] on span "Invited" at bounding box center [792, 104] width 21 height 9
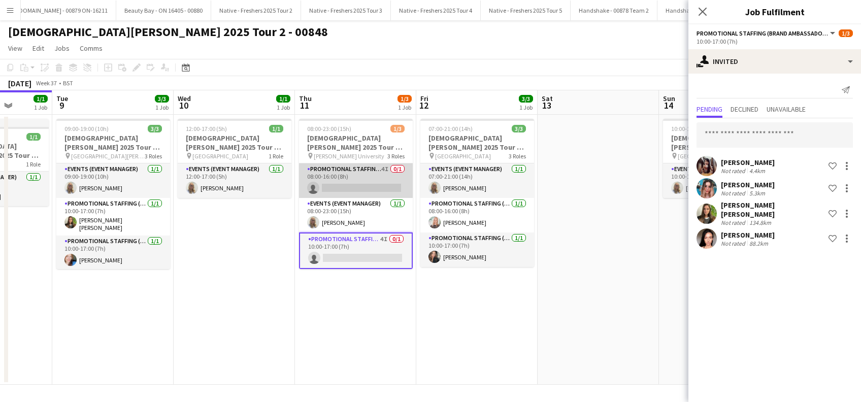
click at [349, 189] on app-card-role "Promotional Staffing (Brand Ambassadors) 4I 0/1 08:00-16:00 (8h) single-neutral…" at bounding box center [356, 180] width 114 height 35
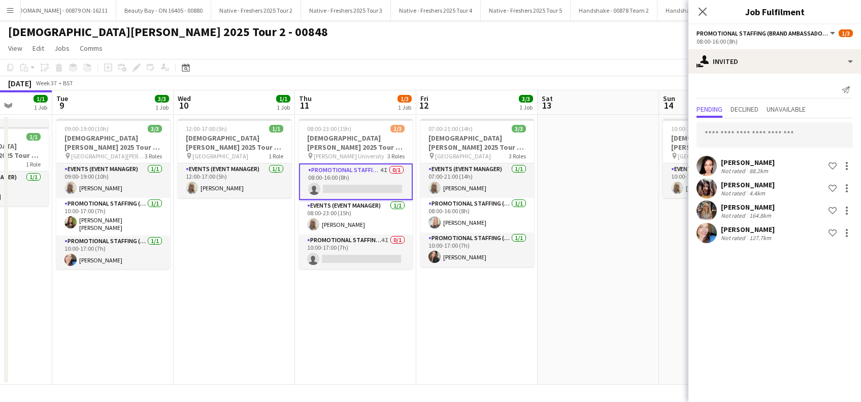
click at [764, 230] on div "Stephanie Baillie" at bounding box center [748, 229] width 54 height 9
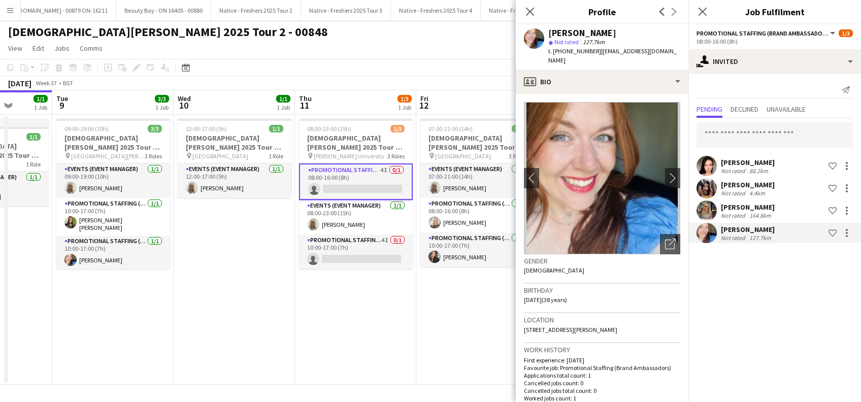
click at [753, 228] on div "Stephanie Baillie" at bounding box center [748, 229] width 54 height 9
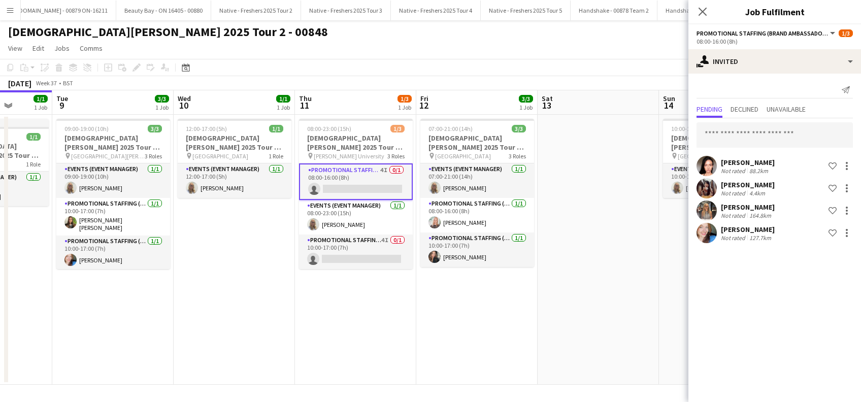
click at [341, 180] on app-card-role "Promotional Staffing (Brand Ambassadors) 4I 0/1 08:00-16:00 (8h) single-neutral…" at bounding box center [356, 181] width 114 height 37
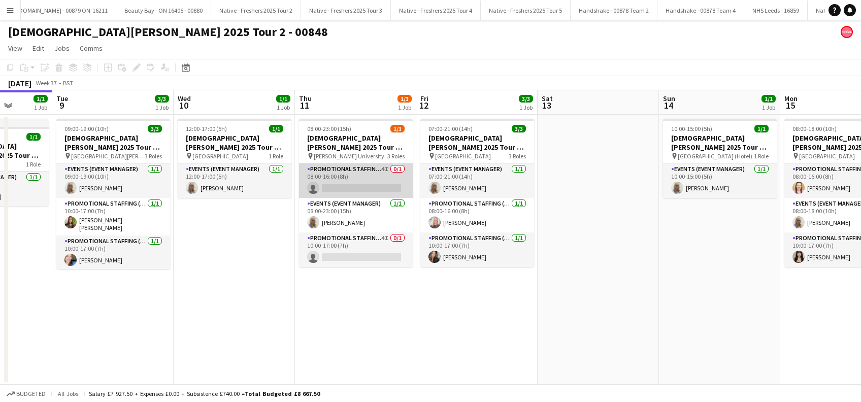
click at [367, 180] on app-card-role "Promotional Staffing (Brand Ambassadors) 4I 0/1 08:00-16:00 (8h) single-neutral…" at bounding box center [356, 180] width 114 height 35
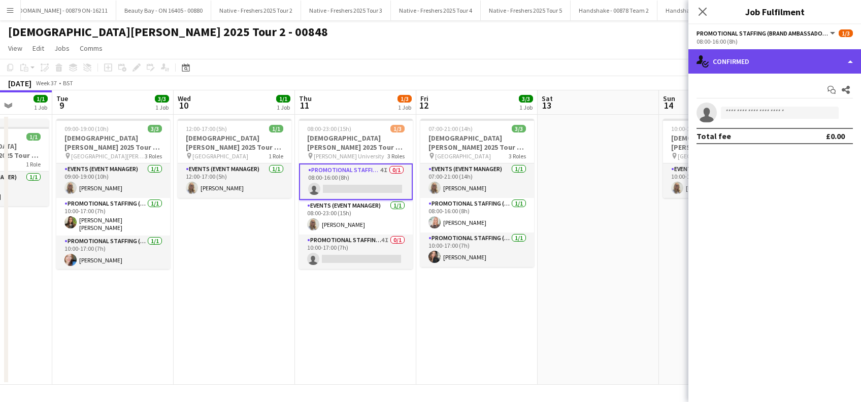
click at [767, 57] on div "single-neutral-actions-check-2 Confirmed" at bounding box center [774, 61] width 173 height 24
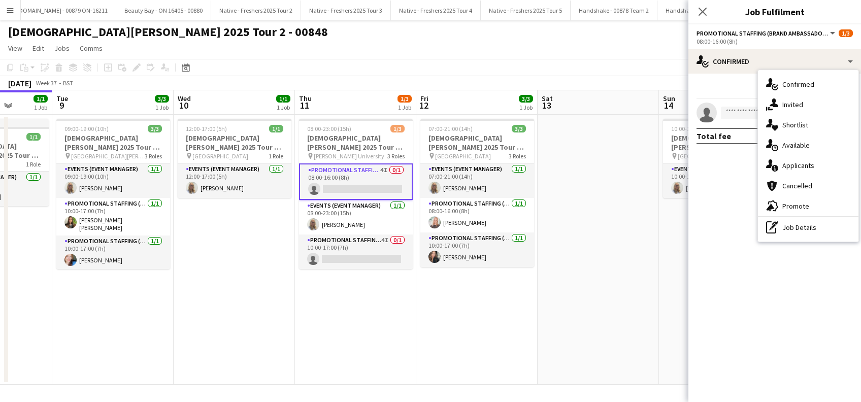
click at [788, 106] on span "Invited" at bounding box center [792, 104] width 21 height 9
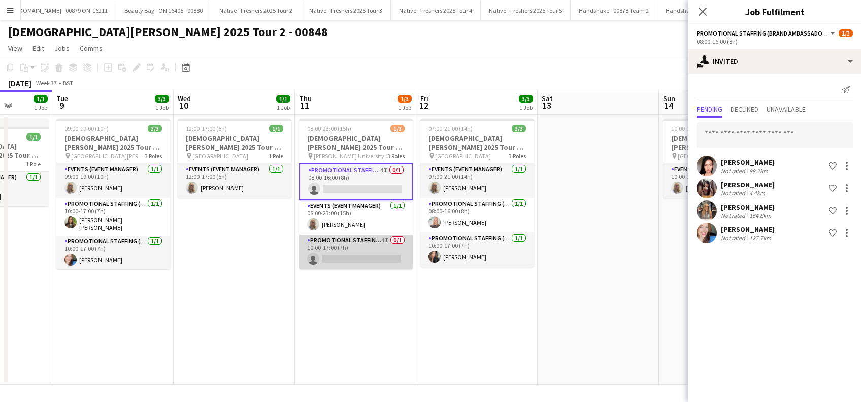
click at [364, 248] on app-card-role "Promotional Staffing (Brand Ambassadors) 4I 0/1 10:00-17:00 (7h) single-neutral…" at bounding box center [356, 251] width 114 height 35
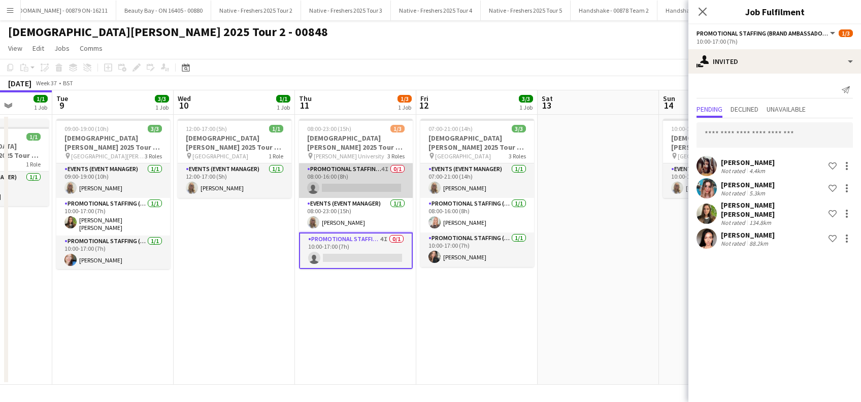
click at [371, 183] on app-card-role "Promotional Staffing (Brand Ambassadors) 4I 0/1 08:00-16:00 (8h) single-neutral…" at bounding box center [356, 180] width 114 height 35
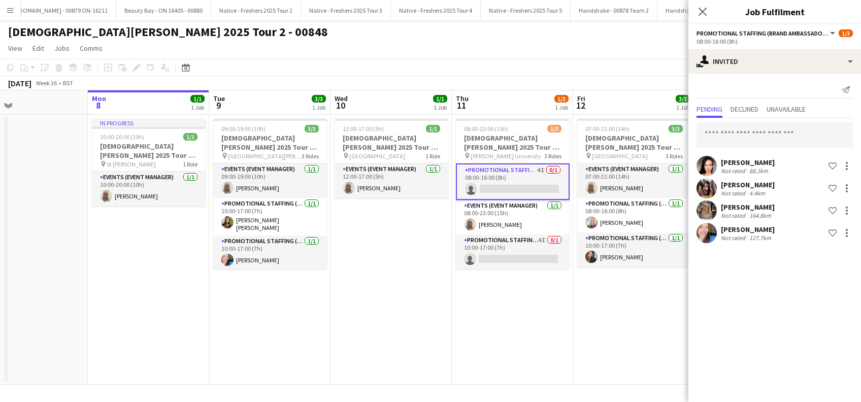
scroll to position [0, 230]
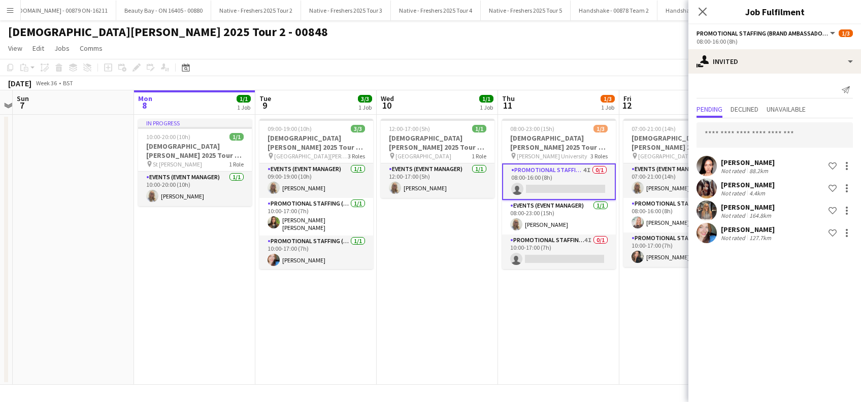
drag, startPoint x: 372, startPoint y: 339, endPoint x: 575, endPoint y: 340, distance: 203.0
click at [575, 340] on app-calendar-viewport "Fri 5 Sat 6 Sun 7 Mon 8 1/1 1 Job Tue 9 3/3 1 Job Wed 10 1/1 1 Job Thu 11 1/3 1…" at bounding box center [430, 237] width 861 height 294
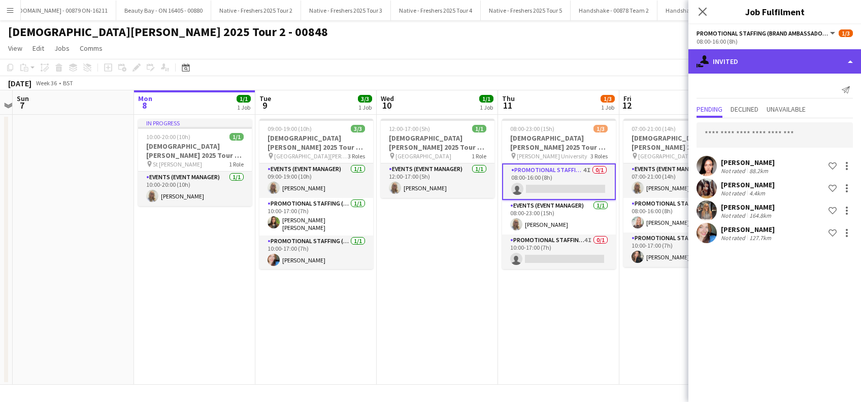
click at [793, 62] on div "single-neutral-actions-share-1 Invited" at bounding box center [774, 61] width 173 height 24
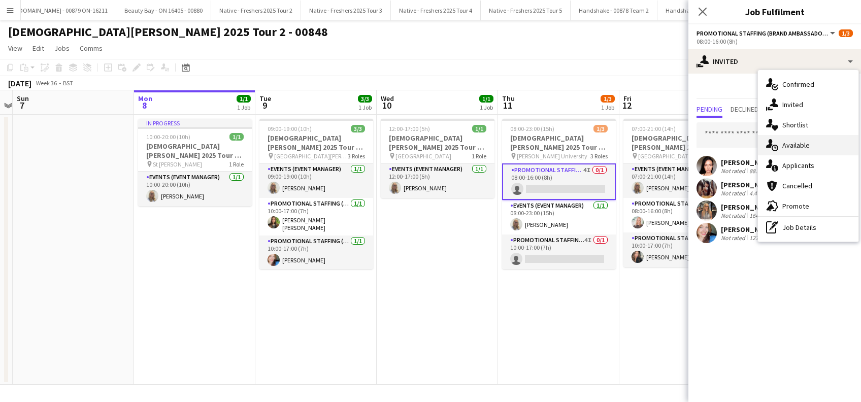
click at [805, 147] on span "Available" at bounding box center [795, 145] width 27 height 9
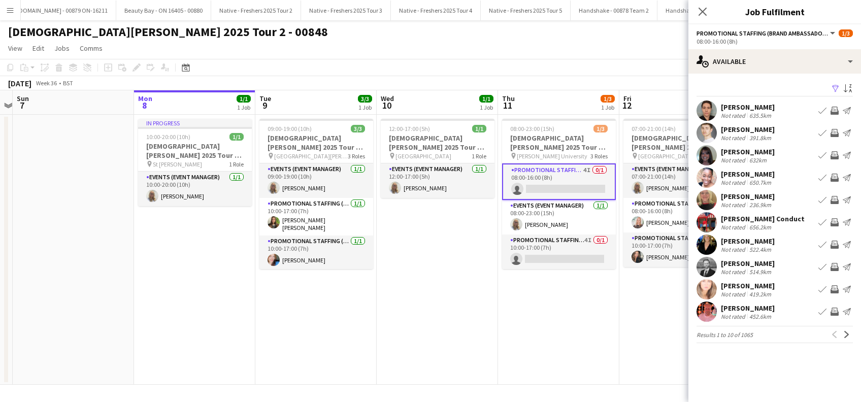
click at [837, 87] on app-icon "Filter" at bounding box center [835, 89] width 8 height 10
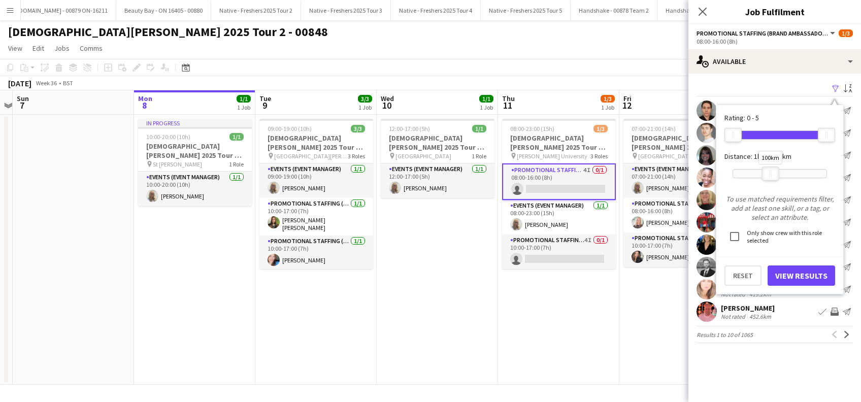
drag, startPoint x: 824, startPoint y: 169, endPoint x: 770, endPoint y: 174, distance: 54.5
click at [770, 174] on div at bounding box center [770, 173] width 16 height 13
click at [796, 272] on button "View Results" at bounding box center [800, 275] width 67 height 20
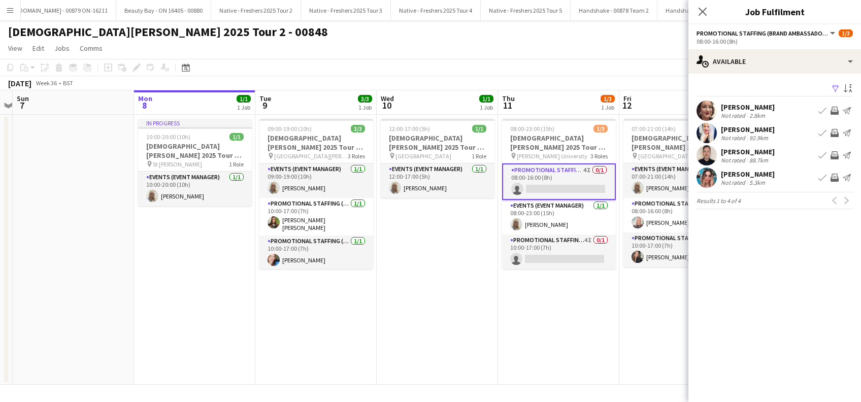
click at [554, 190] on app-card-role "Promotional Staffing (Brand Ambassadors) 4I 0/1 08:00-16:00 (8h) single-neutral…" at bounding box center [559, 181] width 114 height 37
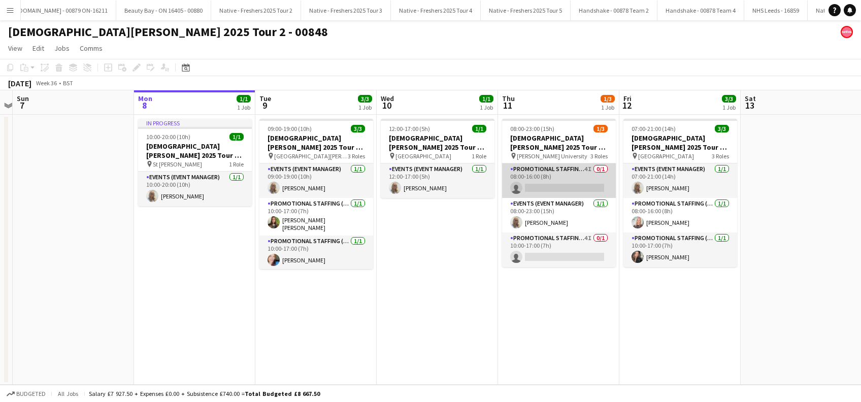
click at [555, 187] on app-card-role "Promotional Staffing (Brand Ambassadors) 4I 0/1 08:00-16:00 (8h) single-neutral…" at bounding box center [559, 180] width 114 height 35
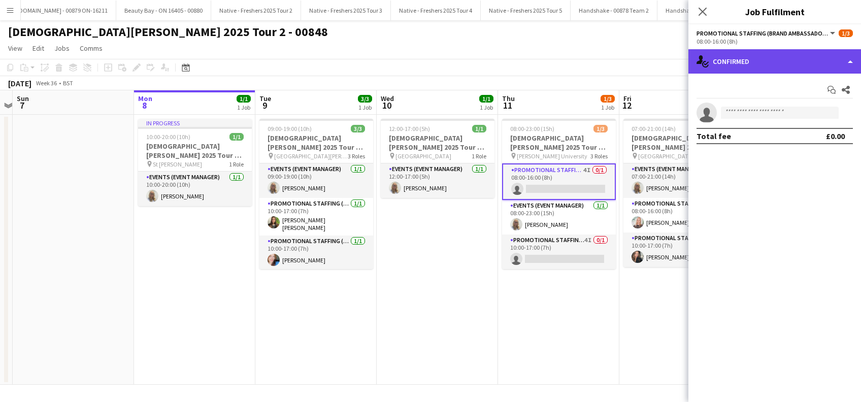
click at [761, 65] on div "single-neutral-actions-check-2 Confirmed" at bounding box center [774, 61] width 173 height 24
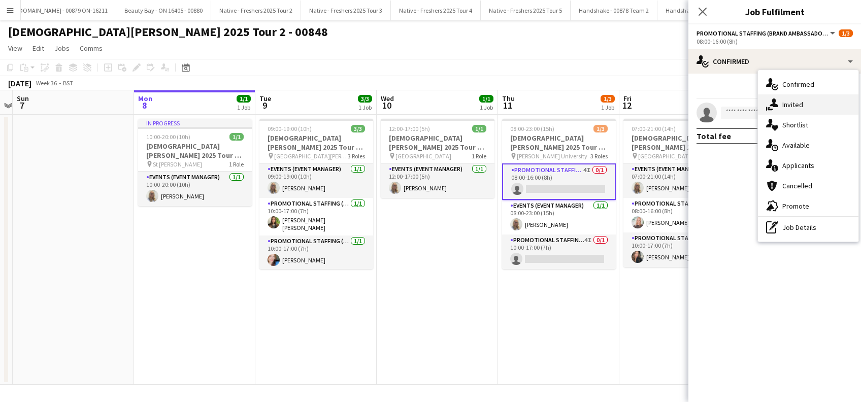
click at [788, 105] on span "Invited" at bounding box center [792, 104] width 21 height 9
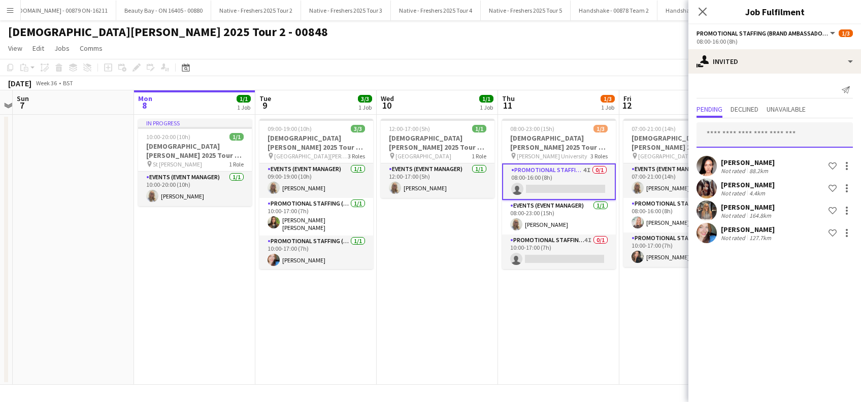
click at [738, 132] on input "text" at bounding box center [774, 134] width 156 height 25
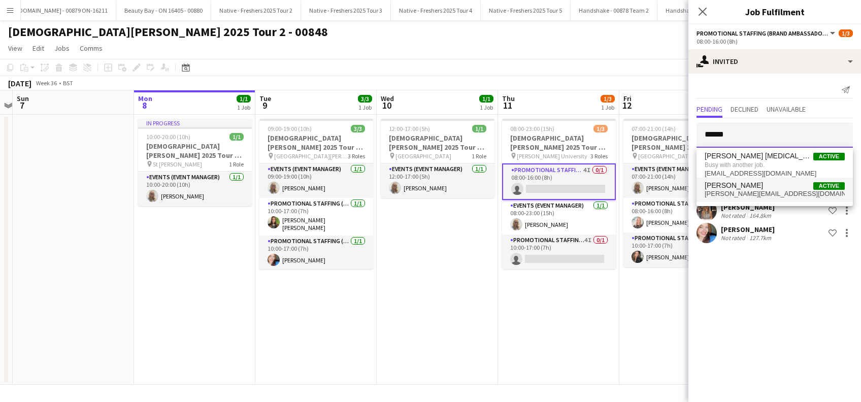
type input "******"
click at [747, 185] on span "Angela Duguid" at bounding box center [733, 185] width 58 height 9
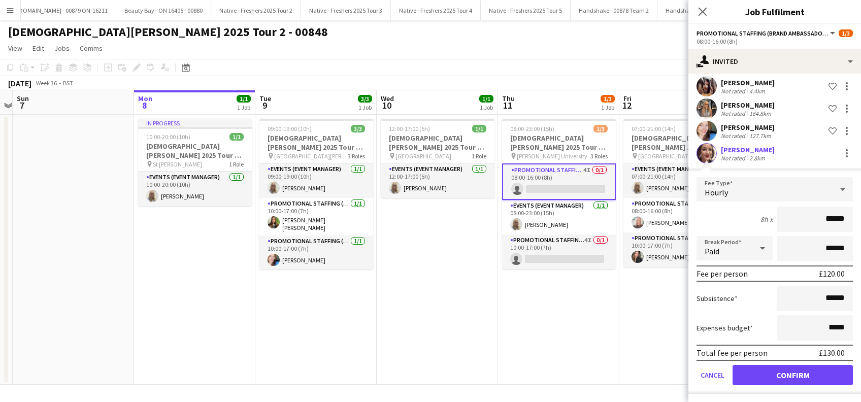
scroll to position [103, 0]
click at [782, 369] on button "Confirm" at bounding box center [792, 374] width 120 height 20
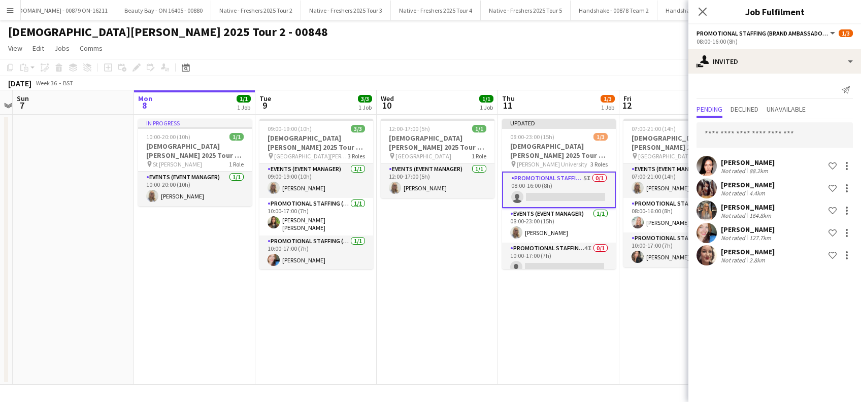
scroll to position [0, 0]
click at [746, 109] on span "Declined" at bounding box center [744, 109] width 28 height 7
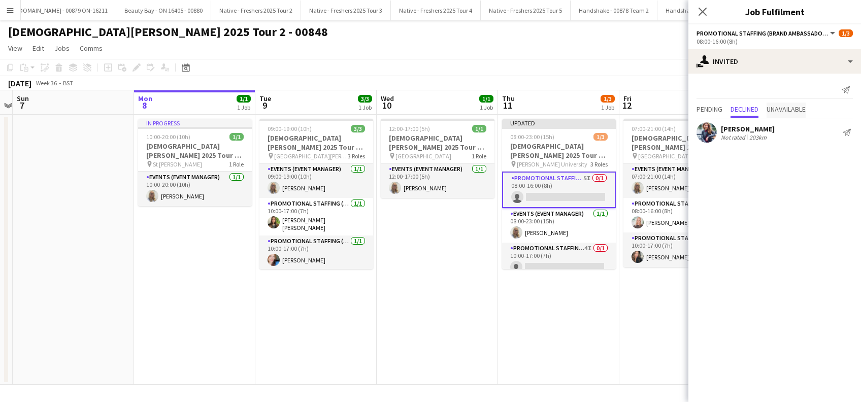
click at [793, 103] on span "Unavailable" at bounding box center [785, 110] width 39 height 15
click at [709, 111] on span "Pending" at bounding box center [709, 109] width 26 height 7
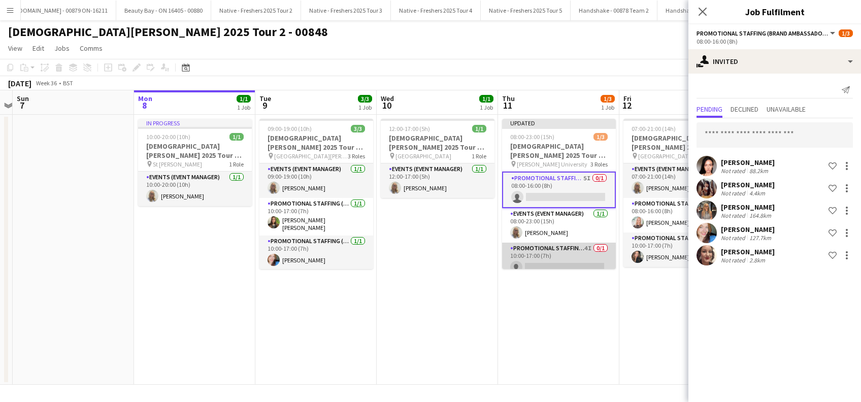
click at [556, 261] on app-card-role "Promotional Staffing (Brand Ambassadors) 4I 0/1 10:00-17:00 (7h) single-neutral…" at bounding box center [559, 260] width 114 height 35
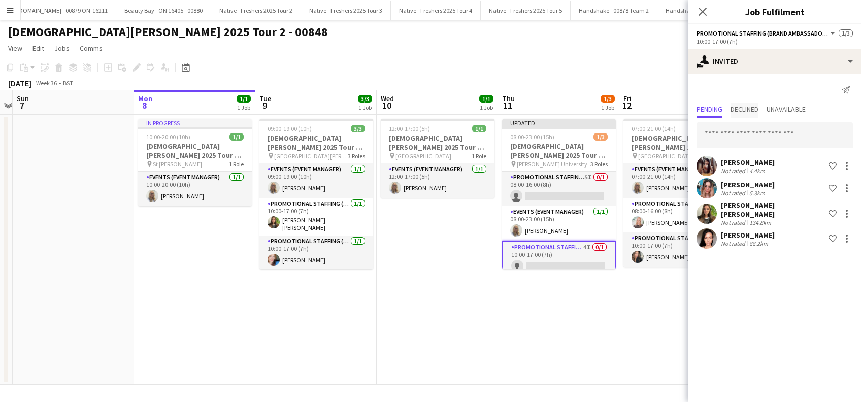
click at [741, 107] on span "Declined" at bounding box center [744, 109] width 28 height 7
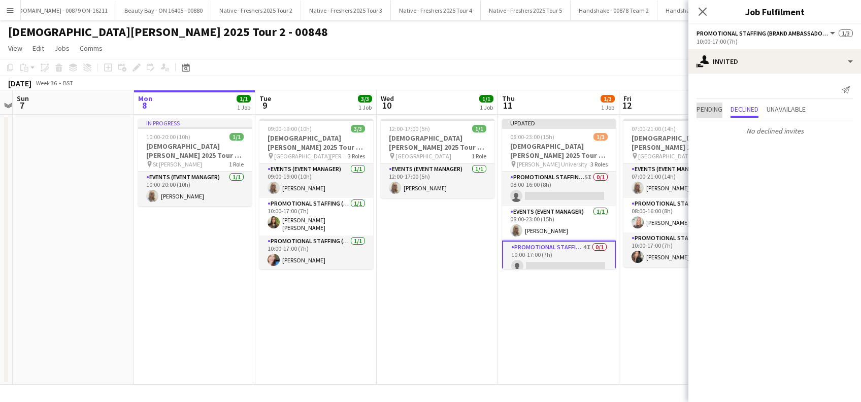
click at [705, 109] on span "Pending" at bounding box center [709, 109] width 26 height 7
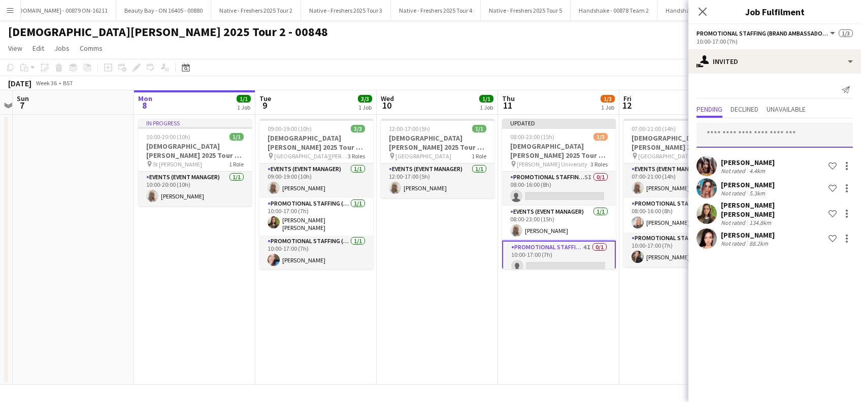
click at [735, 137] on input "text" at bounding box center [774, 134] width 156 height 25
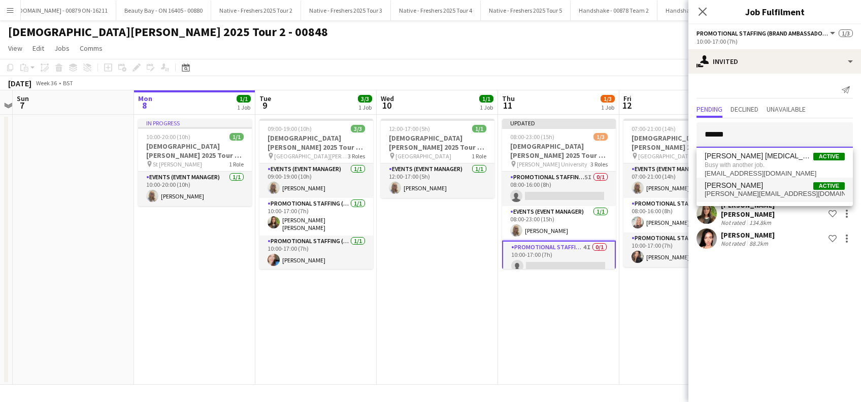
type input "******"
click at [738, 186] on span "Angela Duguid" at bounding box center [733, 185] width 58 height 9
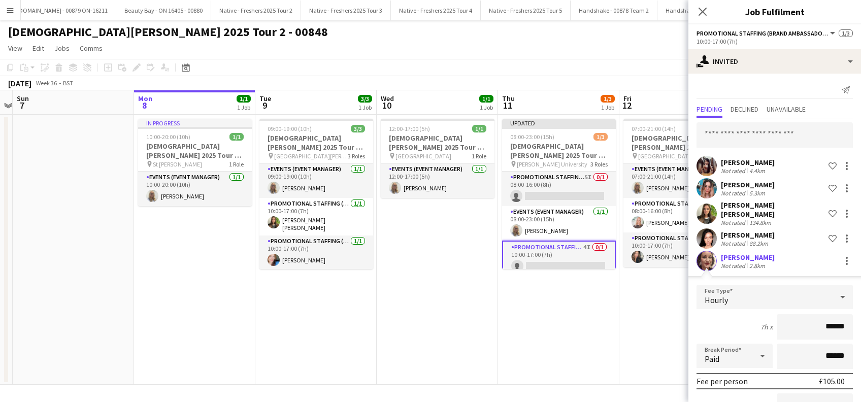
scroll to position [103, 0]
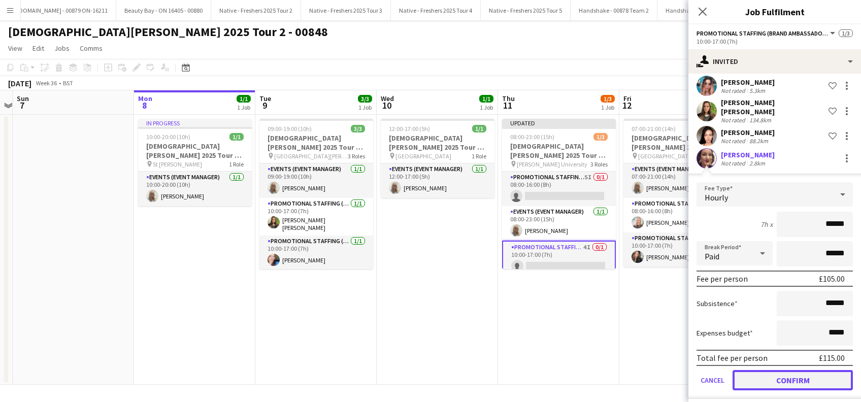
click at [790, 378] on button "Confirm" at bounding box center [792, 380] width 120 height 20
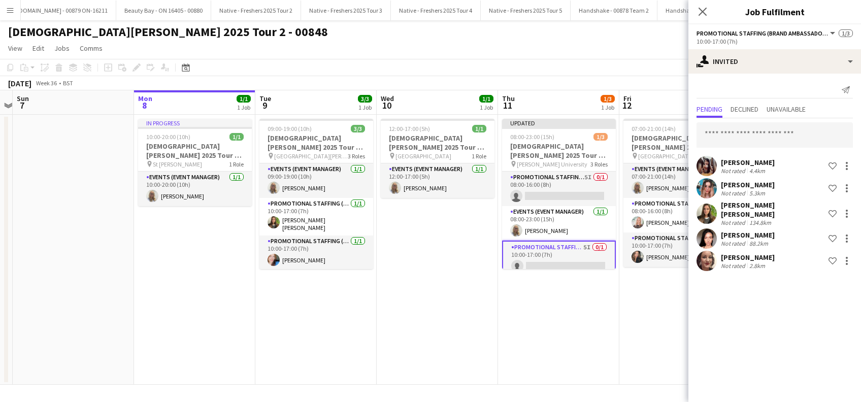
scroll to position [0, 0]
click at [655, 336] on app-date-cell "07:00-21:00 (14h) 3/3 Lady Garden 2025 Tour 2 - 00848 - Salford University pin …" at bounding box center [679, 250] width 121 height 270
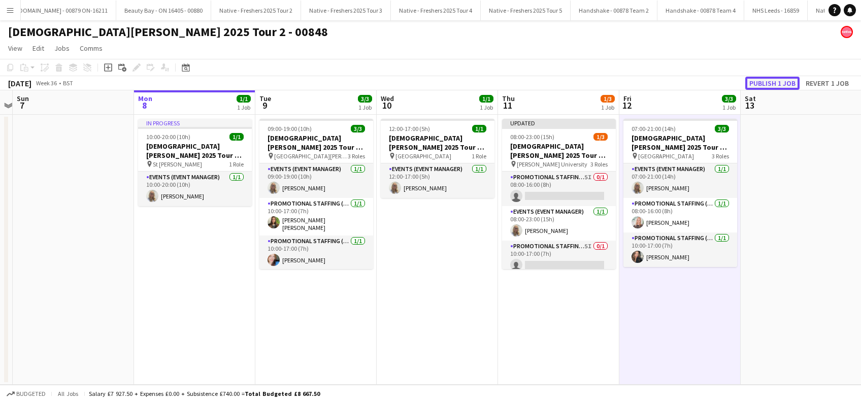
click at [771, 84] on button "Publish 1 job" at bounding box center [772, 83] width 54 height 13
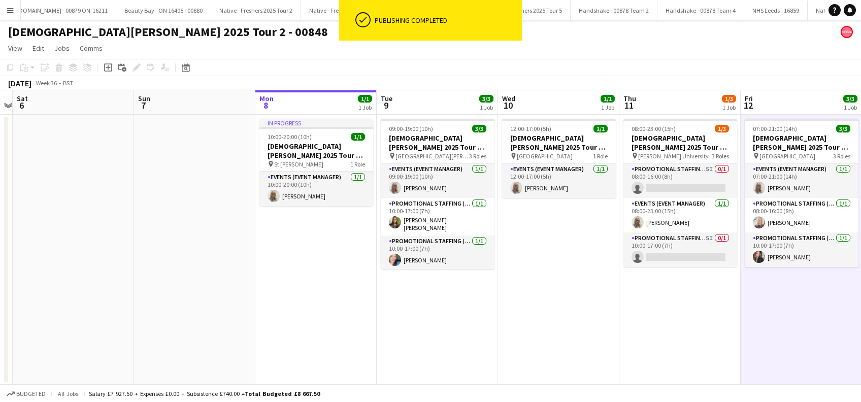
scroll to position [0, 228]
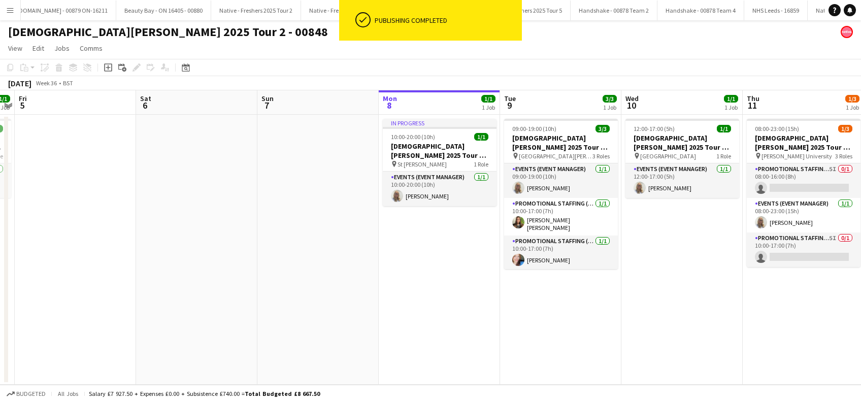
drag, startPoint x: 413, startPoint y: 379, endPoint x: 658, endPoint y: 355, distance: 245.8
click at [658, 355] on app-calendar-viewport "Wed 3 3/3 1 Job Thu 4 1/1 1 Job Fri 5 Sat 6 Sun 7 Mon 8 1/1 1 Job Tue 9 3/3 1 J…" at bounding box center [430, 237] width 861 height 294
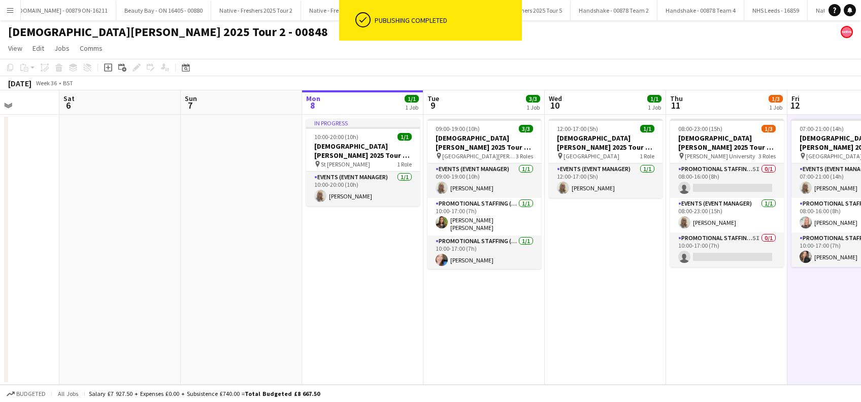
drag, startPoint x: 697, startPoint y: 292, endPoint x: 621, endPoint y: 297, distance: 76.3
click at [621, 297] on app-calendar-viewport "Wed 3 3/3 1 Job Thu 4 1/1 1 Job Fri 5 Sat 6 Sun 7 Mon 8 1/1 1 Job Tue 9 3/3 1 J…" at bounding box center [430, 237] width 861 height 294
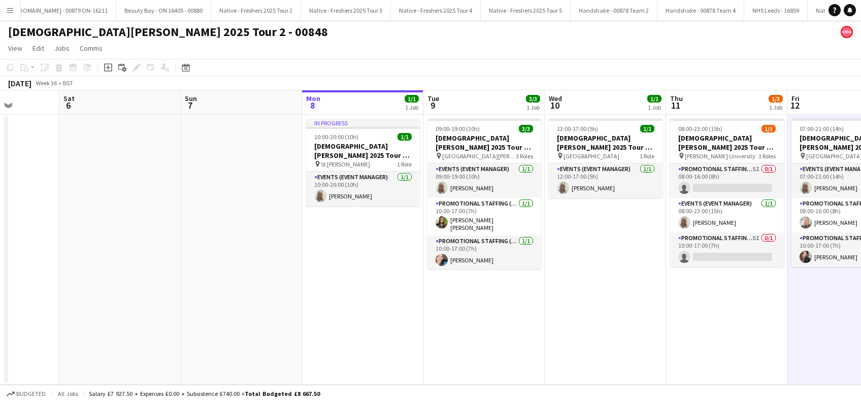
scroll to position [0, 358]
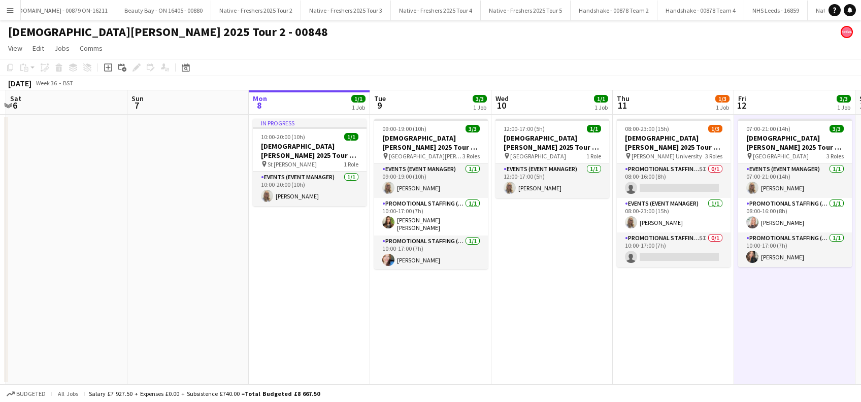
drag, startPoint x: 568, startPoint y: 314, endPoint x: 547, endPoint y: 319, distance: 22.0
click at [547, 319] on app-calendar-viewport "Wed 3 3/3 1 Job Thu 4 1/1 1 Job Fri 5 Sat 6 Sun 7 Mon 8 1/1 1 Job Tue 9 3/3 1 J…" at bounding box center [430, 237] width 861 height 294
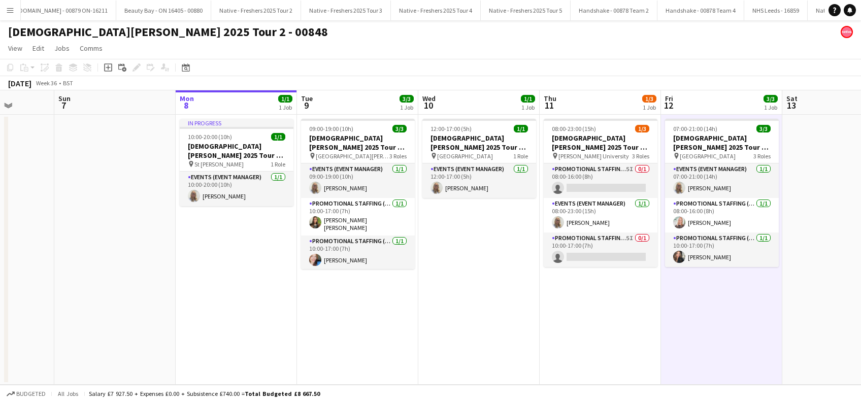
scroll to position [0, 438]
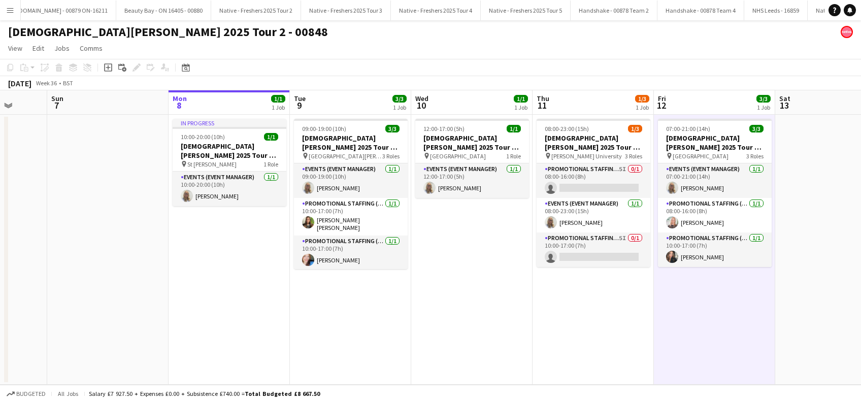
drag, startPoint x: 605, startPoint y: 290, endPoint x: 525, endPoint y: 322, distance: 86.0
click at [525, 322] on app-calendar-viewport "Wed 3 3/3 1 Job Thu 4 1/1 1 Job Fri 5 Sat 6 Sun 7 Mon 8 1/1 1 Job Tue 9 3/3 1 J…" at bounding box center [430, 237] width 861 height 294
click at [613, 256] on app-card-role "Promotional Staffing (Brand Ambassadors) 5I 0/1 10:00-17:00 (7h) single-neutral…" at bounding box center [593, 249] width 114 height 35
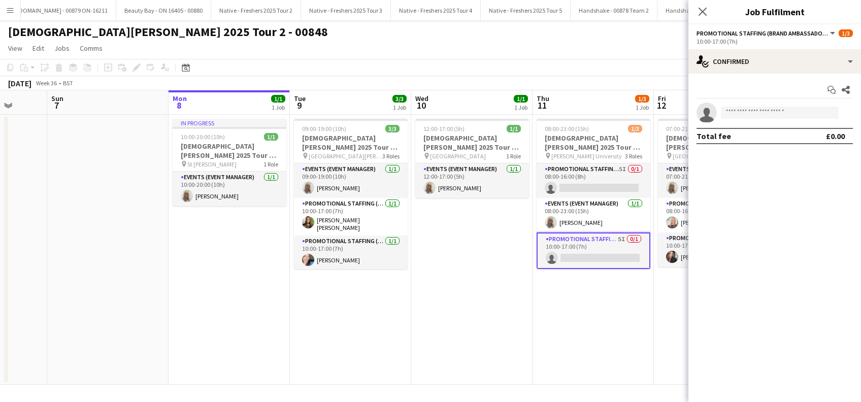
click at [603, 327] on app-date-cell "08:00-23:00 (15h) 1/3 Lady Garden 2025 Tour 2 - 00848 - Robert Gordon Universit…" at bounding box center [592, 250] width 121 height 270
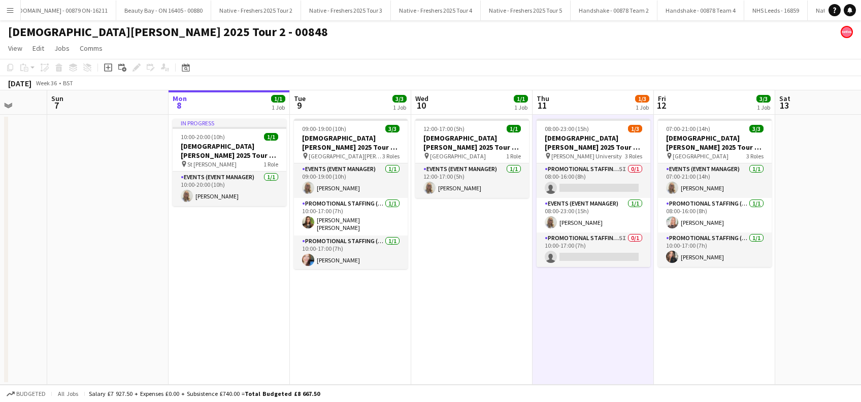
click at [308, 309] on app-date-cell "09:00-19:00 (10h) 3/3 [DEMOGRAPHIC_DATA][PERSON_NAME] 2025 Tour 2 - 00848 - [GE…" at bounding box center [350, 250] width 121 height 270
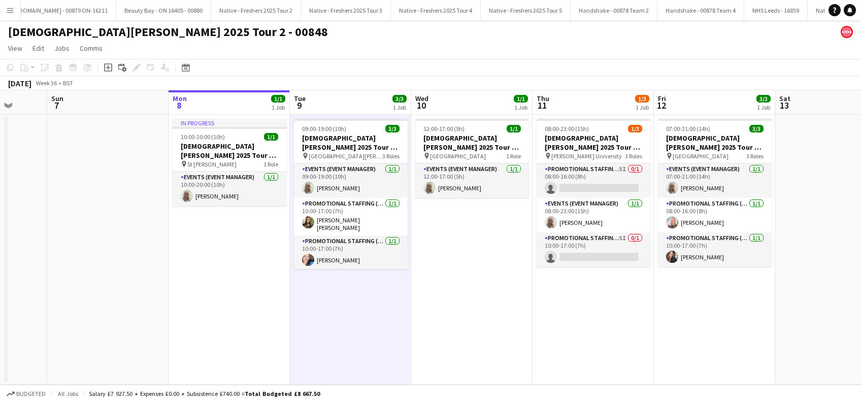
click at [233, 308] on app-date-cell "In progress 10:00-20:00 (10h) 1/1 [DEMOGRAPHIC_DATA][PERSON_NAME] 2025 Tour 2 -…" at bounding box center [228, 250] width 121 height 270
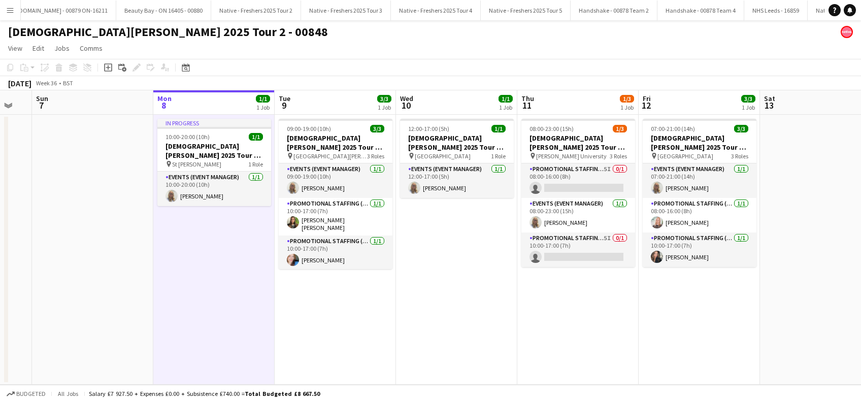
scroll to position [0, 458]
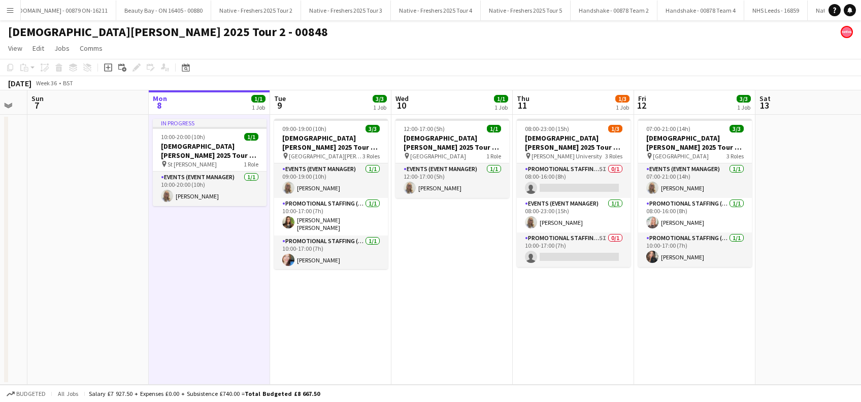
drag, startPoint x: 449, startPoint y: 279, endPoint x: 434, endPoint y: 286, distance: 15.7
click at [434, 286] on app-calendar-viewport "Wed 3 3/3 1 Job Thu 4 1/1 1 Job Fri 5 Sat 6 Sun 7 Mon 8 1/1 1 Job Tue 9 3/3 1 J…" at bounding box center [430, 237] width 861 height 294
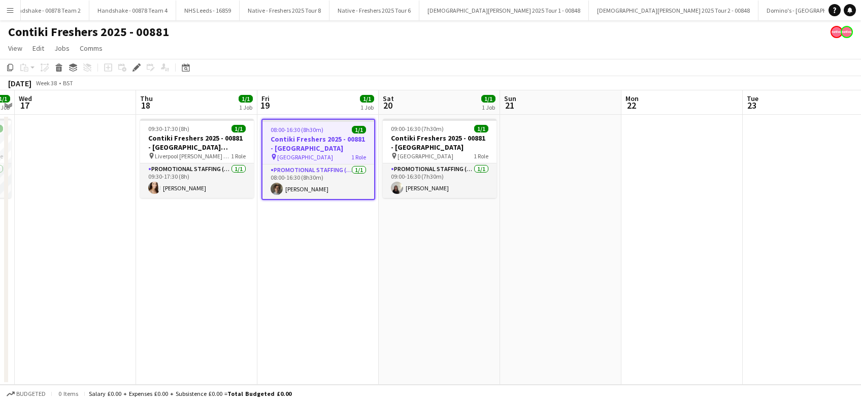
drag, startPoint x: 313, startPoint y: 265, endPoint x: 514, endPoint y: 267, distance: 201.0
click at [315, 265] on app-date-cell "08:00-16:30 (8h30m) 1/1 Contiki Freshers 2025 - 00881 - [GEOGRAPHIC_DATA] pin U…" at bounding box center [317, 250] width 121 height 270
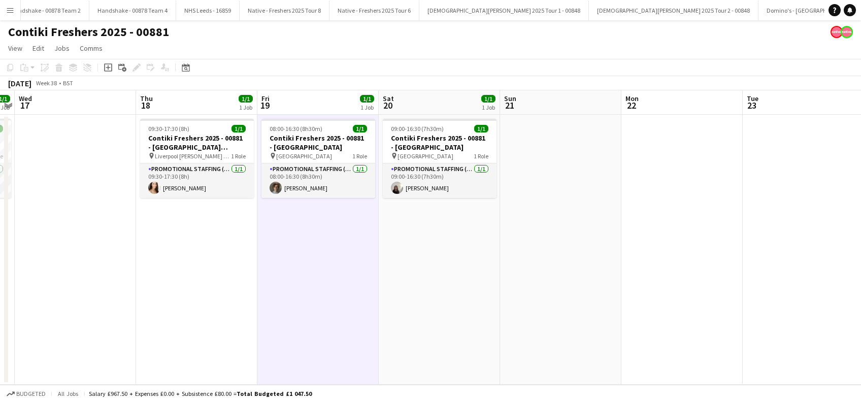
scroll to position [0, 346]
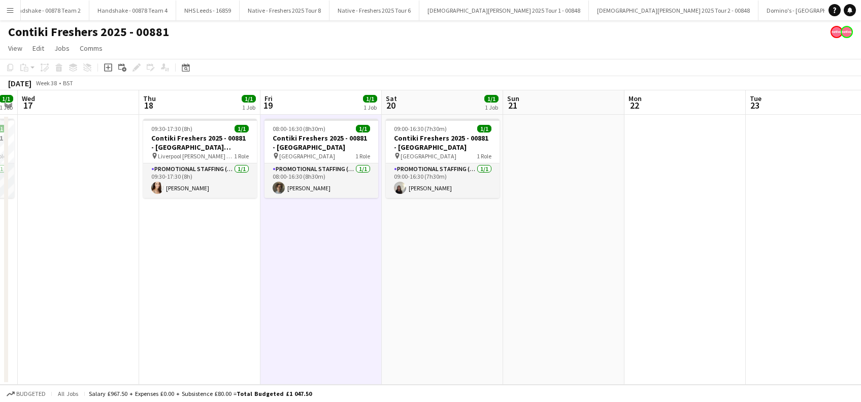
click at [514, 267] on app-date-cell at bounding box center [563, 250] width 121 height 270
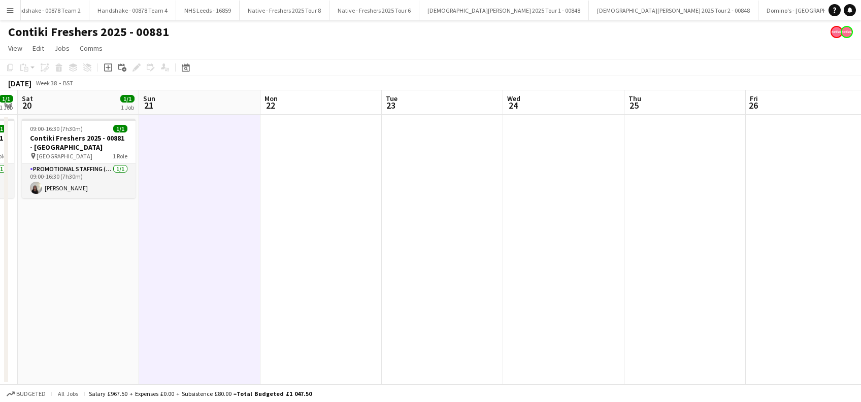
drag, startPoint x: 145, startPoint y: 358, endPoint x: 504, endPoint y: 345, distance: 360.0
click at [138, 355] on app-calendar-viewport "Wed 17 Thu 18 1/1 1 Job Fri 19 1/1 1 Job Sat 20 1/1 1 Job Sun 21 Mon 22 Tue 23 …" at bounding box center [430, 237] width 861 height 294
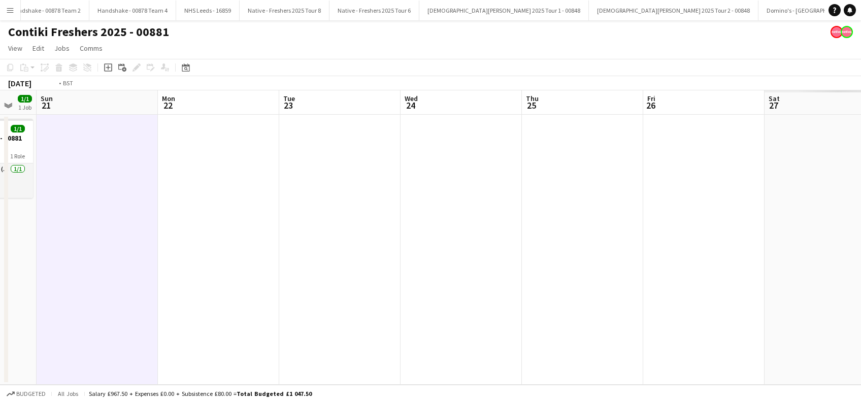
drag, startPoint x: 93, startPoint y: 374, endPoint x: 114, endPoint y: 369, distance: 21.1
click at [91, 373] on app-calendar-viewport "Wed 17 Thu 18 1/1 1 Job Fri 19 1/1 1 Job Sat 20 1/1 1 Job Sun 21 Mon 22 Tue 23 …" at bounding box center [430, 237] width 861 height 294
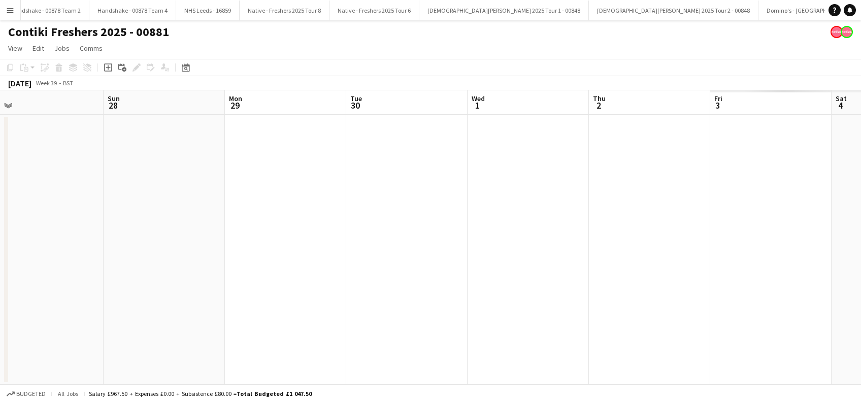
drag, startPoint x: 471, startPoint y: 366, endPoint x: 361, endPoint y: 350, distance: 110.9
click at [3, 370] on app-calendar-viewport "Thu 25 Fri 26 Sat 27 Sun 28 Mon 29 Tue 30 Wed 1 Thu 2 Fri 3 Sat 4 Sun 5 Mon 6 T…" at bounding box center [430, 237] width 861 height 294
drag, startPoint x: 23, startPoint y: 351, endPoint x: 77, endPoint y: 328, distance: 58.9
click at [15, 339] on app-calendar-viewport "Thu 25 Fri 26 Sat 27 Sun 28 Mon 29 Tue 30 Wed 1 Thu 2 Fri 3 Sat 4 Sun 5 Mon 6 T…" at bounding box center [430, 237] width 861 height 294
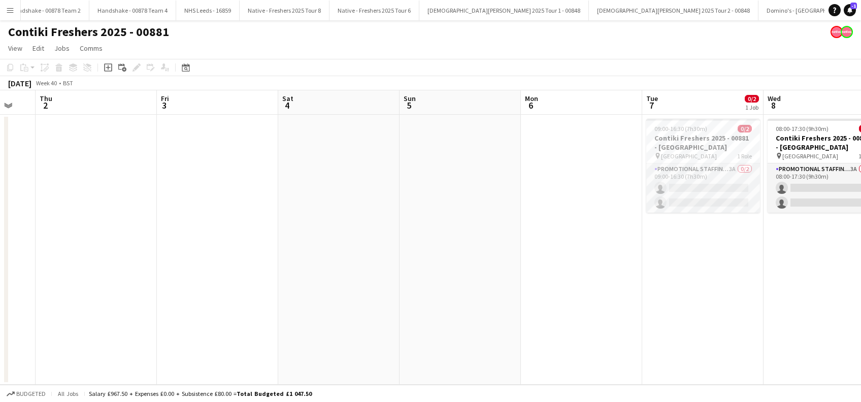
drag, startPoint x: 273, startPoint y: 312, endPoint x: 17, endPoint y: 311, distance: 255.8
click at [0, 313] on html "Menu Boards Boards Boards All jobs Status Workforce Workforce My Workforce Recr…" at bounding box center [430, 201] width 861 height 402
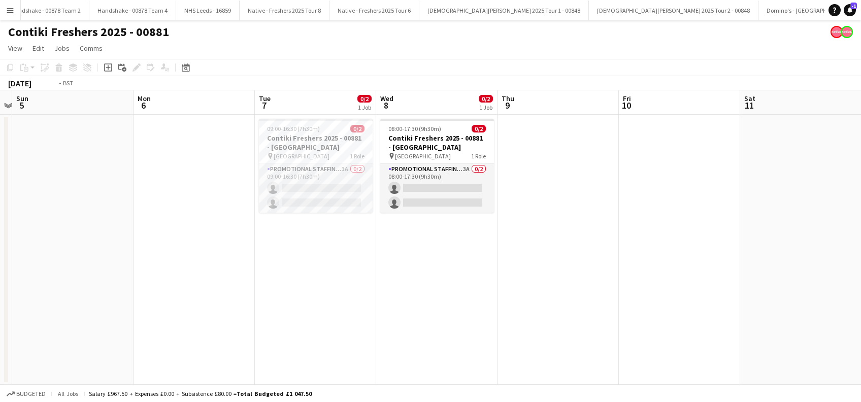
drag, startPoint x: 193, startPoint y: 319, endPoint x: 173, endPoint y: 315, distance: 20.2
click at [168, 319] on app-calendar-viewport "Thu 2 Fri 3 Sat 4 Sun 5 Mon 6 Tue 7 0/2 1 Job Wed 8 0/2 1 Job Thu 9 Fri 10 Sat …" at bounding box center [430, 237] width 861 height 294
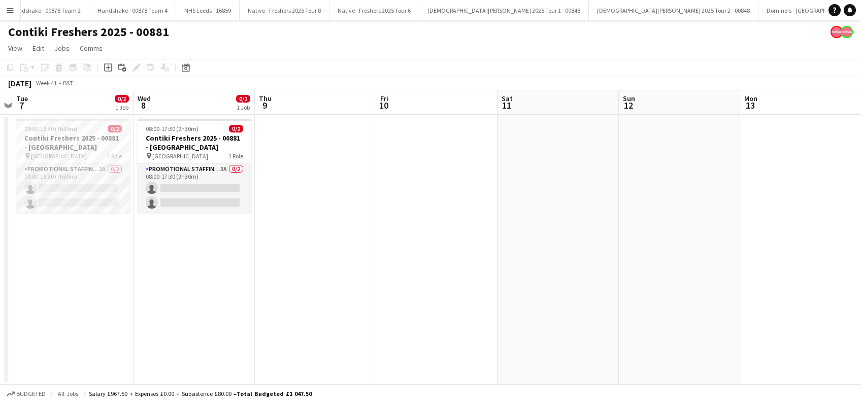
scroll to position [0, 290]
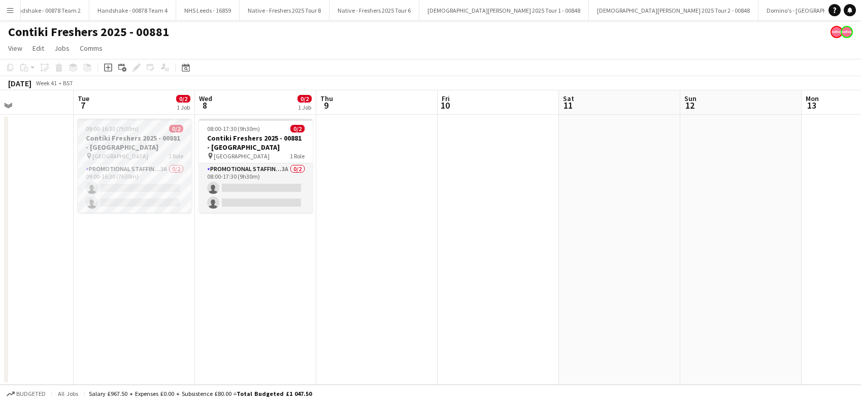
click at [131, 154] on span "[GEOGRAPHIC_DATA]" at bounding box center [120, 156] width 56 height 8
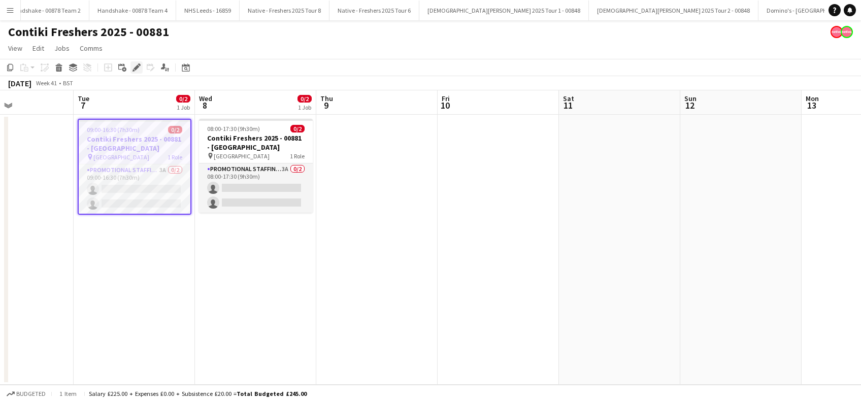
click at [134, 61] on div "Edit" at bounding box center [136, 67] width 12 height 12
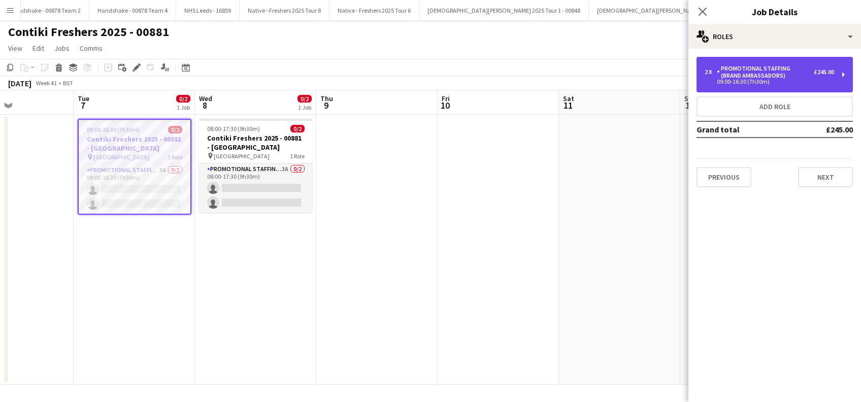
click at [813, 83] on div "09:00-16:30 (7h30m)" at bounding box center [768, 81] width 129 height 5
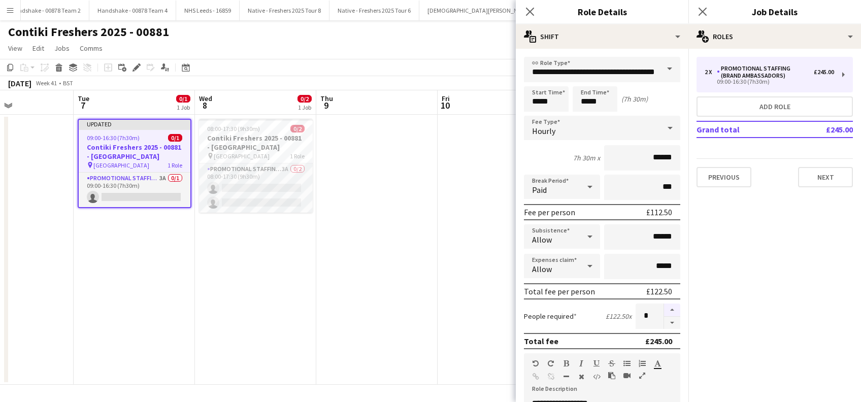
click at [665, 307] on button "button" at bounding box center [672, 309] width 16 height 13
click at [664, 325] on button "button" at bounding box center [672, 323] width 16 height 13
click at [664, 324] on button "button" at bounding box center [672, 323] width 16 height 13
type input "*"
click at [839, 176] on button "Next" at bounding box center [825, 177] width 55 height 20
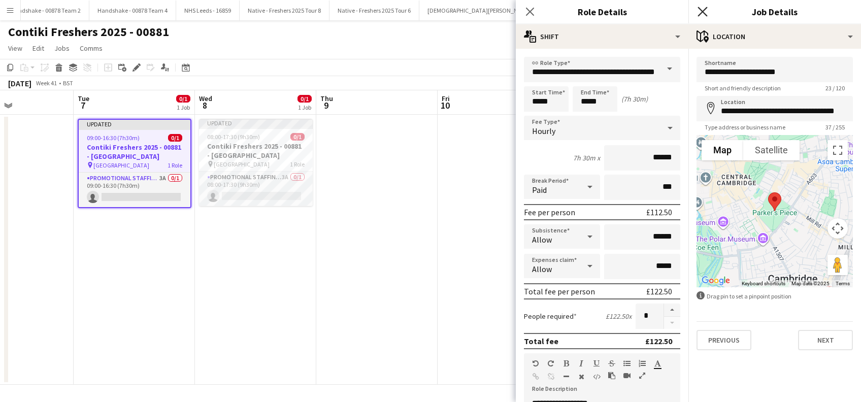
click at [702, 11] on icon at bounding box center [702, 12] width 10 height 10
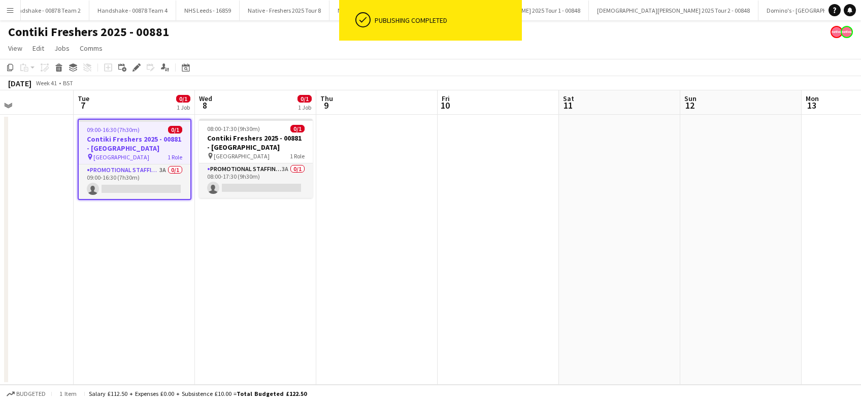
click at [116, 267] on app-date-cell "09:00-16:30 (7h30m) 0/1 Contiki Freshers 2025 - 00881 - [GEOGRAPHIC_DATA] pin U…" at bounding box center [134, 250] width 121 height 270
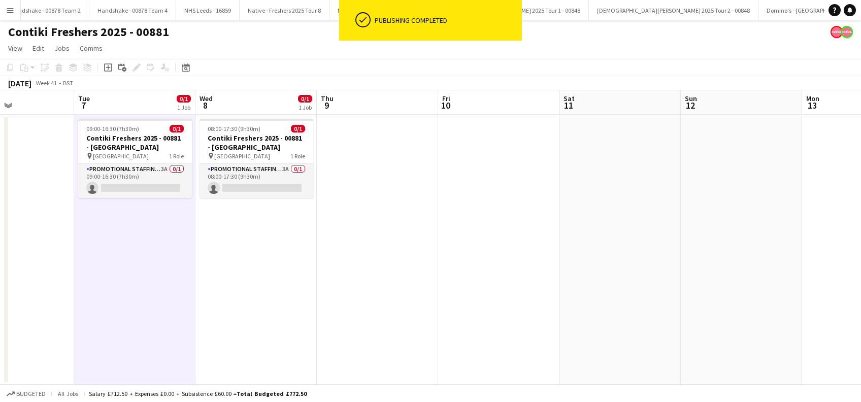
click at [227, 254] on app-date-cell "08:00-17:30 (9h30m) 0/1 Contiki Freshers 2025 - 00881 - [GEOGRAPHIC_DATA] pin U…" at bounding box center [255, 250] width 121 height 270
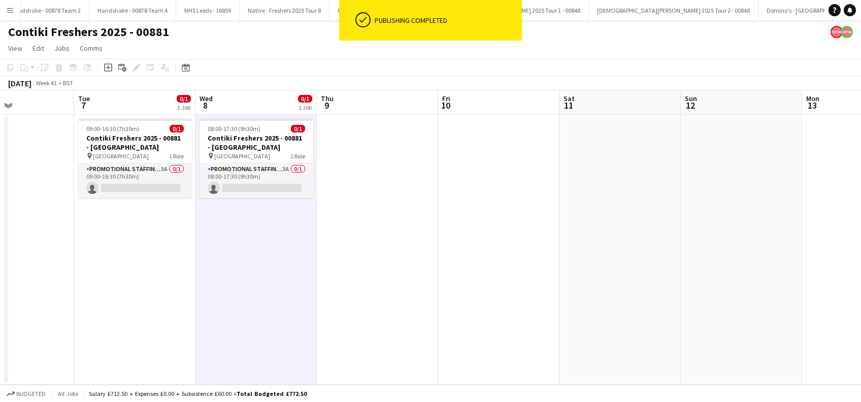
click at [686, 215] on app-date-cell at bounding box center [740, 250] width 121 height 270
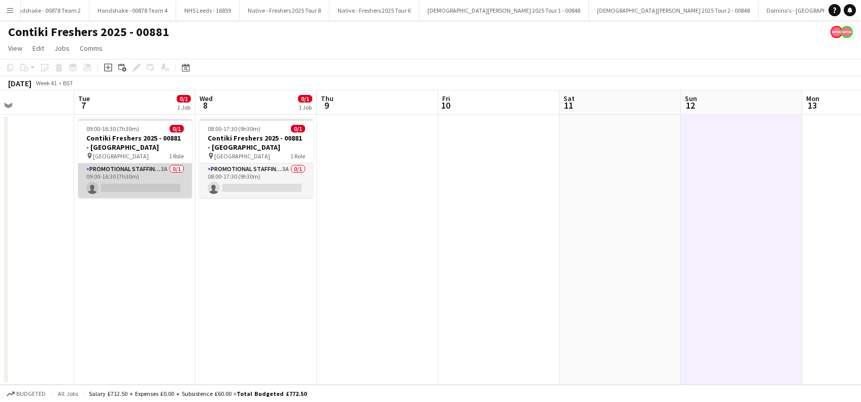
click at [124, 181] on app-card-role "Promotional Staffing (Brand Ambassadors) 3A 0/1 09:00-16:30 (7h30m) single-neut…" at bounding box center [135, 180] width 114 height 35
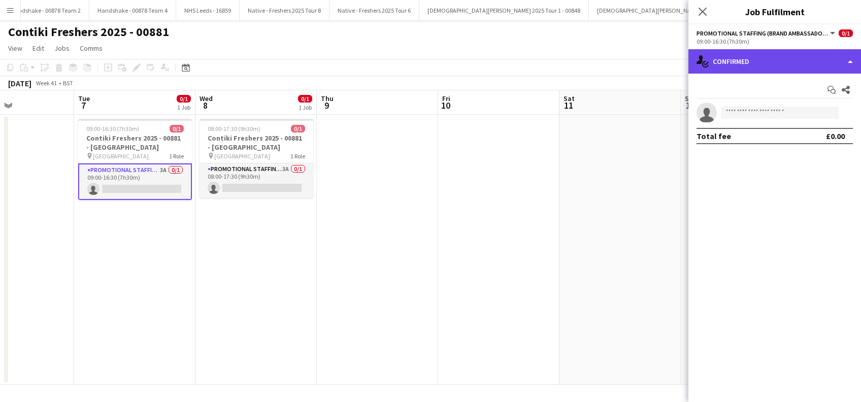
click at [773, 65] on div "single-neutral-actions-check-2 Confirmed" at bounding box center [774, 61] width 173 height 24
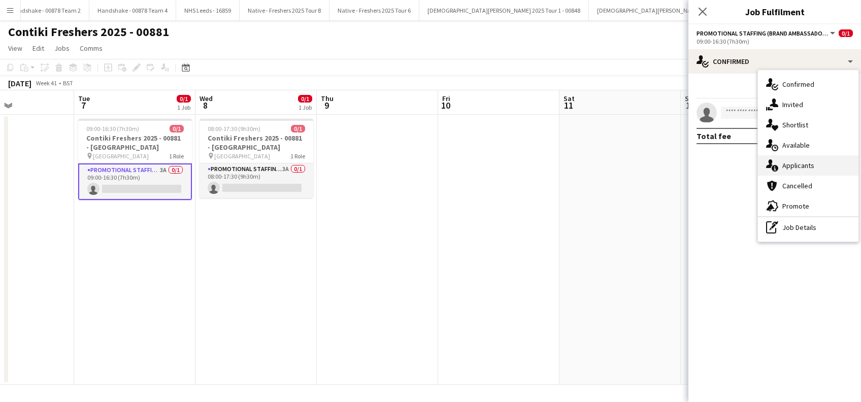
click at [797, 164] on span "Applicants" at bounding box center [798, 165] width 32 height 9
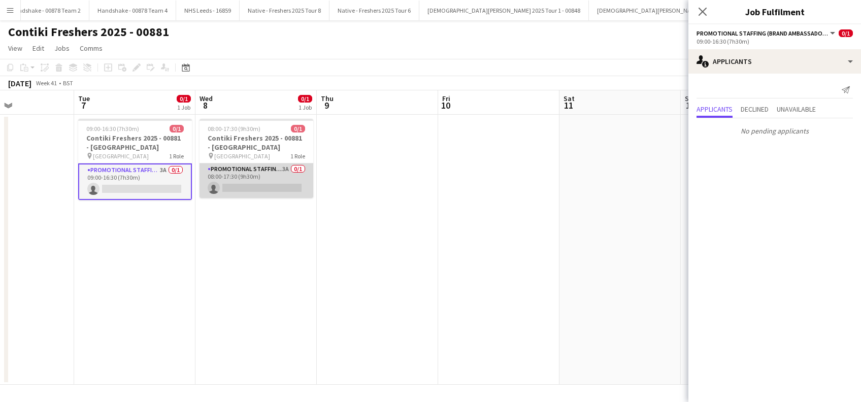
click at [259, 181] on app-card-role "Promotional Staffing (Brand Ambassadors) 3A 0/1 08:00-17:30 (9h30m) single-neut…" at bounding box center [256, 180] width 114 height 35
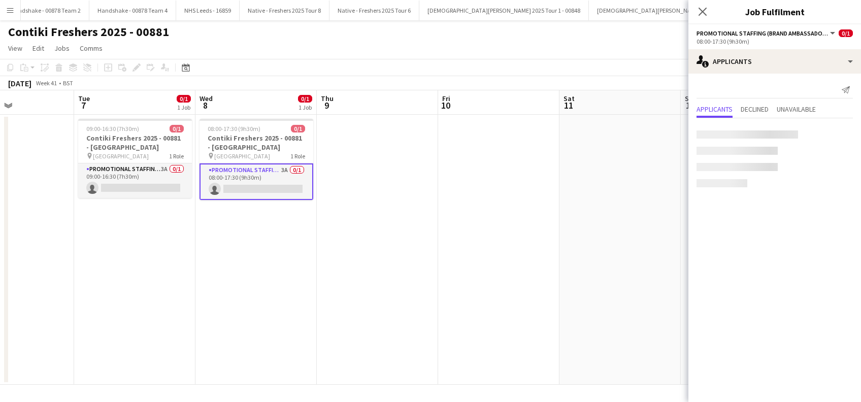
scroll to position [0, 289]
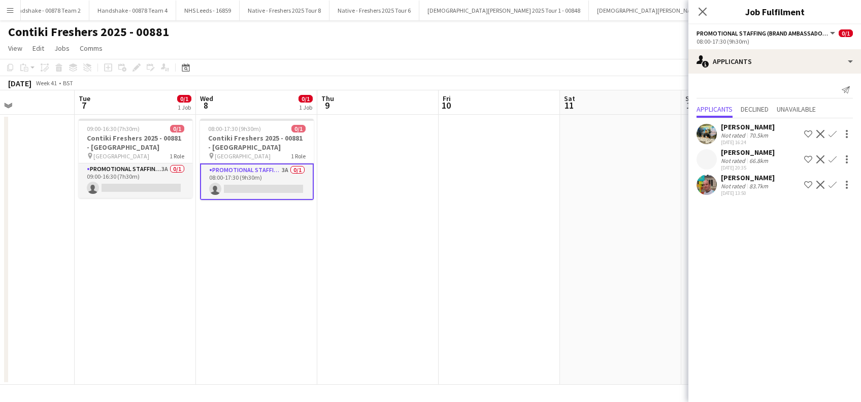
click at [624, 249] on app-date-cell at bounding box center [620, 250] width 121 height 270
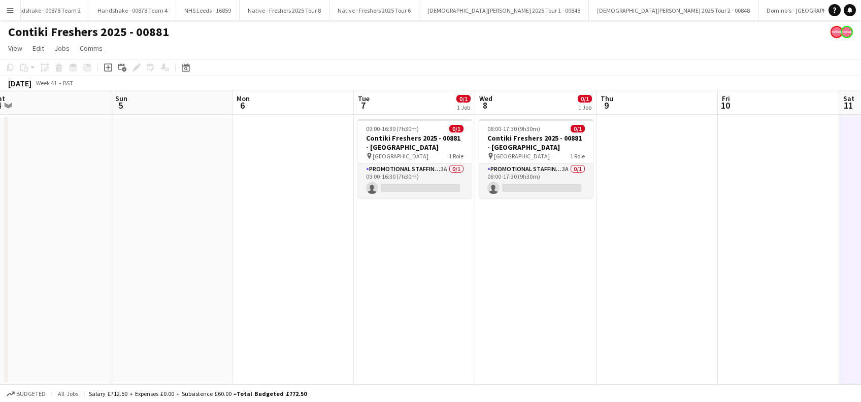
drag, startPoint x: 85, startPoint y: 301, endPoint x: 737, endPoint y: 378, distance: 656.6
click at [737, 378] on app-calendar-viewport "Thu 2 Fri 3 Sat 4 Sun 5 Mon 6 Tue 7 0/1 1 Job Wed 8 0/1 1 Job Thu 9 Fri 10 Sat …" at bounding box center [430, 237] width 861 height 294
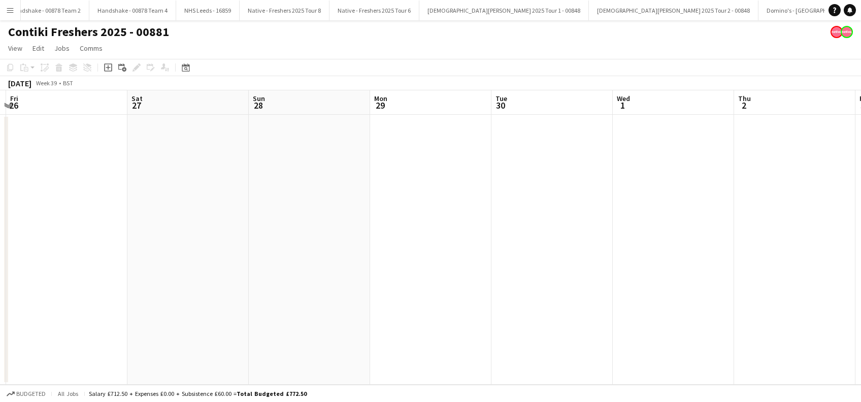
drag, startPoint x: 211, startPoint y: 374, endPoint x: 824, endPoint y: 312, distance: 616.7
click at [824, 312] on app-calendar-viewport "Wed 24 Thu 25 Fri 26 Sat 27 Sun 28 Mon 29 Tue 30 Wed 1 Thu 2 Fri 3 Sat 4 Sun 5 …" at bounding box center [430, 237] width 861 height 294
drag, startPoint x: 762, startPoint y: 301, endPoint x: 180, endPoint y: 361, distance: 585.1
click at [162, 369] on app-calendar-viewport "Fri 26 Sat 27 Sun 28 Mon 29 Tue 30 Wed 1 Thu 2 Fri 3 Sat 4 Sun 5 Mon 6 Tue 7 0/…" at bounding box center [430, 237] width 861 height 294
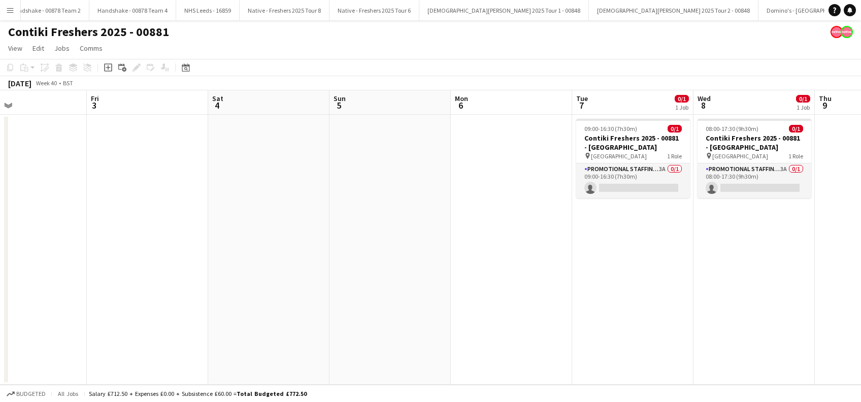
scroll to position [0, 294]
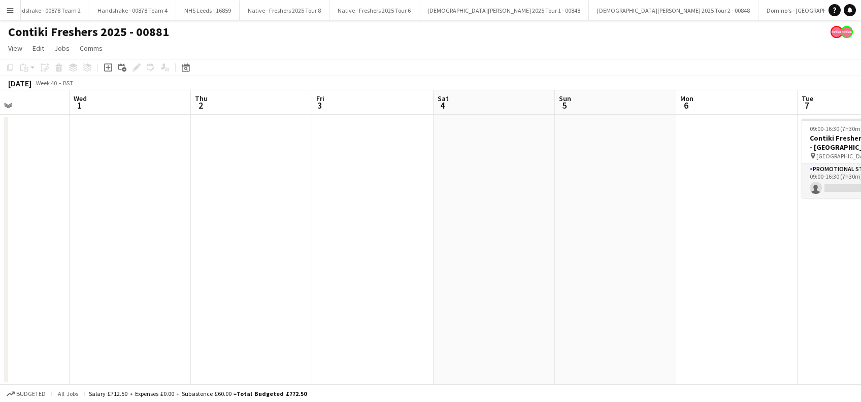
drag, startPoint x: 541, startPoint y: 360, endPoint x: 363, endPoint y: 384, distance: 179.7
click at [363, 384] on app-board "Contiki Freshers 2025 - 00881 View Day view expanded Day view collapsed Month v…" at bounding box center [430, 211] width 861 height 382
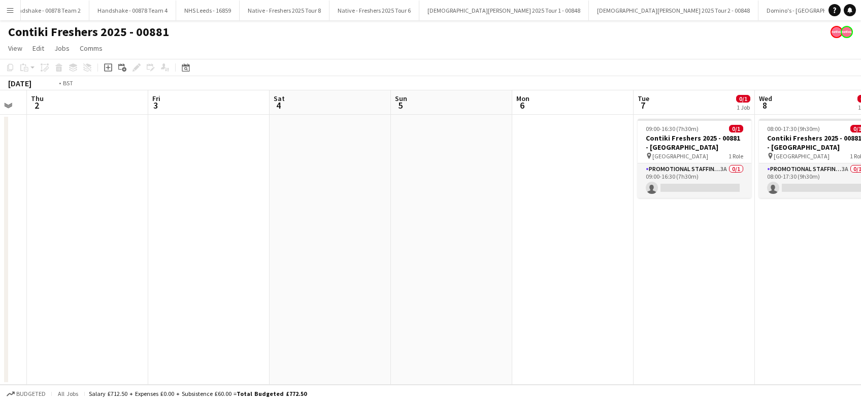
drag, startPoint x: 171, startPoint y: 346, endPoint x: 840, endPoint y: 359, distance: 670.0
click at [856, 361] on app-calendar-viewport "Tue 30 Wed 1 Thu 2 Fri 3 Sat 4 Sun 5 Mon 6 Tue 7 0/1 1 Job Wed 8 0/1 1 Job Thu …" at bounding box center [430, 237] width 861 height 294
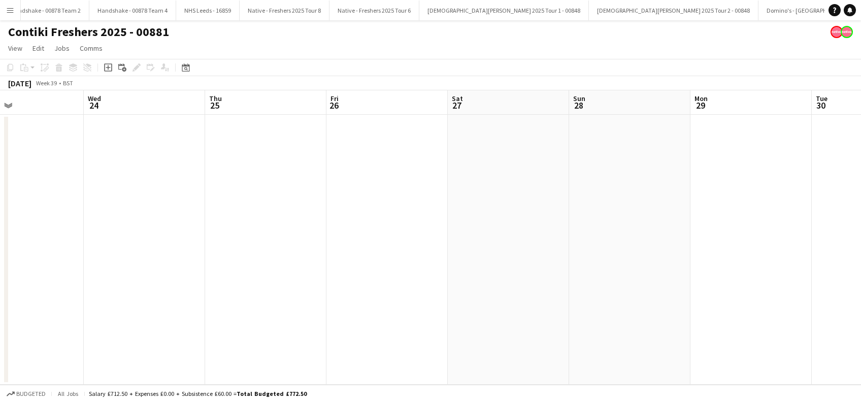
drag, startPoint x: 309, startPoint y: 356, endPoint x: 637, endPoint y: 360, distance: 328.3
click at [637, 360] on app-calendar-viewport "Sun 21 Mon 22 Tue 23 Wed 24 Thu 25 Fri 26 Sat 27 Sun 28 Mon 29 Tue 30 Wed 1 Thu…" at bounding box center [430, 237] width 861 height 294
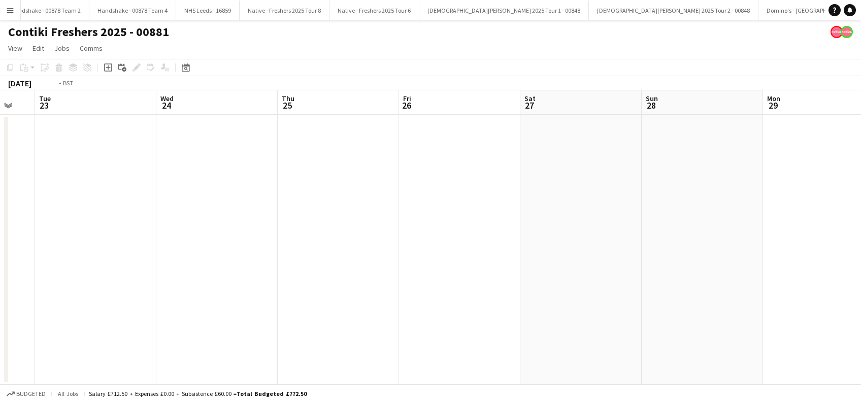
drag, startPoint x: 345, startPoint y: 356, endPoint x: 519, endPoint y: 360, distance: 174.6
click at [528, 359] on app-calendar-viewport "Sun 21 Mon 22 Tue 23 Wed 24 Thu 25 Fri 26 Sat 27 Sun 28 Mon 29 Tue 30 Wed 1 Thu…" at bounding box center [430, 237] width 861 height 294
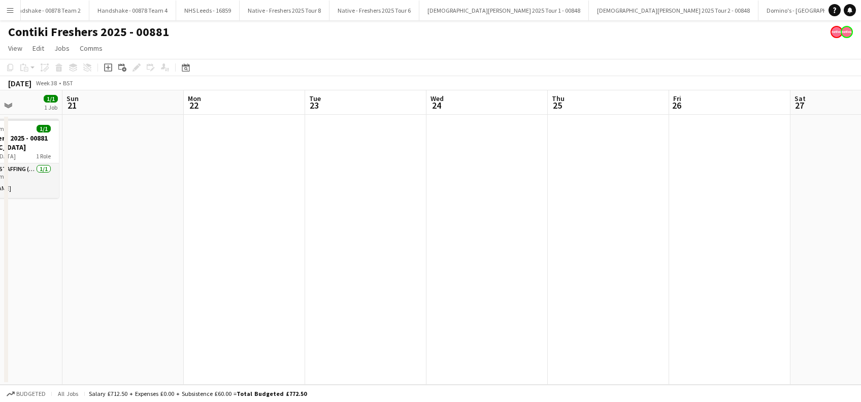
drag, startPoint x: 130, startPoint y: 349, endPoint x: 330, endPoint y: 351, distance: 199.4
click at [333, 350] on app-calendar-viewport "Thu 18 1/1 1 Job Fri 19 1/1 1 Job Sat 20 1/1 1 Job Sun 21 Mon 22 Tue 23 Wed 24 …" at bounding box center [430, 237] width 861 height 294
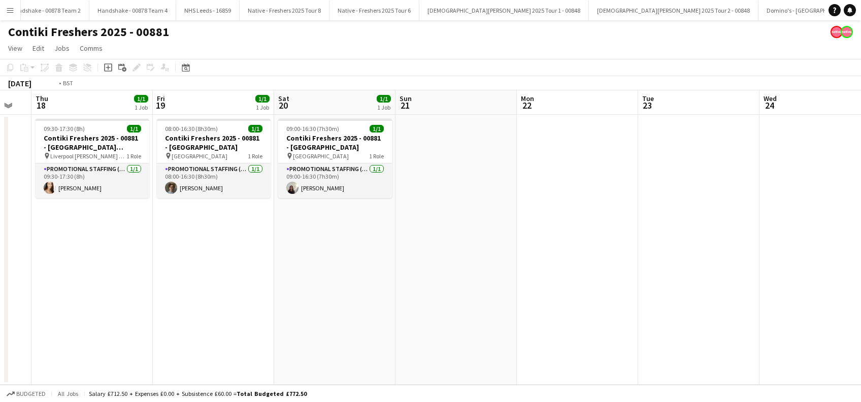
drag, startPoint x: 43, startPoint y: 321, endPoint x: 471, endPoint y: 332, distance: 428.4
click at [472, 332] on app-calendar-viewport "Mon 15 Tue 16 1/1 1 Job Wed 17 Thu 18 1/1 1 Job Fri 19 1/1 1 Job Sat 20 1/1 1 J…" at bounding box center [430, 237] width 861 height 294
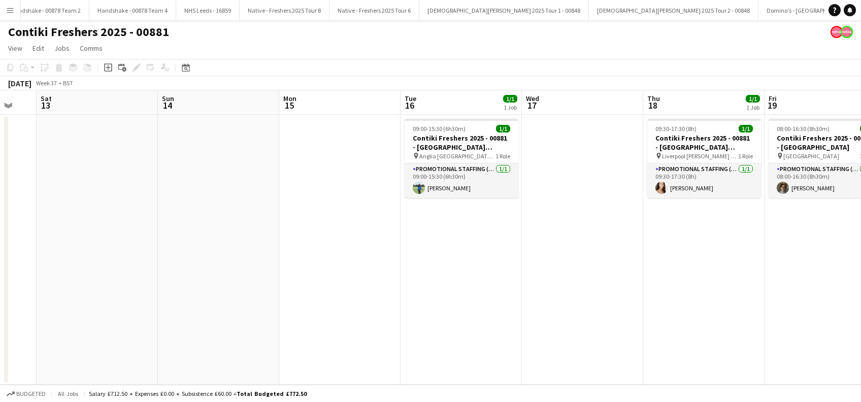
drag, startPoint x: 289, startPoint y: 336, endPoint x: 536, endPoint y: 337, distance: 247.1
click at [536, 337] on app-calendar-viewport "Thu 11 Fri 12 Sat 13 Sun 14 Mon 15 Tue 16 1/1 1 Job Wed 17 Thu 18 1/1 1 Job Fri…" at bounding box center [430, 237] width 861 height 294
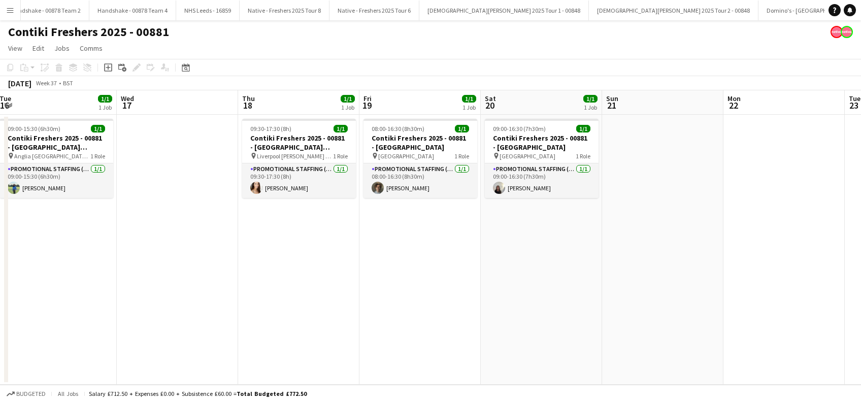
scroll to position [0, 319]
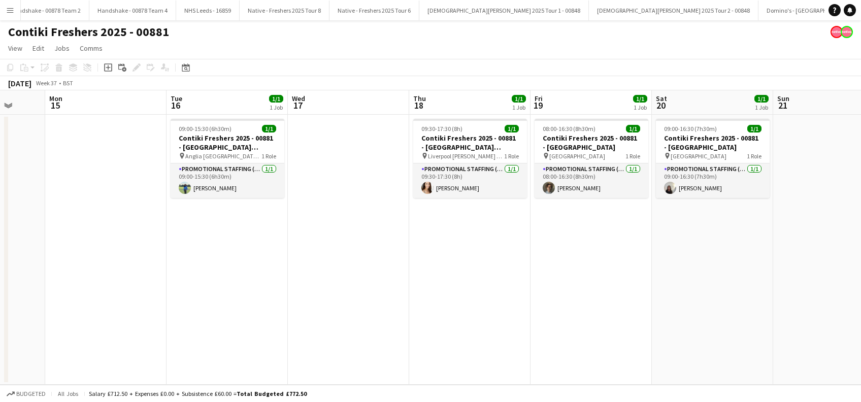
drag, startPoint x: 373, startPoint y: 337, endPoint x: 314, endPoint y: 347, distance: 60.1
click at [314, 347] on app-calendar-viewport "Fri 12 Sat 13 Sun 14 Mon 15 Tue 16 1/1 1 Job Wed 17 Thu 18 1/1 1 Job Fri 19 1/1…" at bounding box center [430, 237] width 861 height 294
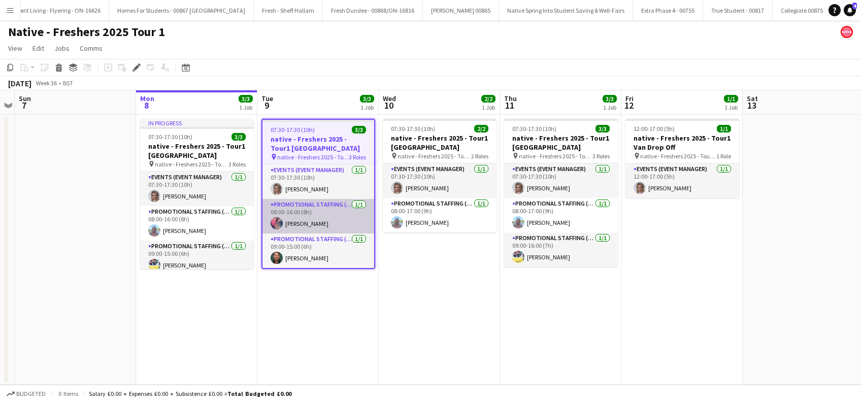
click at [311, 223] on app-card-role "Promotional Staffing (Brand Ambassadors) [DATE] 08:00-16:00 (8h) [PERSON_NAME]" at bounding box center [318, 216] width 112 height 35
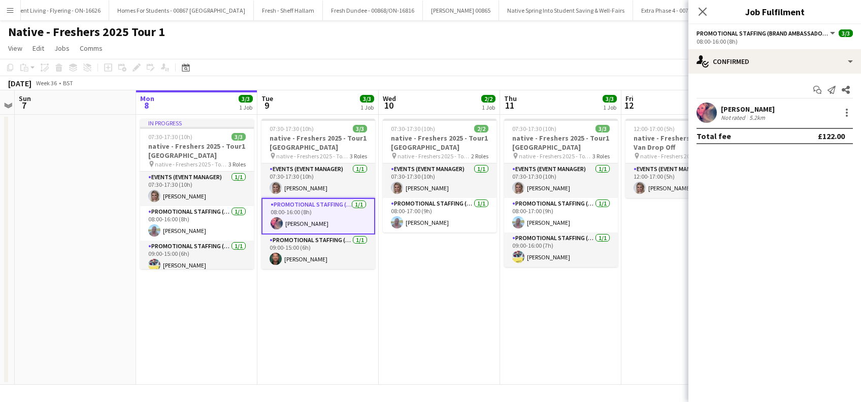
click at [755, 111] on div "[PERSON_NAME]" at bounding box center [748, 109] width 54 height 9
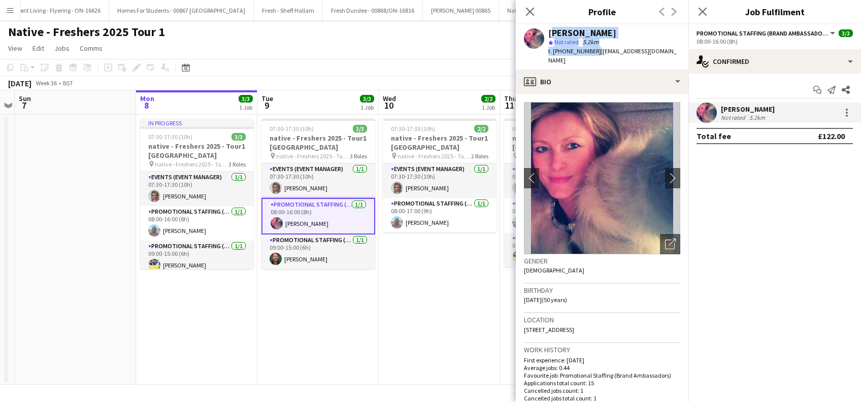
drag, startPoint x: 592, startPoint y: 50, endPoint x: 549, endPoint y: 25, distance: 50.2
click at [549, 25] on div "[PERSON_NAME] star Not rated 5.2km t. [PHONE_NUMBER] | [EMAIL_ADDRESS][DOMAIN_N…" at bounding box center [602, 46] width 173 height 45
copy div "[PERSON_NAME] star Not rated 5.2km t. [PHONE_NUMBER]"
click at [304, 259] on app-card-role "Promotional Staffing (Brand Ambassadors) [DATE] 09:00-15:00 (6h) [PERSON_NAME]" at bounding box center [318, 251] width 114 height 35
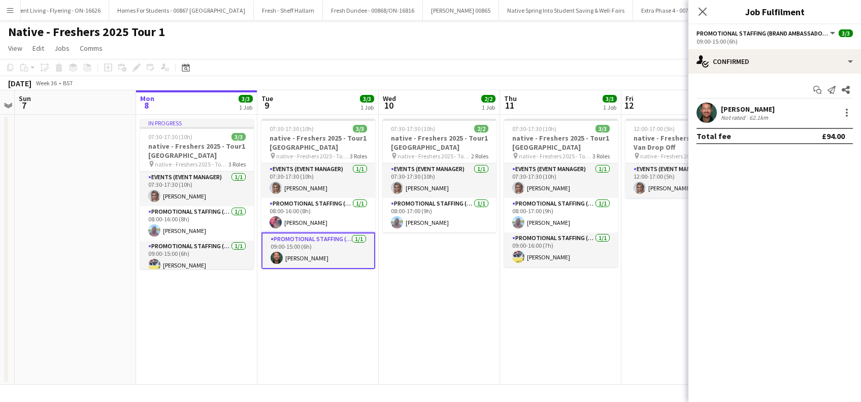
click at [743, 111] on div "[PERSON_NAME]" at bounding box center [748, 109] width 54 height 9
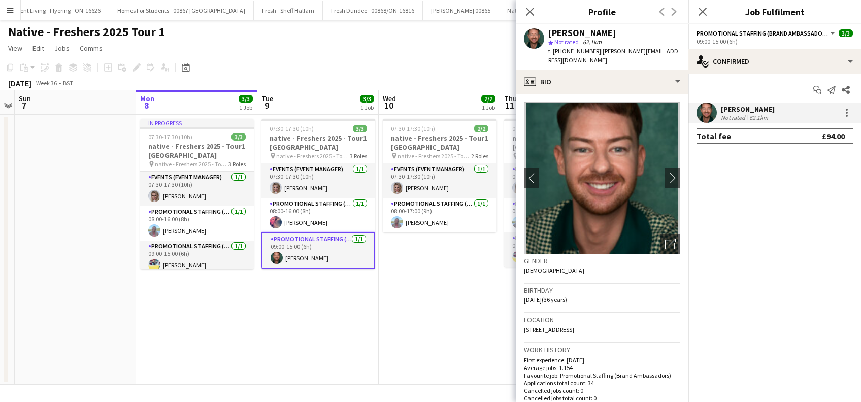
drag, startPoint x: 596, startPoint y: 51, endPoint x: 550, endPoint y: 32, distance: 49.4
click at [550, 33] on div "[PERSON_NAME] star Not rated 62.1km t. [PHONE_NUMBER] | [PERSON_NAME][EMAIL_ADD…" at bounding box center [614, 46] width 132 height 37
copy div "[PERSON_NAME] star Not rated 62.1km t. [PHONE_NUMBER]"
click at [455, 275] on app-date-cell "07:30-17:30 (10h) 2/2 native - Freshers 2025 - Tour1 [GEOGRAPHIC_DATA] pin nati…" at bounding box center [439, 250] width 121 height 270
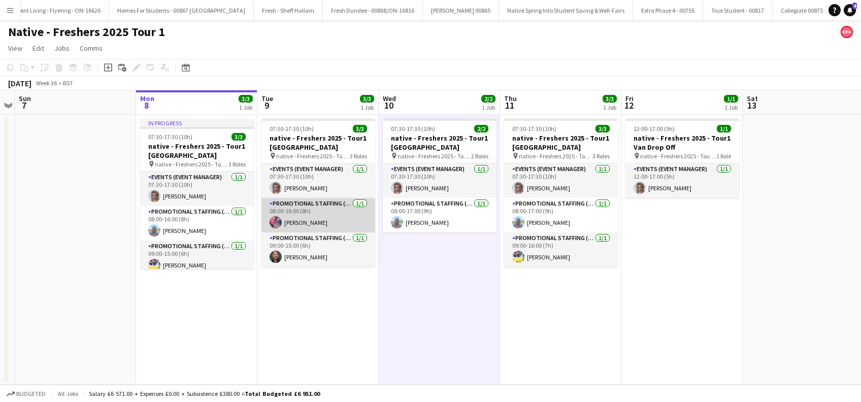
click at [308, 224] on app-card-role "Promotional Staffing (Brand Ambassadors) [DATE] 08:00-16:00 (8h) [PERSON_NAME]" at bounding box center [318, 215] width 114 height 35
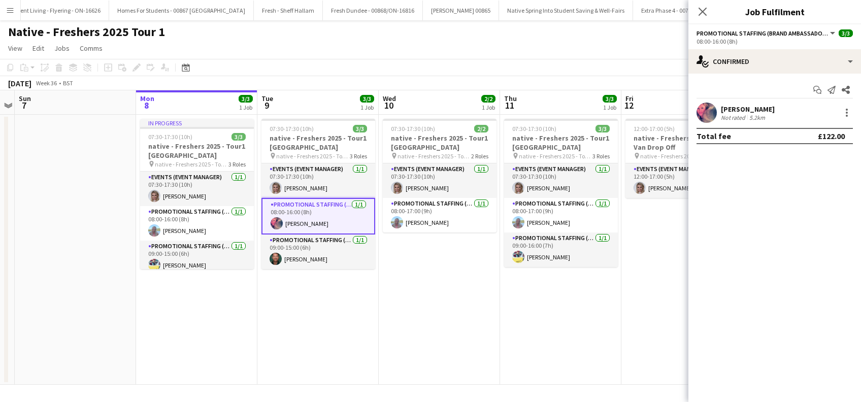
click at [758, 109] on div "[PERSON_NAME]" at bounding box center [748, 109] width 54 height 9
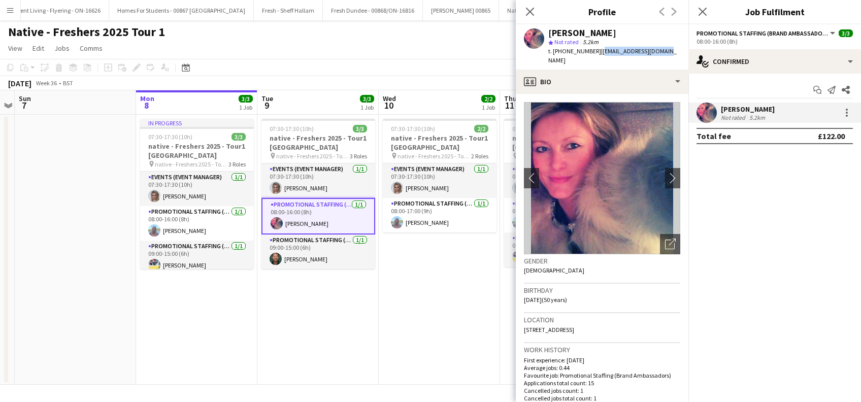
drag, startPoint x: 664, startPoint y: 50, endPoint x: 597, endPoint y: 52, distance: 67.5
click at [597, 52] on div "[PERSON_NAME] star Not rated 5.2km t. [PHONE_NUMBER] | [EMAIL_ADDRESS][DOMAIN_N…" at bounding box center [602, 46] width 173 height 45
copy span "[EMAIL_ADDRESS][DOMAIN_NAME]"
click at [318, 186] on app-card-role "Events (Event Manager) [DATE] 07:30-17:30 (10h) [PERSON_NAME]" at bounding box center [318, 180] width 114 height 35
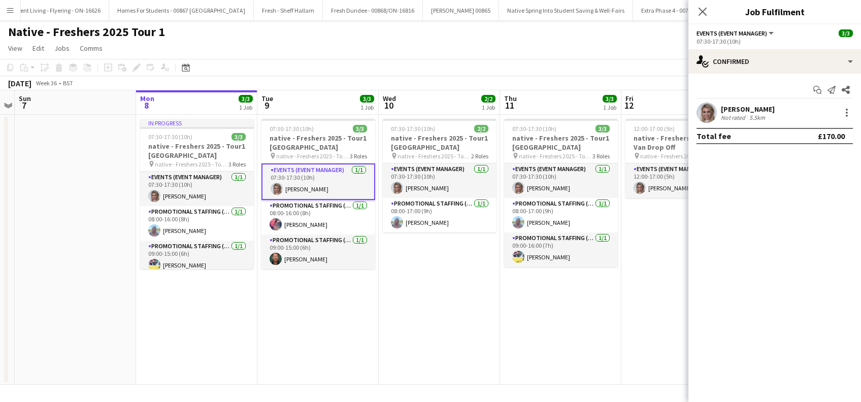
click at [318, 186] on app-card-role "Events (Event Manager) [DATE] 07:30-17:30 (10h) [PERSON_NAME]" at bounding box center [318, 181] width 114 height 37
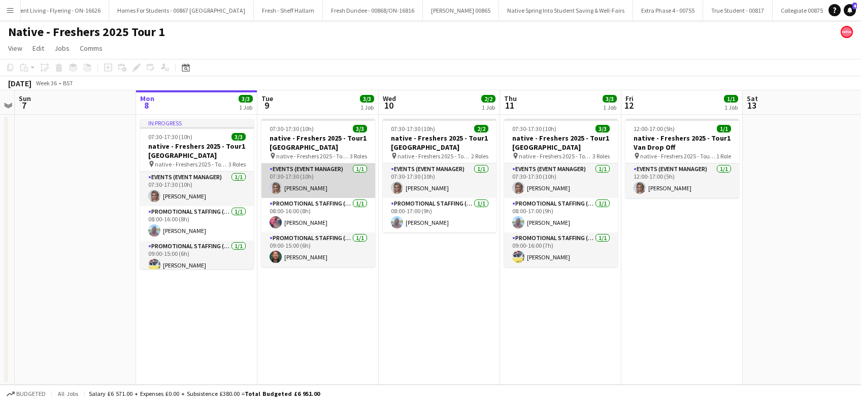
click at [317, 186] on app-card-role "Events (Event Manager) [DATE] 07:30-17:30 (10h) [PERSON_NAME]" at bounding box center [318, 180] width 114 height 35
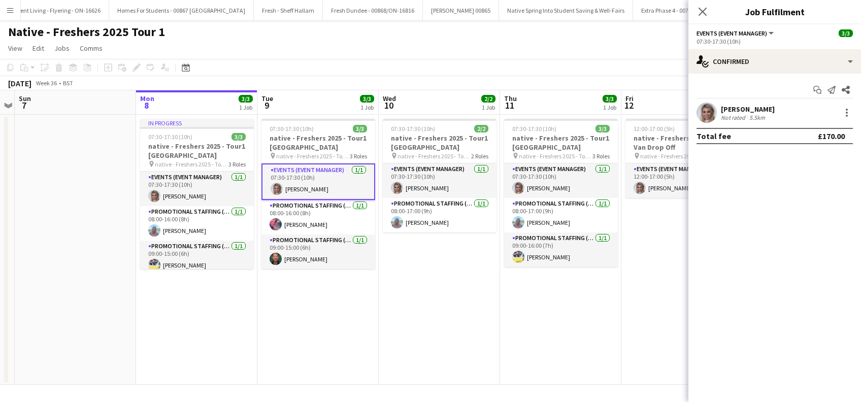
click at [761, 109] on div "[PERSON_NAME]" at bounding box center [748, 109] width 54 height 9
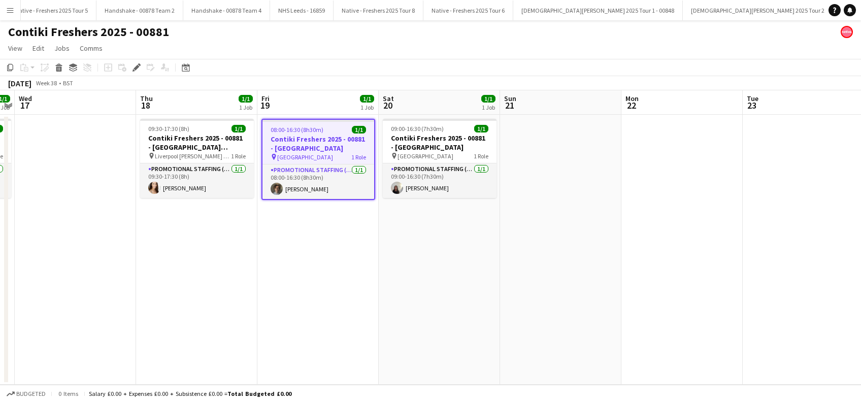
scroll to position [0, 3286]
click at [210, 301] on app-date-cell "09:30-17:30 (8h) 1/1 Contiki Freshers 2025 - 00881 - [GEOGRAPHIC_DATA] [PERSON_…" at bounding box center [196, 250] width 121 height 270
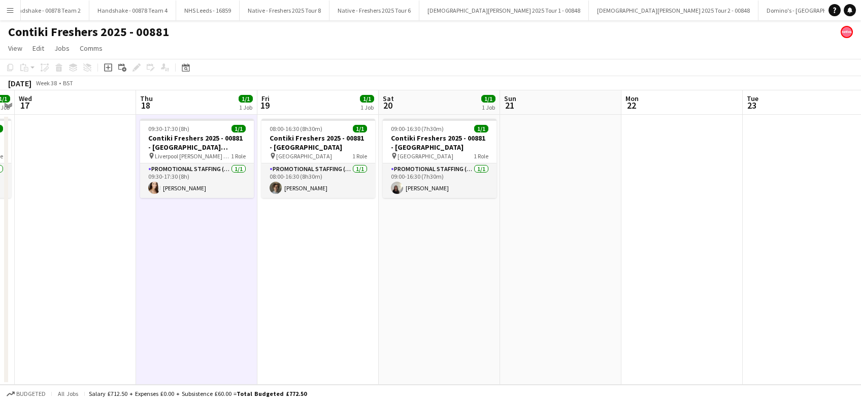
click at [298, 286] on app-date-cell "08:00-16:30 (8h30m) 1/1 Contiki Freshers 2025 - 00881 - [GEOGRAPHIC_DATA] pin U…" at bounding box center [317, 250] width 121 height 270
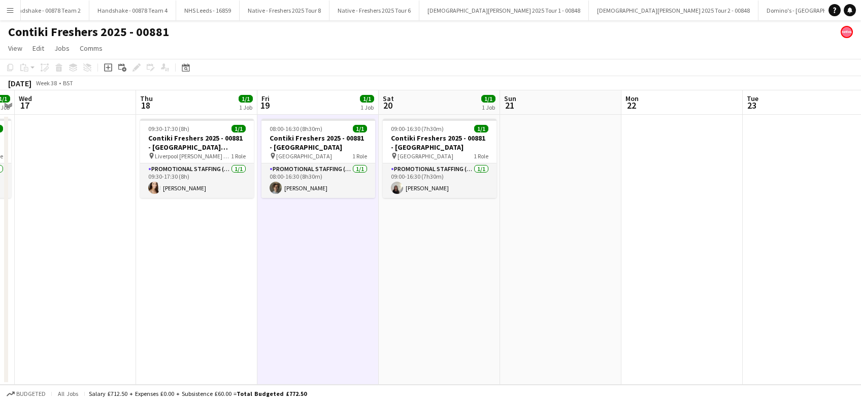
scroll to position [0, 349]
click at [564, 246] on app-date-cell at bounding box center [560, 250] width 121 height 270
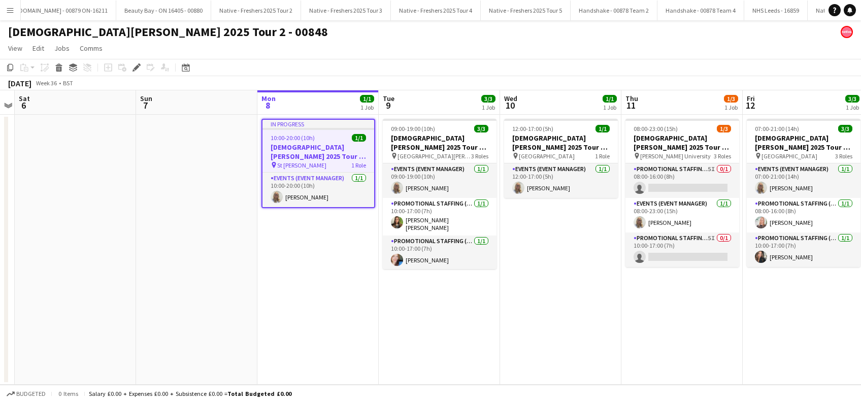
click at [301, 277] on app-date-cell "In progress 10:00-20:00 (10h) 1/1 [DEMOGRAPHIC_DATA][PERSON_NAME] 2025 Tour 2 -…" at bounding box center [317, 250] width 121 height 270
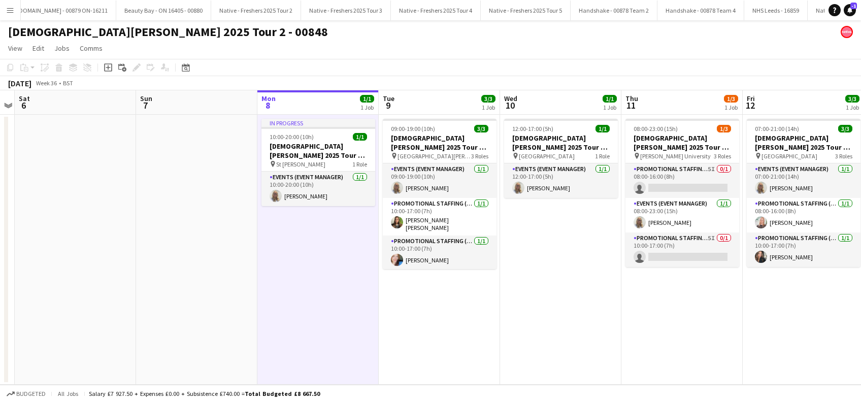
click at [430, 316] on app-date-cell "09:00-19:00 (10h) 3/3 [DEMOGRAPHIC_DATA][PERSON_NAME] 2025 Tour 2 - 00848 - [GE…" at bounding box center [439, 250] width 121 height 270
